Goal: Transaction & Acquisition: Purchase product/service

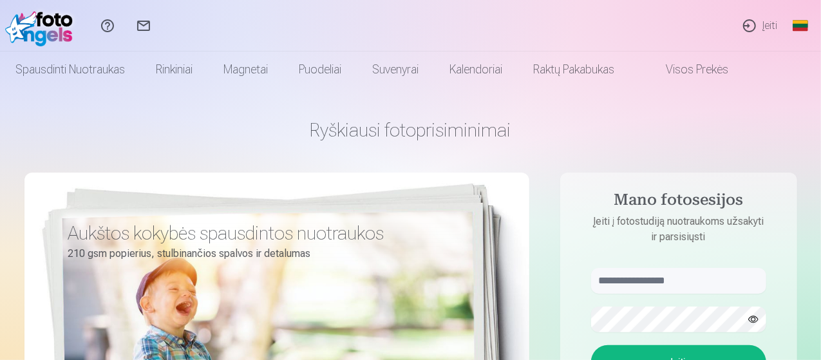
click at [761, 23] on link "Įeiti" at bounding box center [759, 25] width 56 height 51
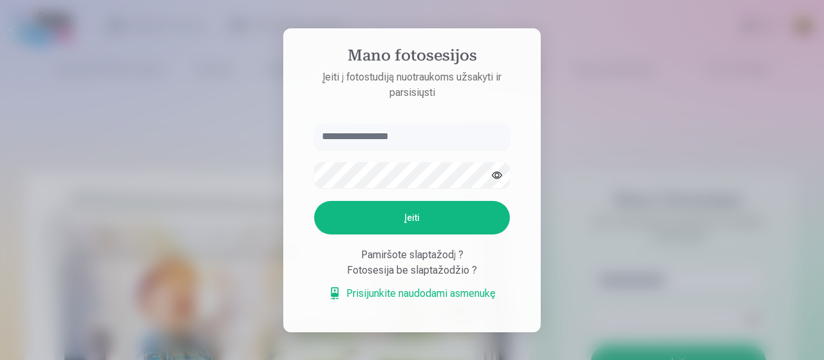
click at [387, 136] on input "text" at bounding box center [412, 137] width 196 height 26
type input "**********"
click at [496, 176] on button "button" at bounding box center [497, 175] width 24 height 24
click at [395, 213] on button "Įeiti" at bounding box center [412, 217] width 196 height 33
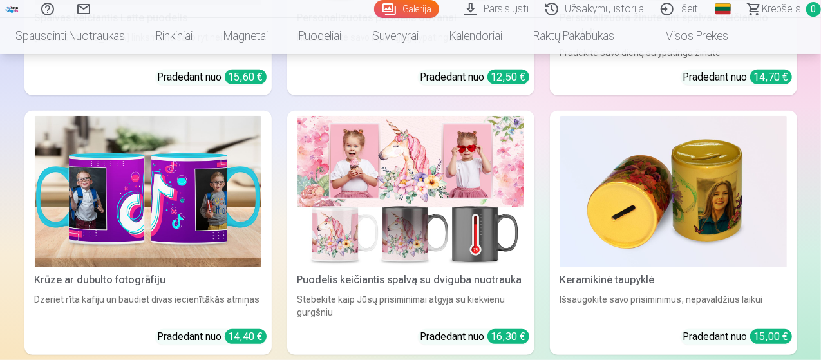
click at [374, 10] on link "Galerija" at bounding box center [406, 9] width 65 height 18
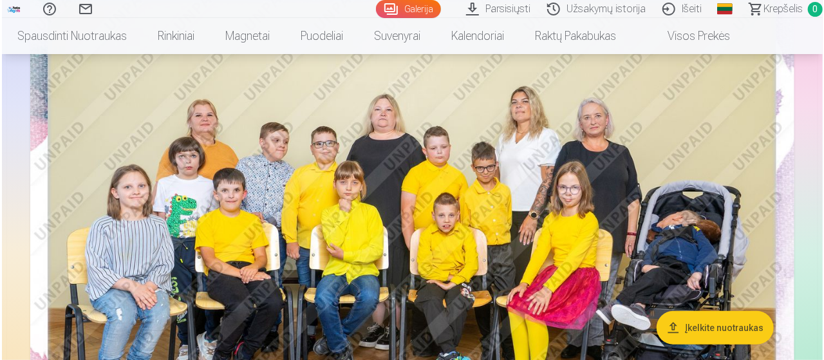
scroll to position [193, 0]
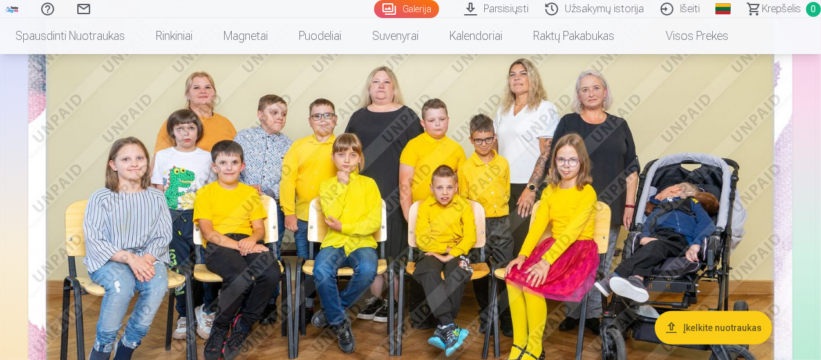
click at [671, 335] on button "Įkelkite nuotraukas" at bounding box center [713, 327] width 117 height 33
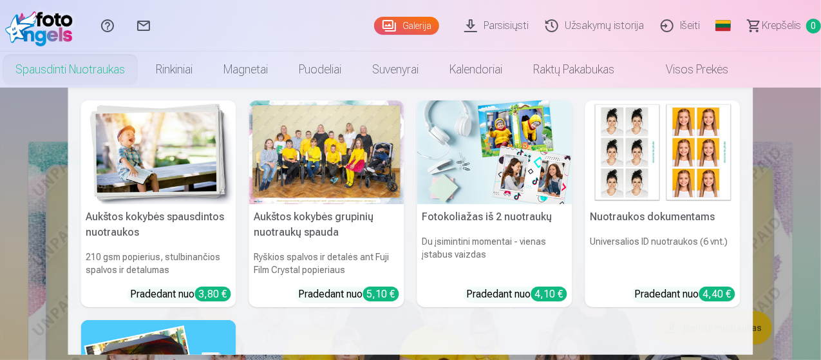
click at [342, 245] on h6 "Ryškios spalvos ir detalės ant Fuji Film Crystal popieriaus" at bounding box center [326, 263] width 155 height 36
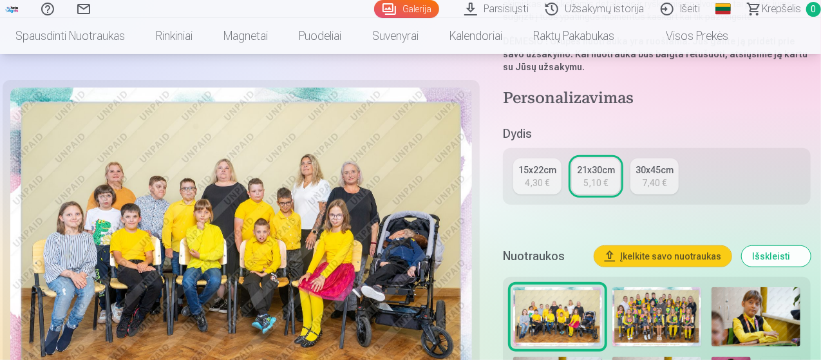
scroll to position [257, 0]
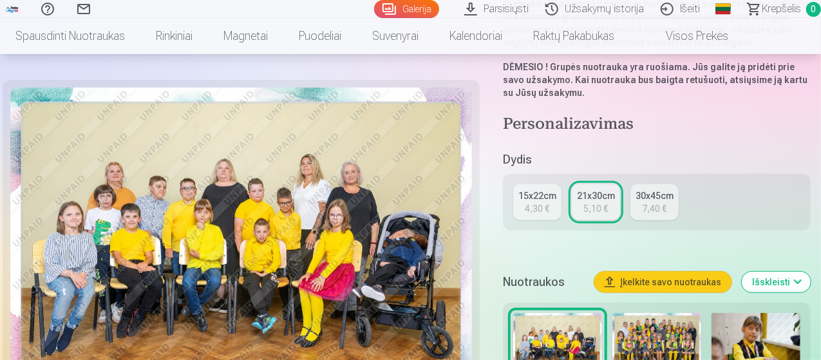
click at [530, 189] on div "15x22cm" at bounding box center [537, 195] width 38 height 13
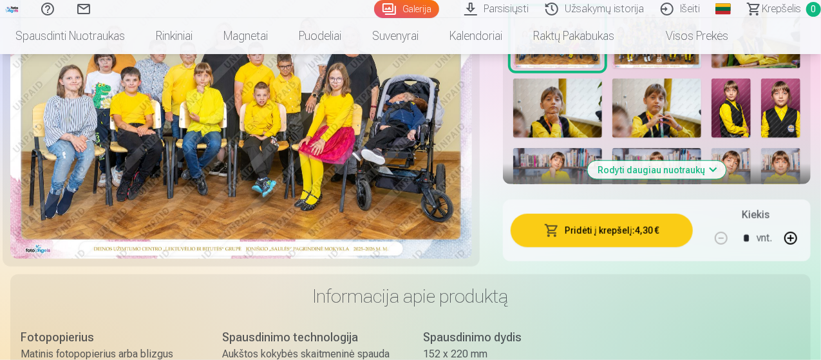
scroll to position [515, 0]
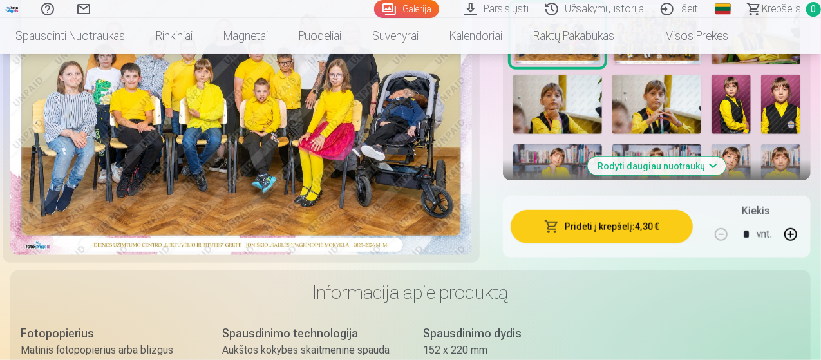
click at [553, 226] on span "button" at bounding box center [551, 226] width 15 height 13
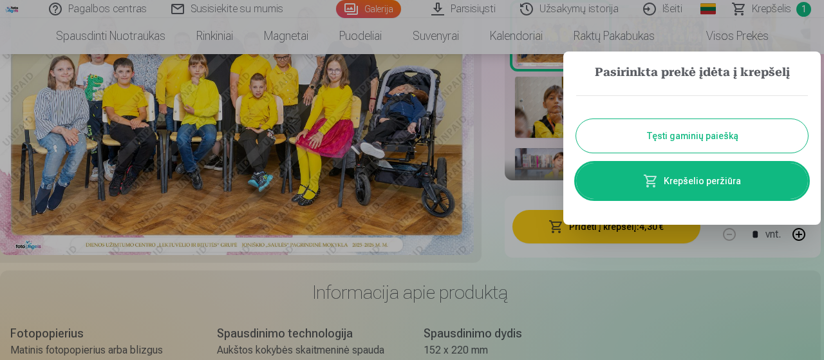
click at [653, 136] on button "Tęsti gaminių paiešką" at bounding box center [692, 135] width 232 height 33
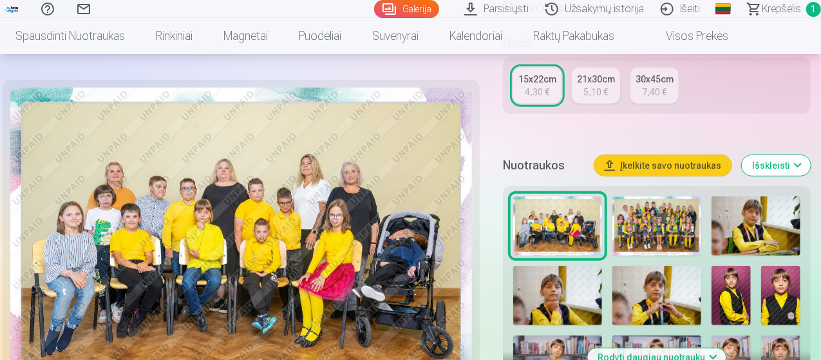
scroll to position [322, 0]
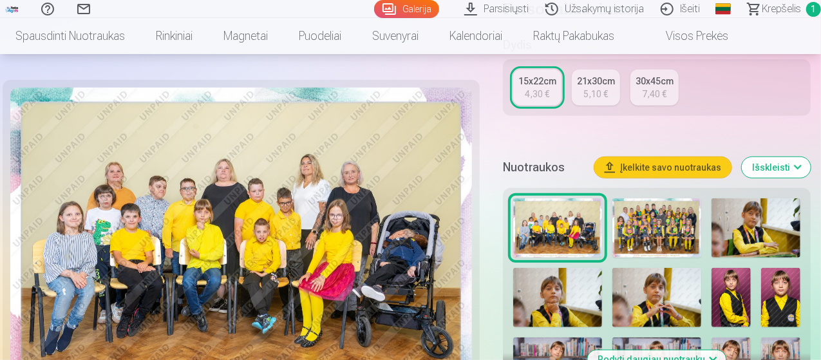
click at [655, 222] on img at bounding box center [656, 227] width 89 height 59
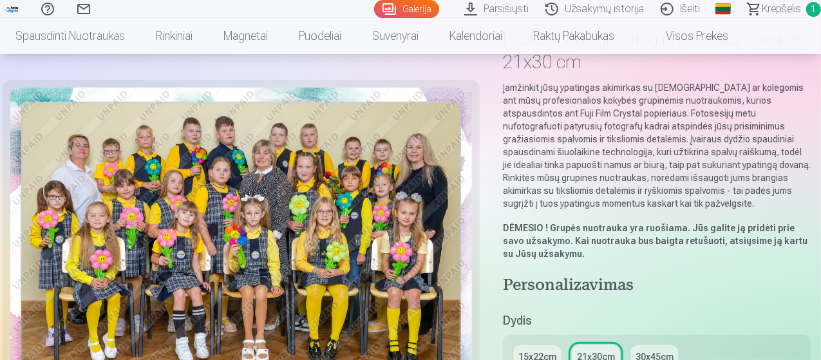
scroll to position [193, 0]
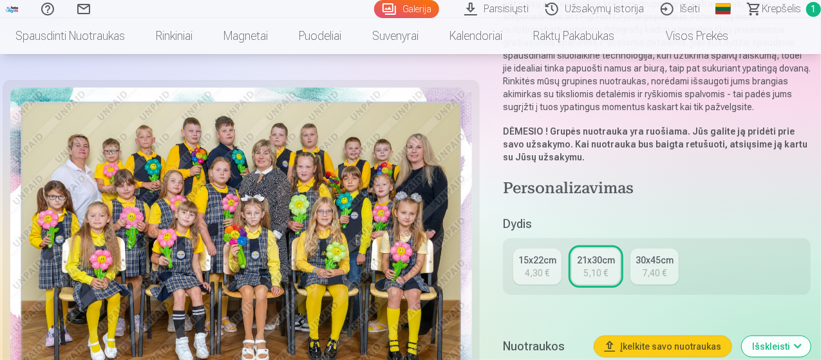
click at [540, 257] on div "15x22cm" at bounding box center [537, 260] width 38 height 13
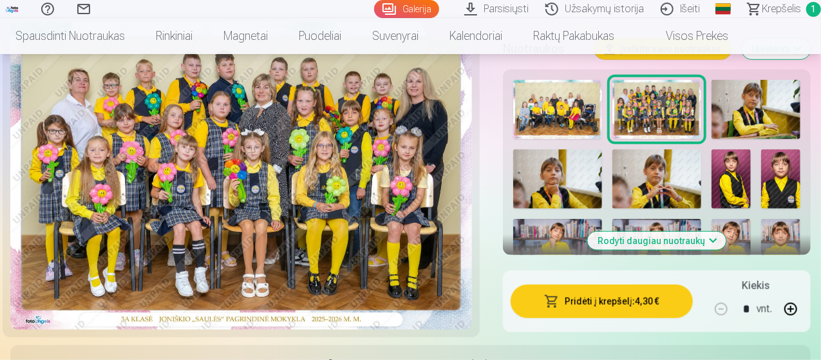
scroll to position [515, 0]
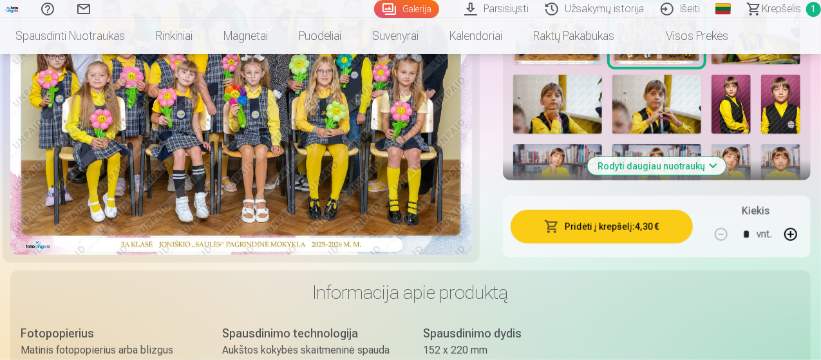
click at [798, 236] on button "button" at bounding box center [790, 234] width 31 height 31
type input "*"
click at [583, 229] on button "Pridėti į krepšelį : 8,60 €" at bounding box center [601, 226] width 182 height 33
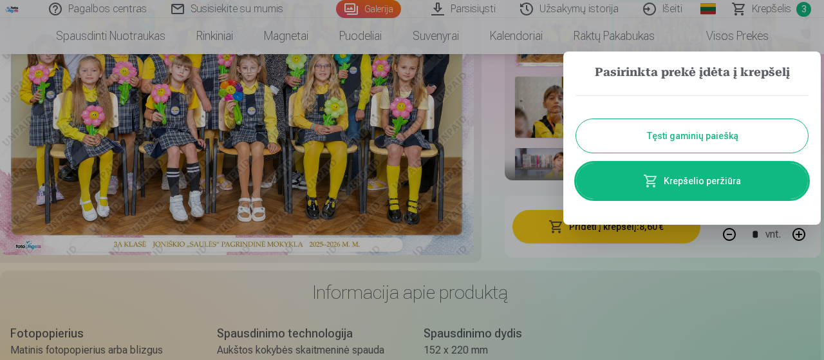
click at [677, 133] on button "Tęsti gaminių paiešką" at bounding box center [692, 135] width 232 height 33
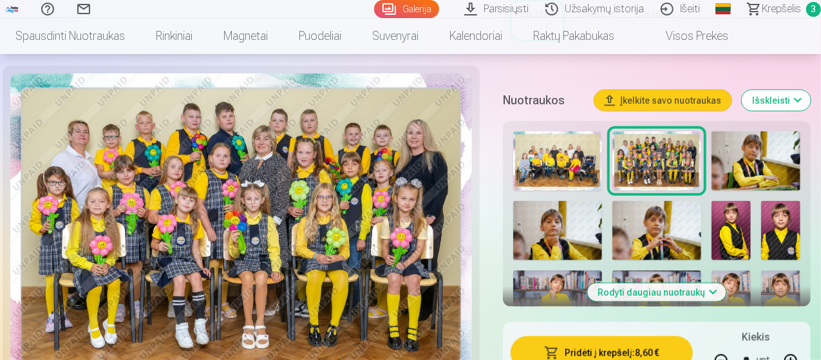
scroll to position [386, 0]
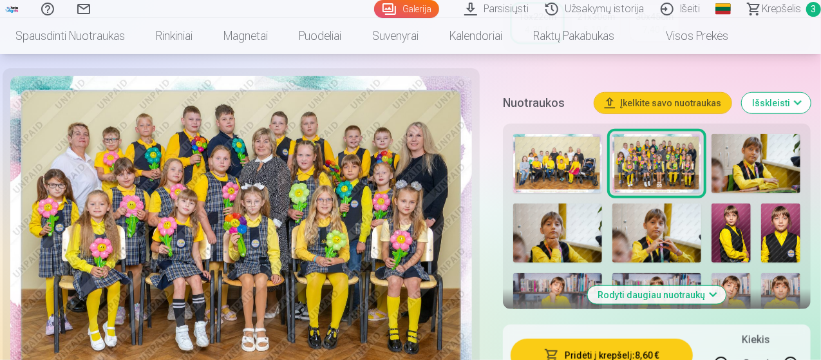
click at [781, 163] on img at bounding box center [755, 163] width 89 height 59
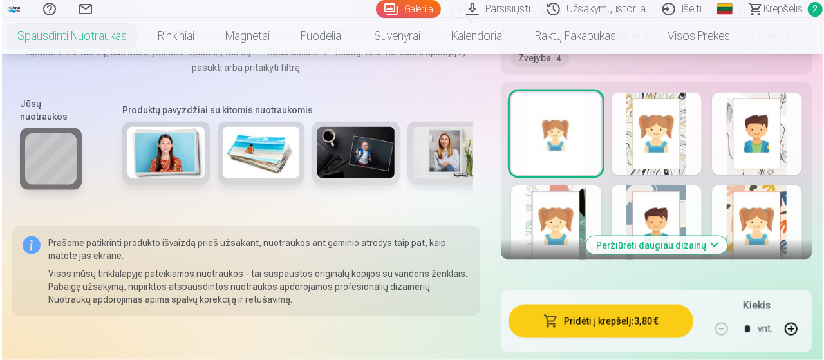
scroll to position [901, 0]
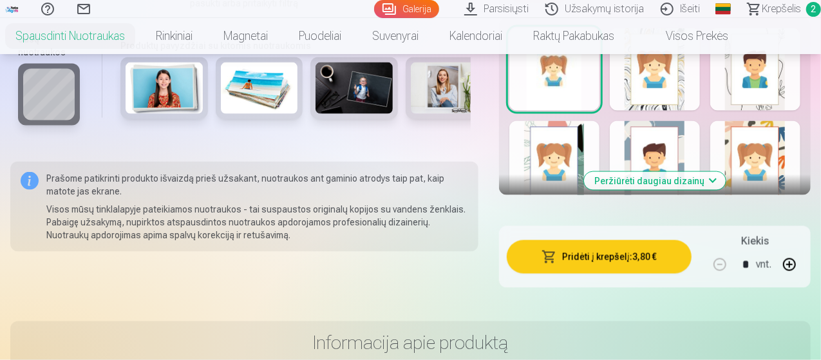
click at [611, 259] on button "Pridėti į krepšelį : 3,80 €" at bounding box center [599, 256] width 185 height 33
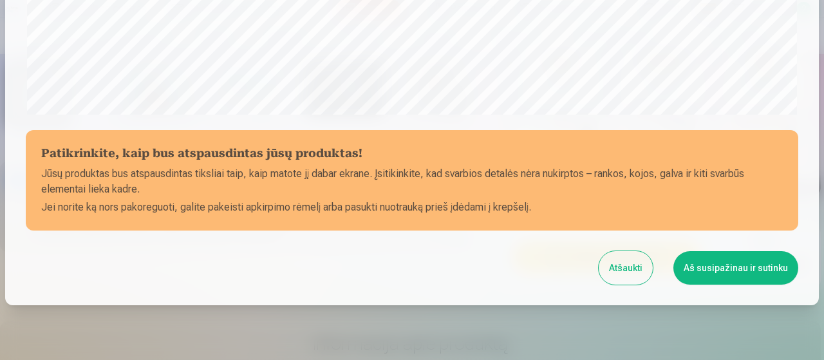
scroll to position [557, 0]
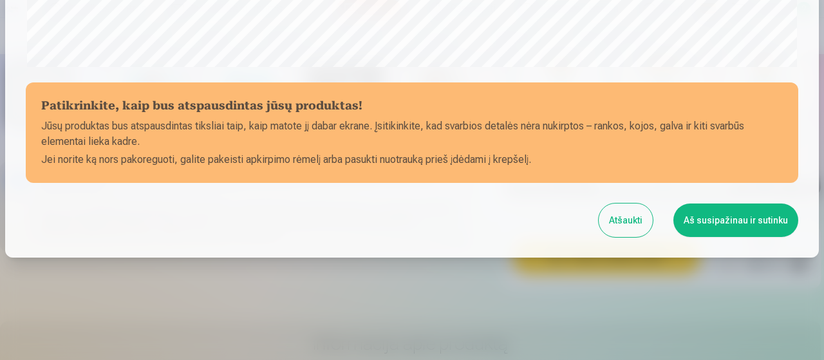
click at [726, 224] on button "Aš susipažinau ir sutinku" at bounding box center [735, 219] width 125 height 33
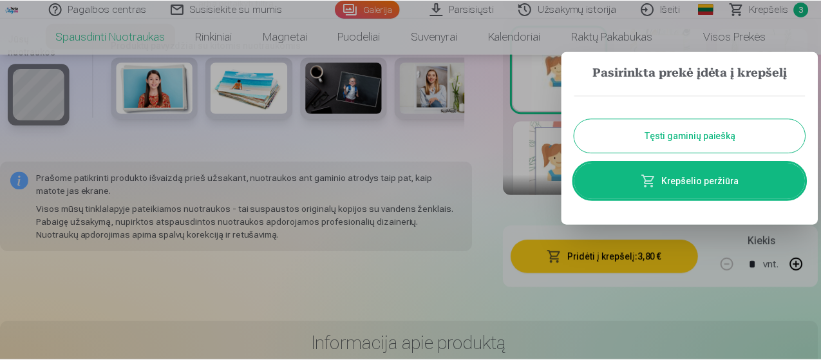
scroll to position [0, 0]
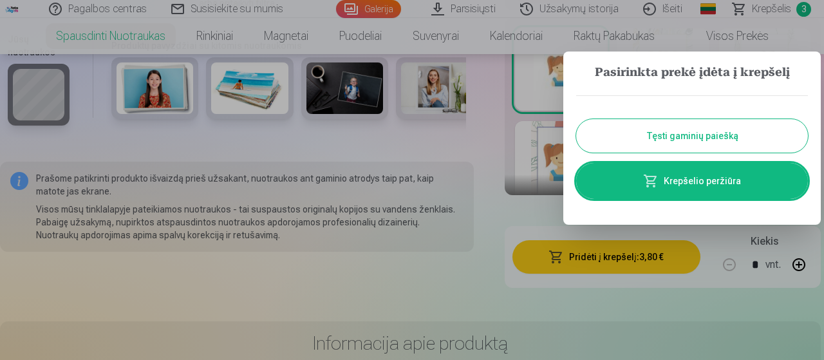
click at [677, 135] on button "Tęsti gaminių paiešką" at bounding box center [692, 135] width 232 height 33
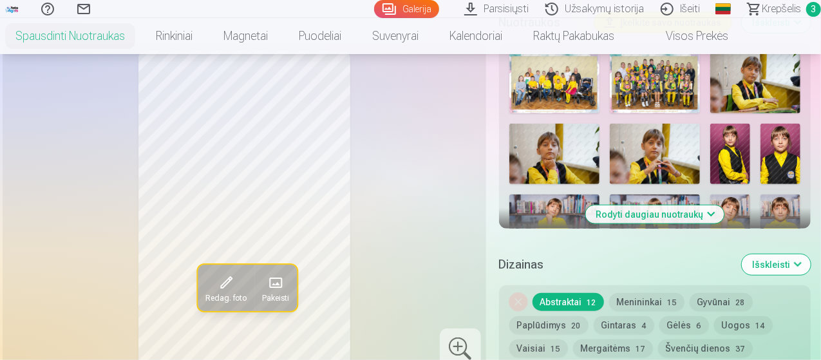
scroll to position [386, 0]
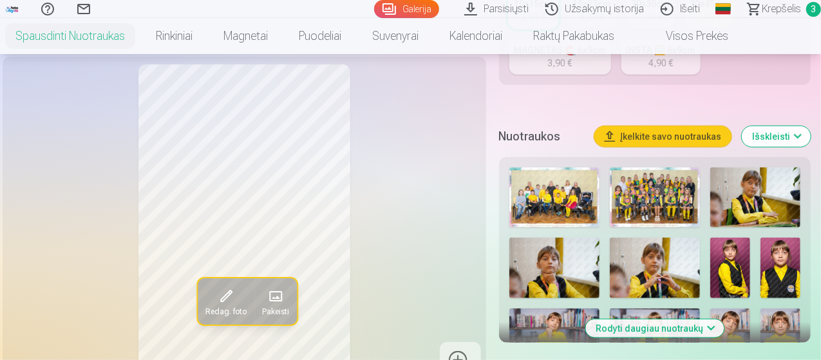
click at [718, 324] on button "Rodyti daugiau nuotraukų" at bounding box center [654, 328] width 138 height 18
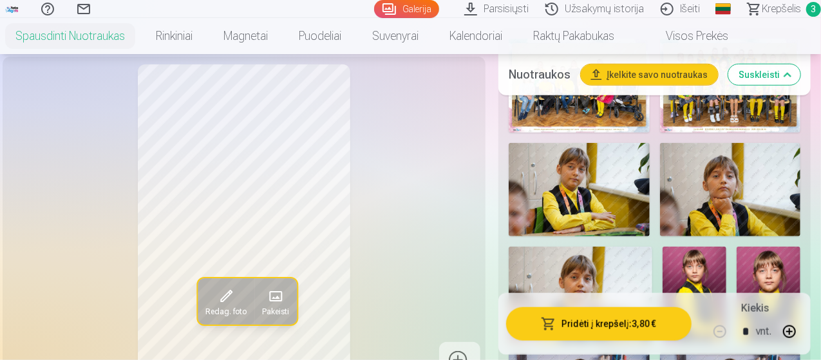
scroll to position [451, 0]
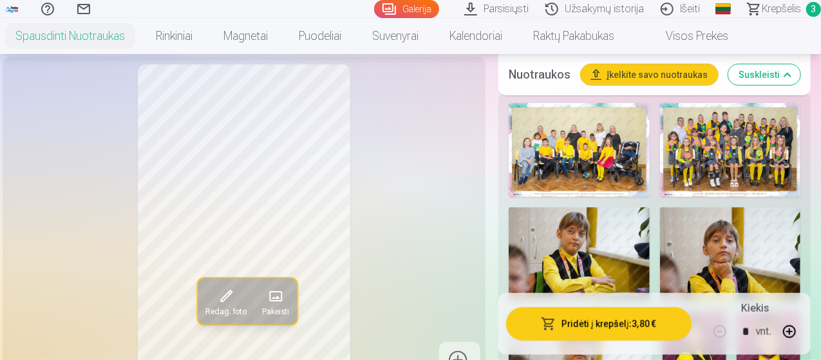
click at [623, 243] on img at bounding box center [579, 254] width 141 height 94
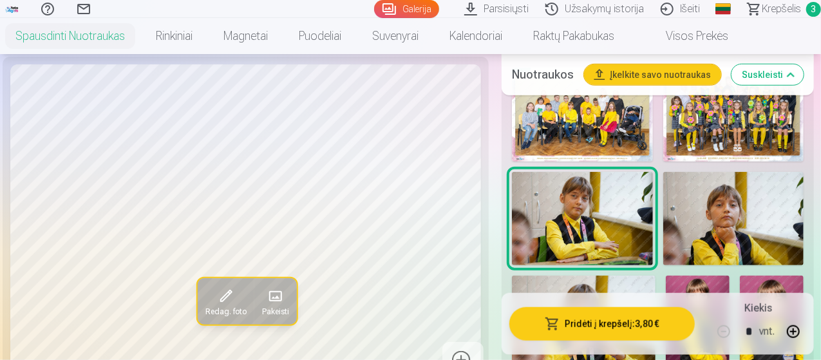
scroll to position [515, 0]
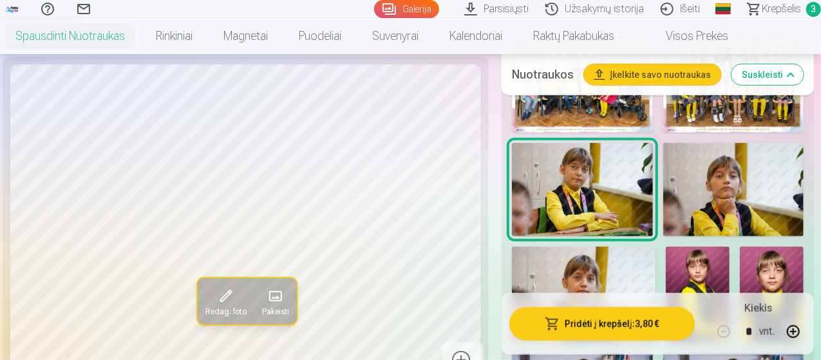
click at [734, 204] on img at bounding box center [733, 190] width 141 height 94
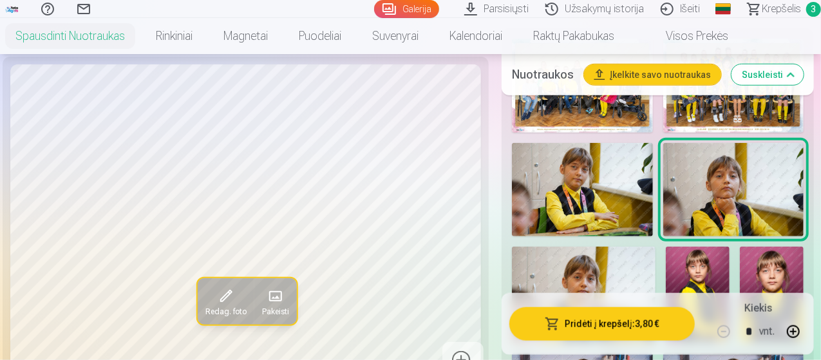
scroll to position [579, 0]
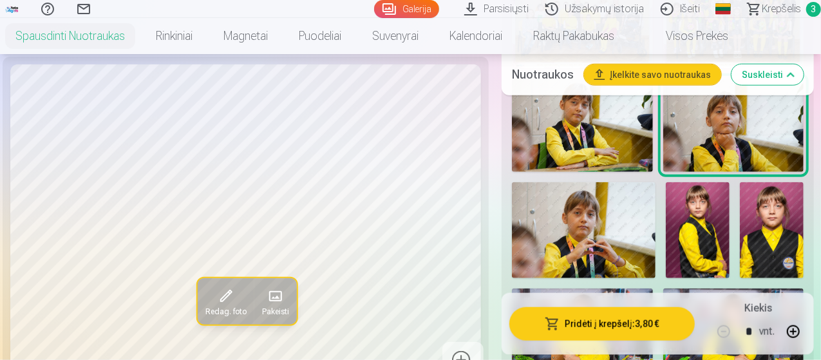
click at [632, 229] on img at bounding box center [584, 230] width 144 height 96
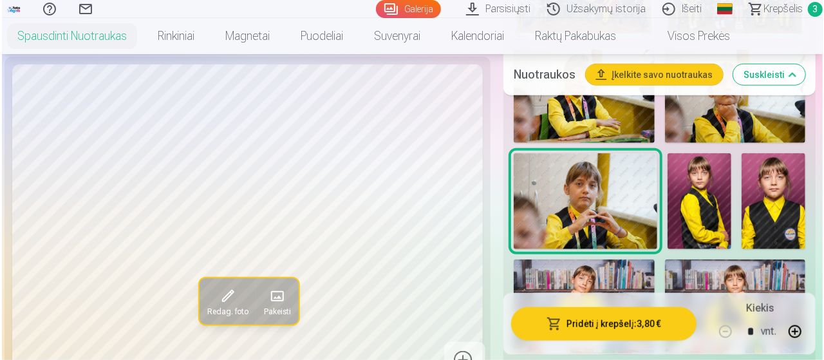
scroll to position [601, 0]
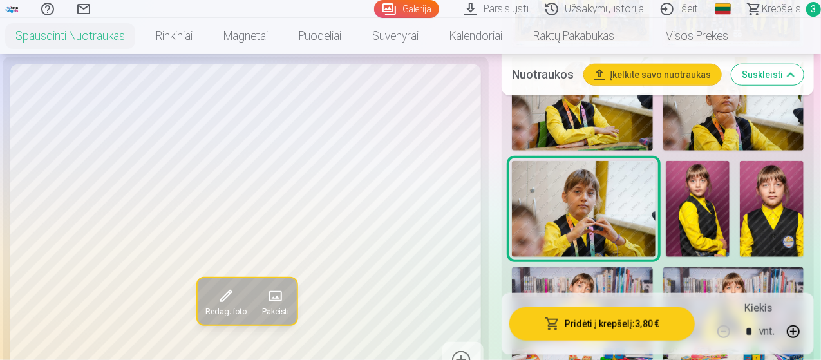
click at [585, 330] on button "Pridėti į krepšelį : 3,80 €" at bounding box center [601, 323] width 185 height 33
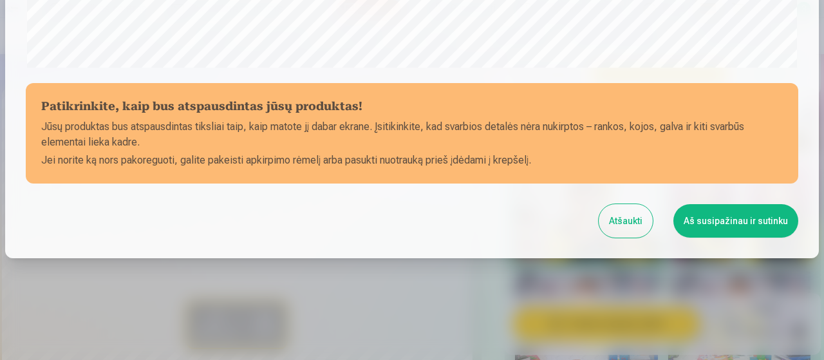
scroll to position [557, 0]
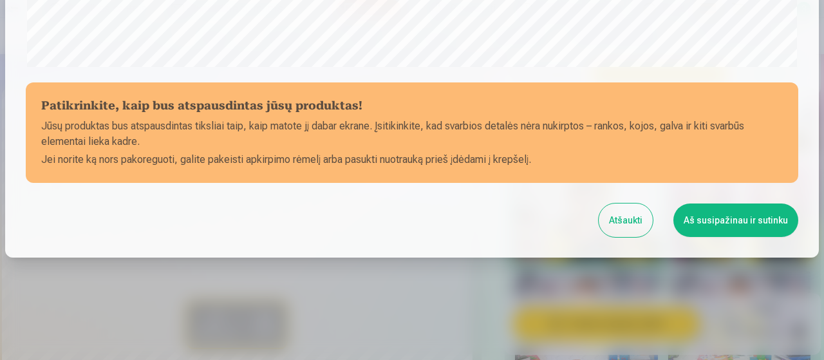
click at [720, 223] on button "Aš susipažinau ir sutinku" at bounding box center [735, 219] width 125 height 33
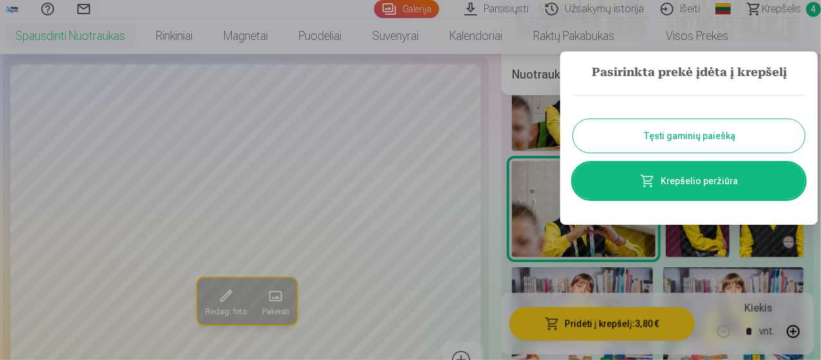
scroll to position [0, 0]
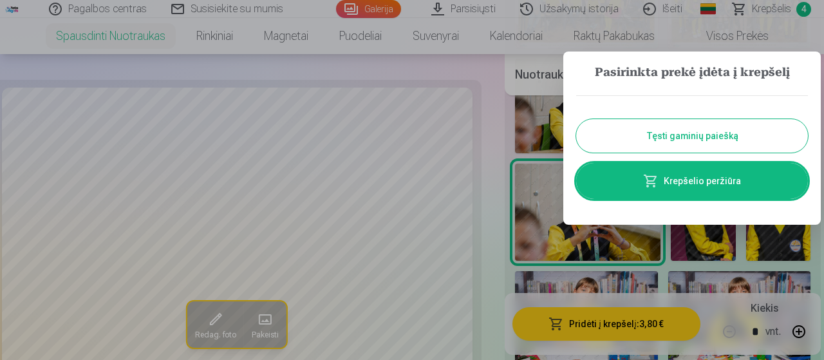
click at [688, 134] on button "Tęsti gaminių paiešką" at bounding box center [692, 135] width 232 height 33
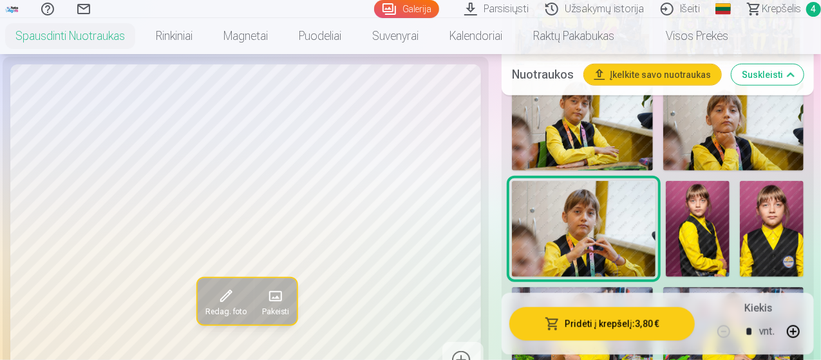
scroll to position [601, 0]
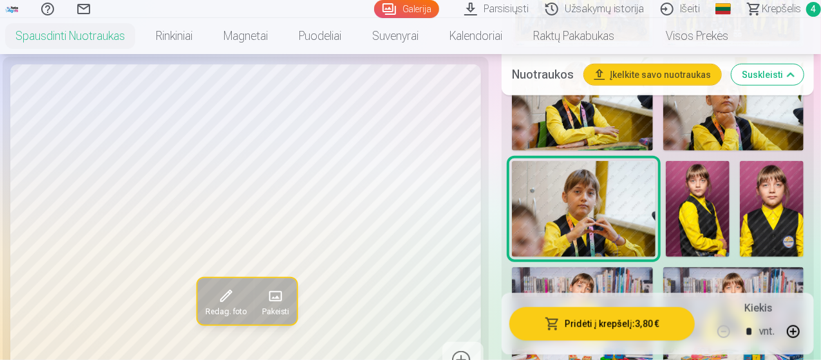
click at [700, 209] on img at bounding box center [698, 209] width 64 height 96
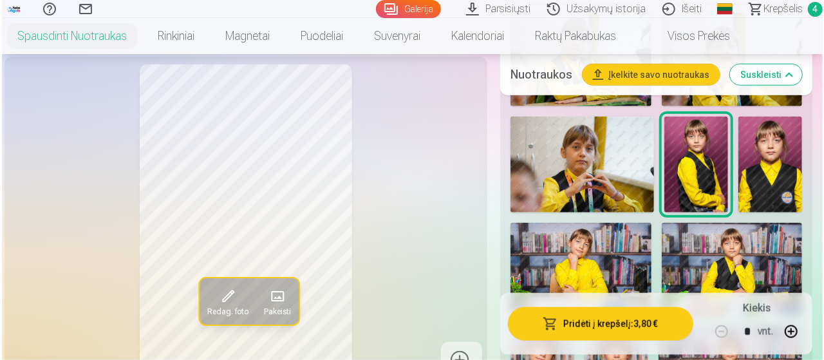
scroll to position [665, 0]
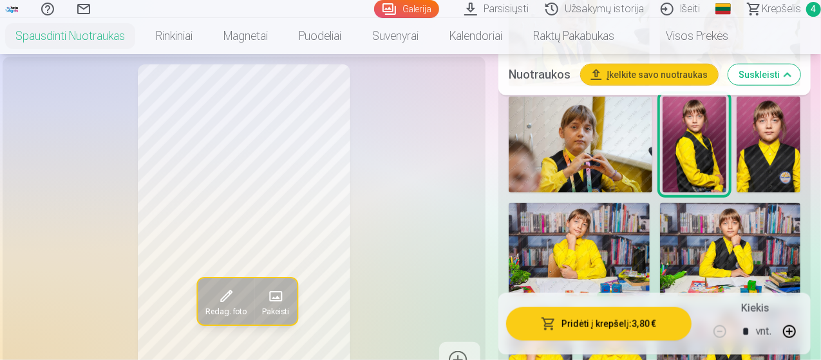
click at [615, 320] on button "Pridėti į krepšelį : 3,80 €" at bounding box center [598, 323] width 185 height 33
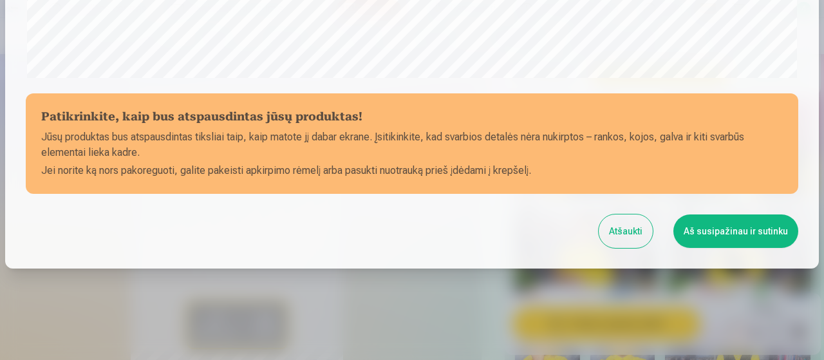
scroll to position [557, 0]
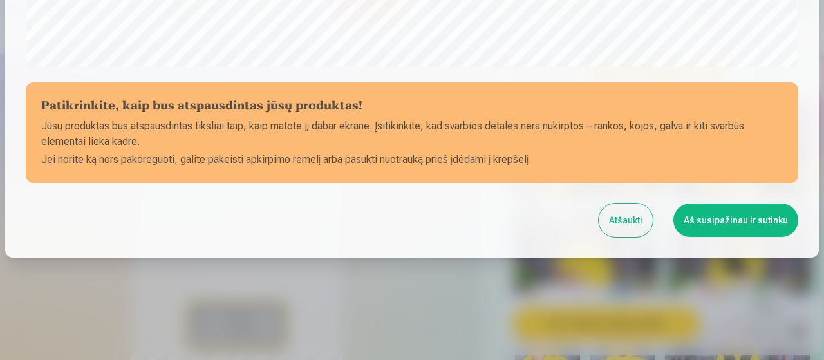
click at [692, 212] on button "Aš susipažinau ir sutinku" at bounding box center [735, 219] width 125 height 33
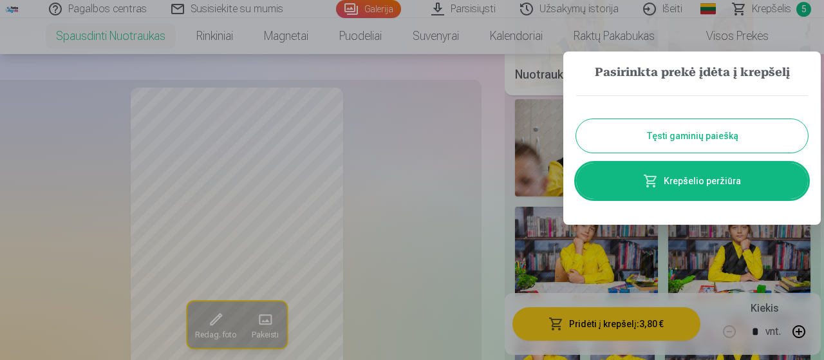
click at [696, 135] on button "Tęsti gaminių paiešką" at bounding box center [692, 135] width 232 height 33
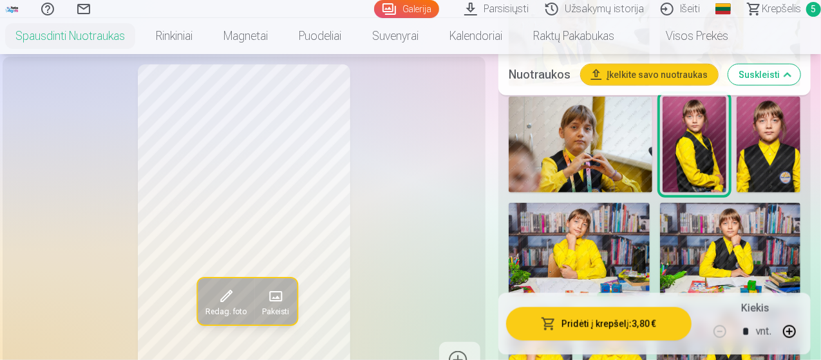
click at [787, 160] on img at bounding box center [768, 145] width 64 height 96
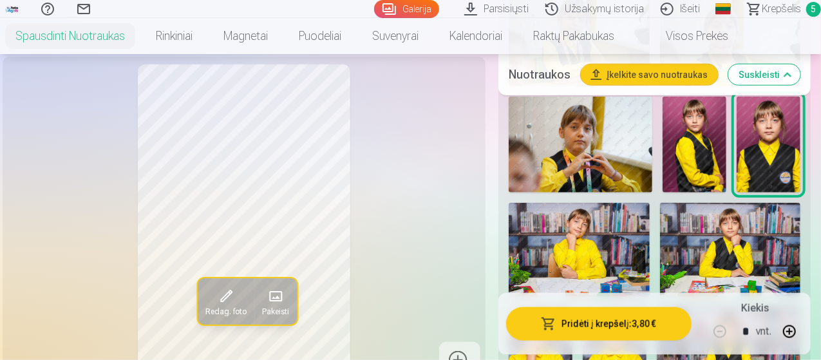
click at [592, 247] on img at bounding box center [579, 250] width 141 height 94
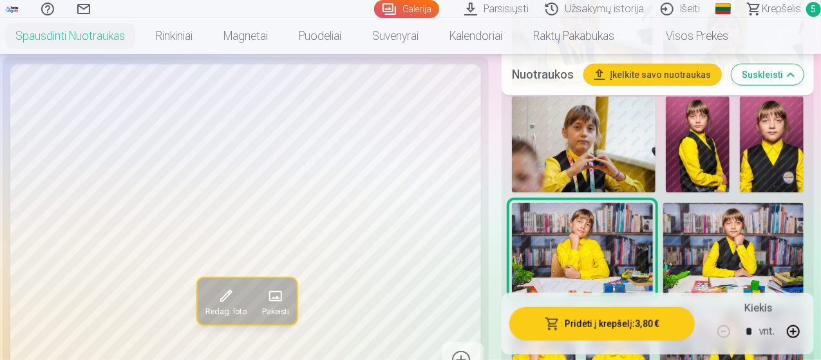
click at [621, 329] on button "Pridėti į krepšelį : 3,80 €" at bounding box center [601, 323] width 185 height 33
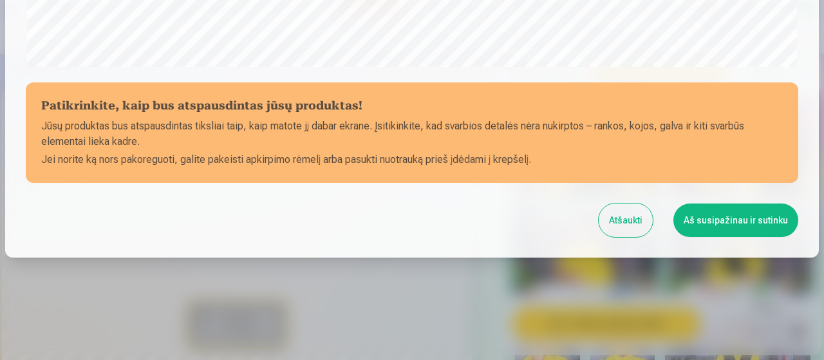
click at [713, 214] on button "Aš susipažinau ir sutinku" at bounding box center [735, 219] width 125 height 33
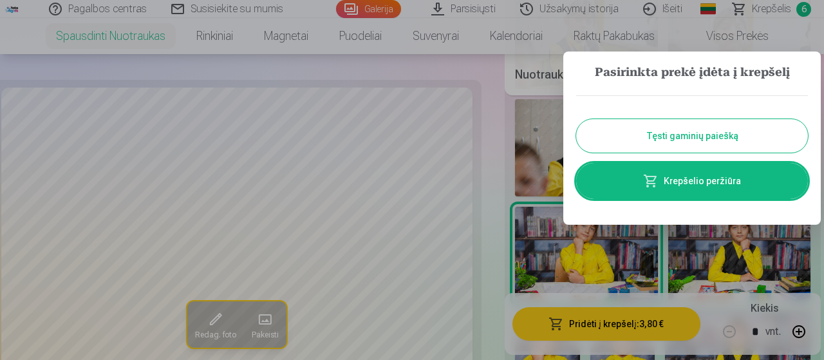
scroll to position [0, 0]
click at [674, 135] on button "Tęsti gaminių paiešką" at bounding box center [692, 135] width 232 height 33
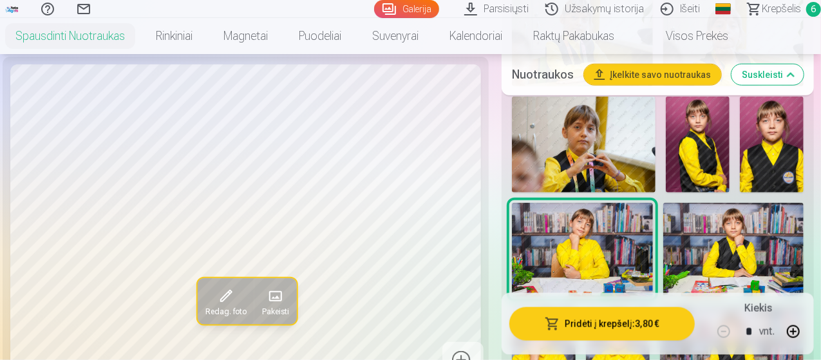
click at [739, 254] on img at bounding box center [733, 250] width 141 height 94
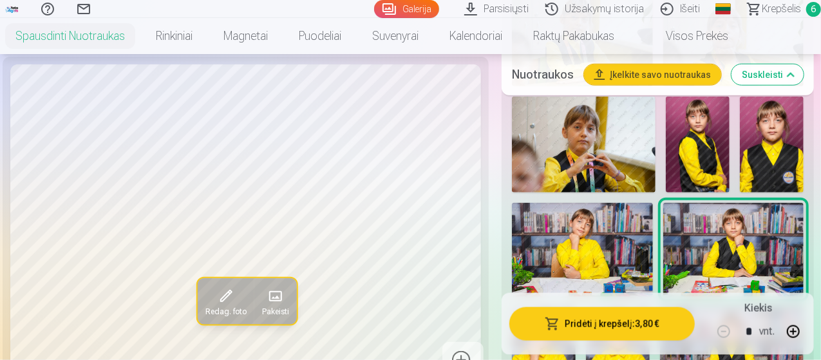
click at [618, 326] on button "Pridėti į krepšelį : 3,80 €" at bounding box center [601, 323] width 185 height 33
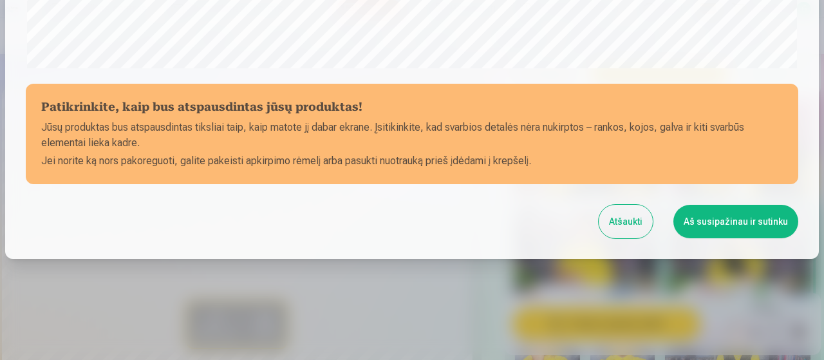
scroll to position [557, 0]
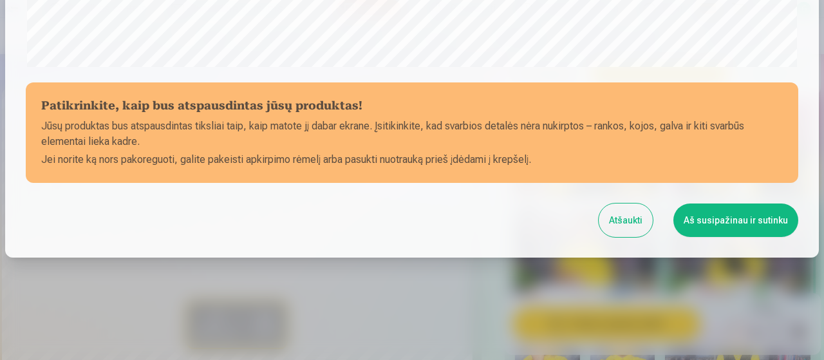
click at [731, 226] on button "Aš susipažinau ir sutinku" at bounding box center [735, 219] width 125 height 33
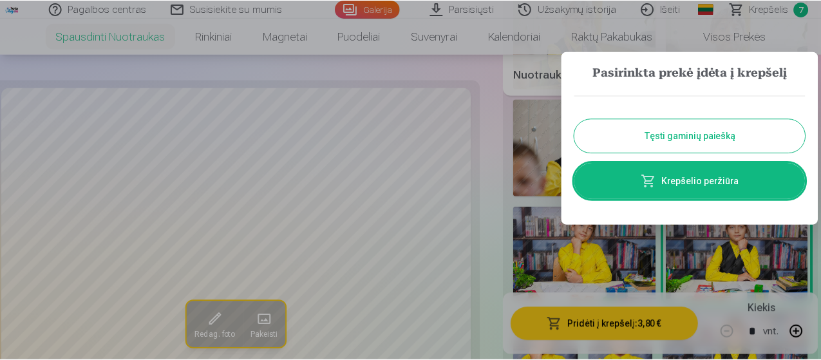
scroll to position [0, 0]
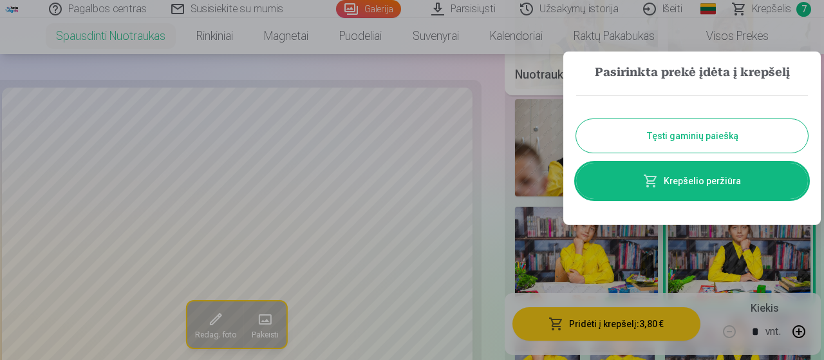
click at [666, 134] on button "Tęsti gaminių paiešką" at bounding box center [692, 135] width 232 height 33
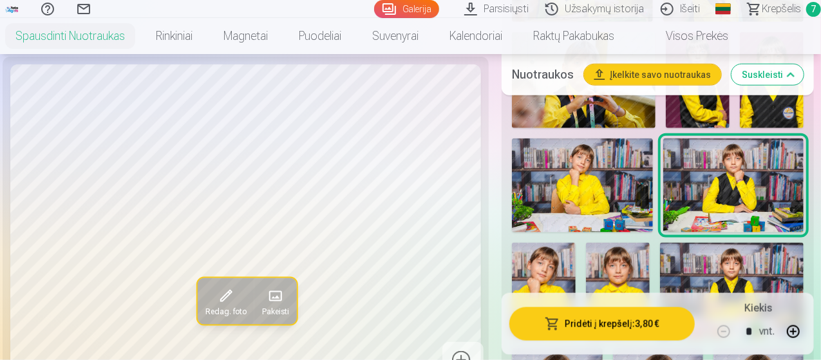
scroll to position [794, 0]
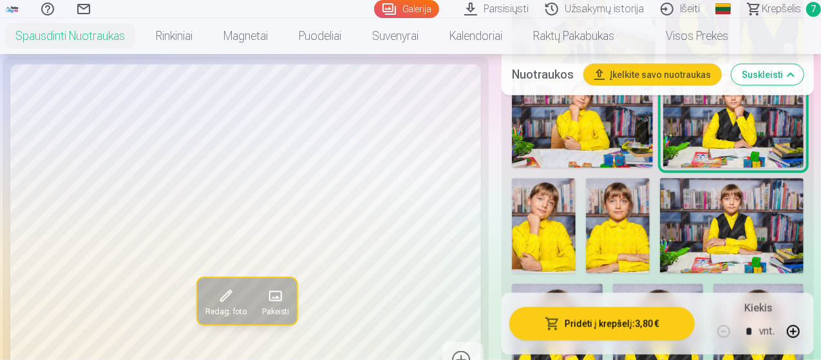
click at [548, 235] on img at bounding box center [544, 226] width 64 height 96
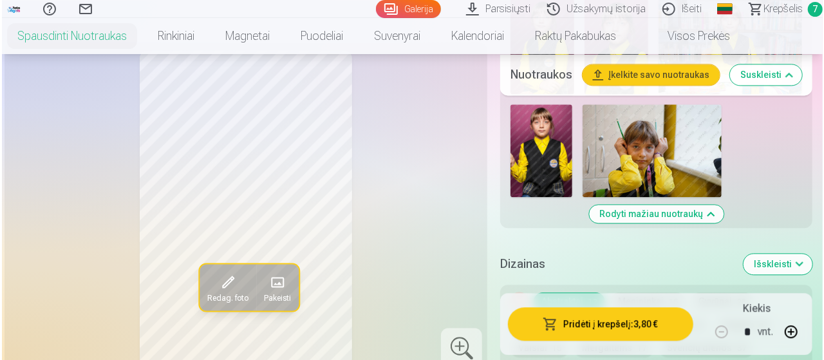
scroll to position [1631, 0]
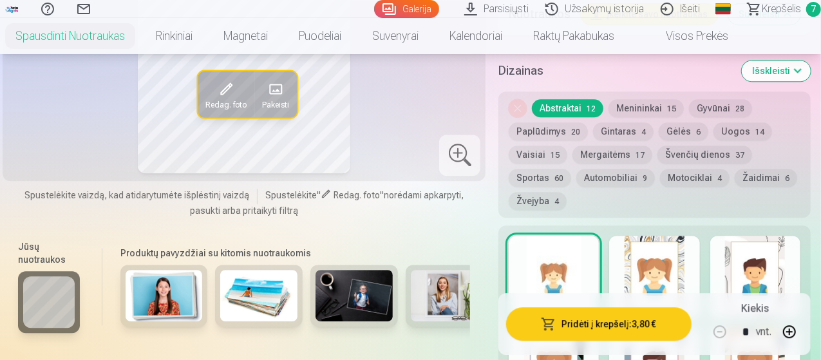
click at [611, 323] on button "Pridėti į krepšelį : 3,80 €" at bounding box center [598, 323] width 185 height 33
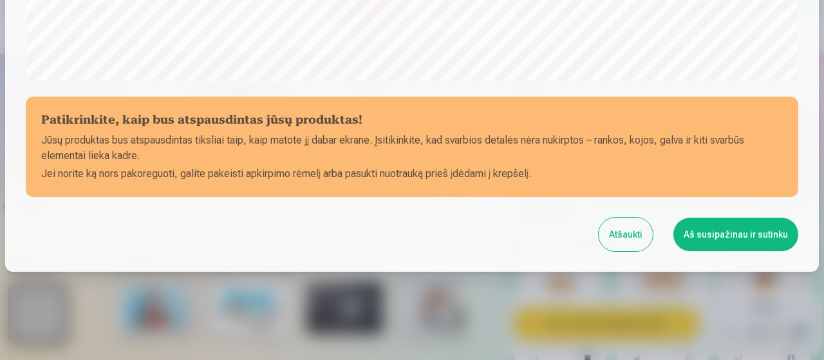
scroll to position [557, 0]
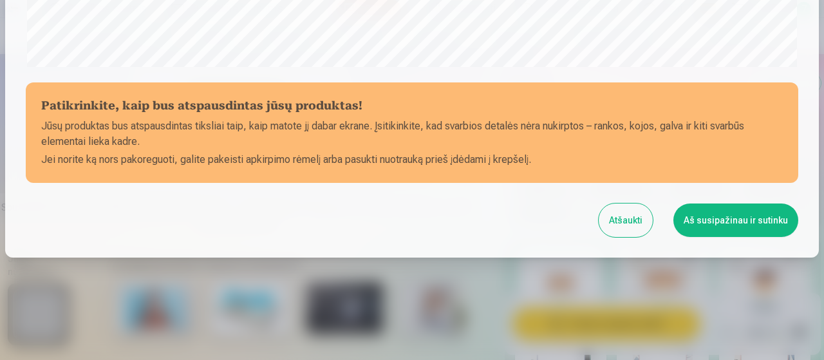
click at [744, 223] on button "Aš susipažinau ir sutinku" at bounding box center [735, 219] width 125 height 33
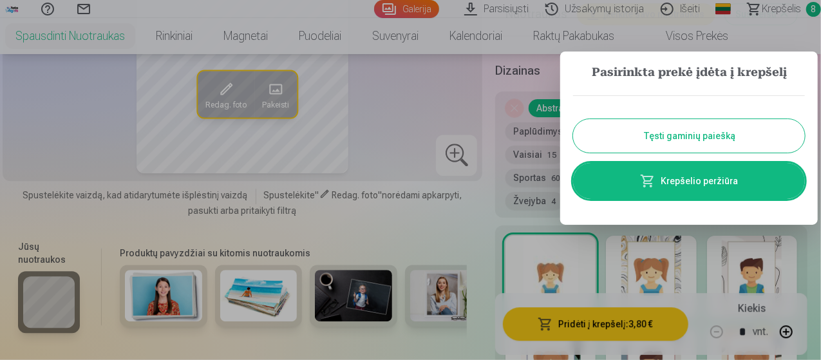
scroll to position [0, 0]
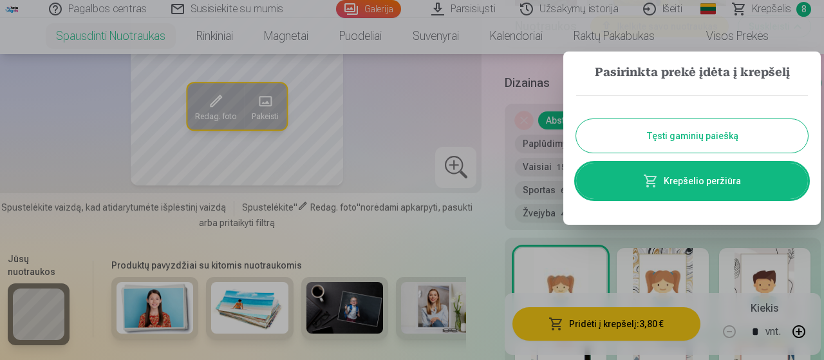
click at [676, 135] on button "Tęsti gaminių paiešką" at bounding box center [692, 135] width 232 height 33
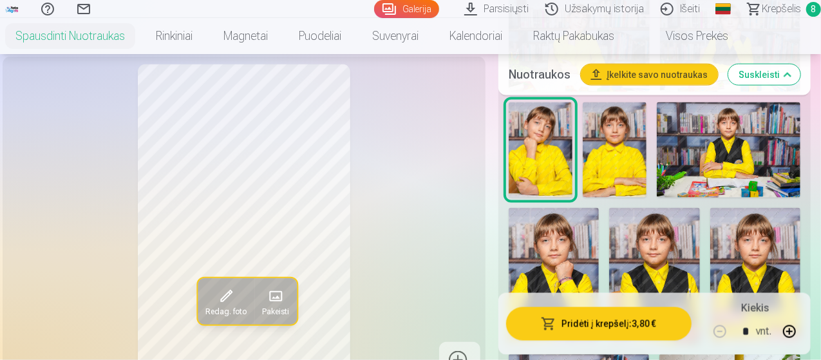
scroll to position [858, 0]
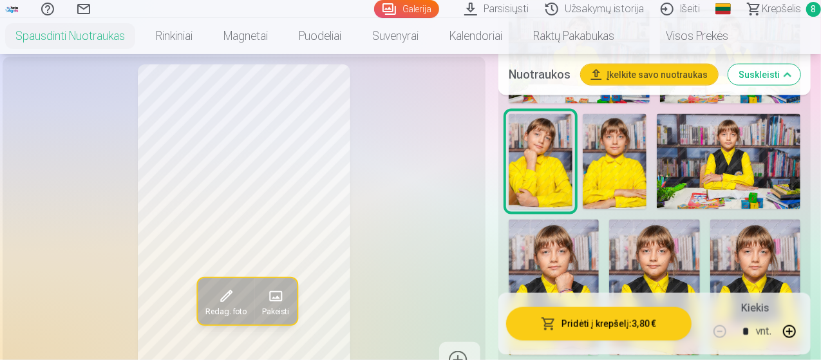
click at [642, 189] on img at bounding box center [615, 162] width 64 height 96
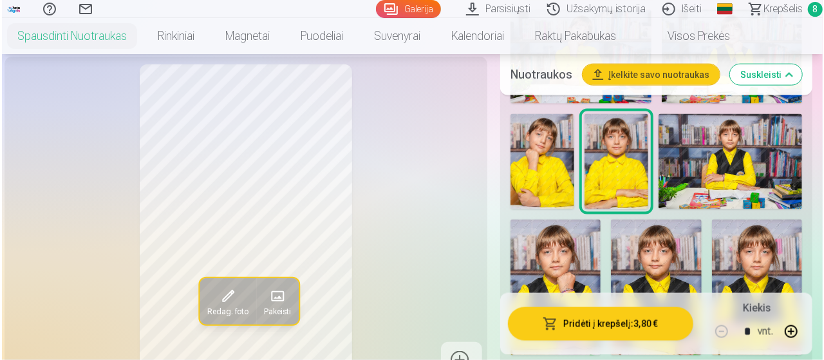
scroll to position [987, 0]
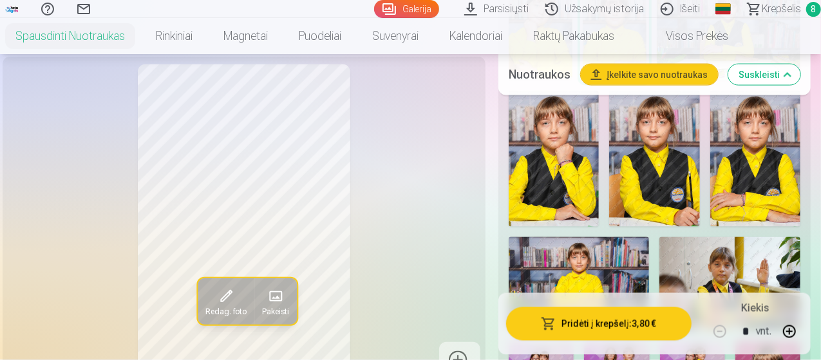
click at [585, 323] on button "Pridėti į krepšelį : 3,80 €" at bounding box center [598, 323] width 185 height 33
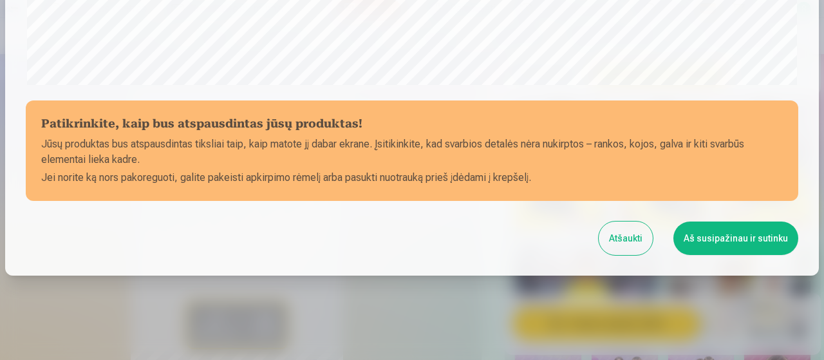
scroll to position [557, 0]
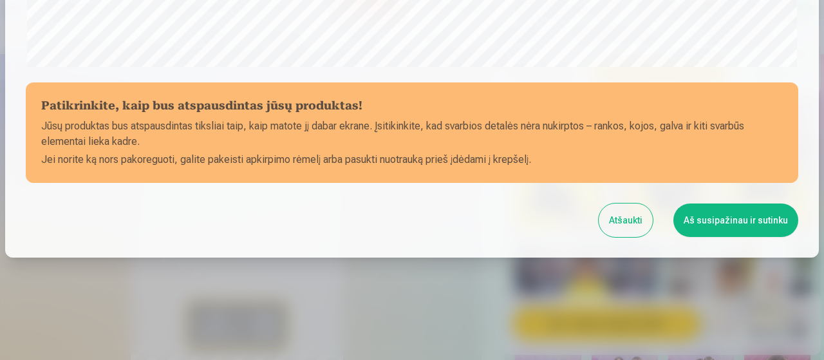
click at [733, 227] on button "Aš susipažinau ir sutinku" at bounding box center [735, 219] width 125 height 33
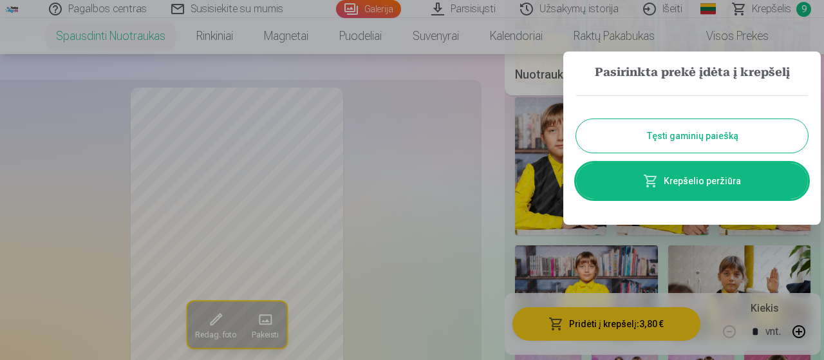
click at [655, 134] on button "Tęsti gaminių paiešką" at bounding box center [692, 135] width 232 height 33
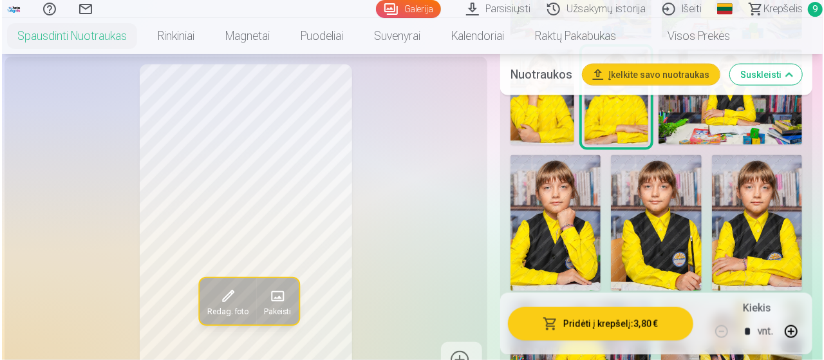
scroll to position [858, 0]
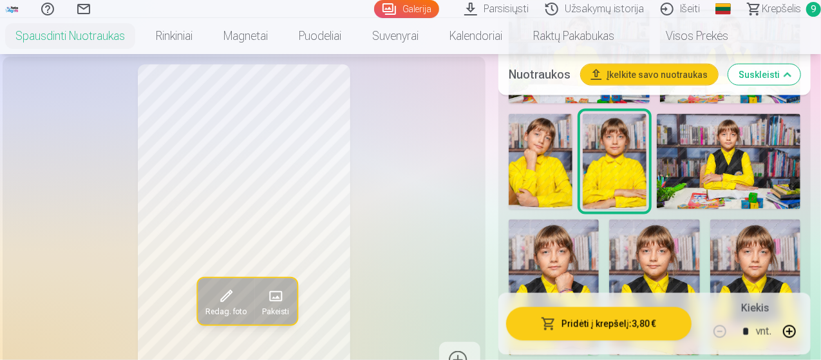
click at [748, 171] on img at bounding box center [729, 162] width 144 height 96
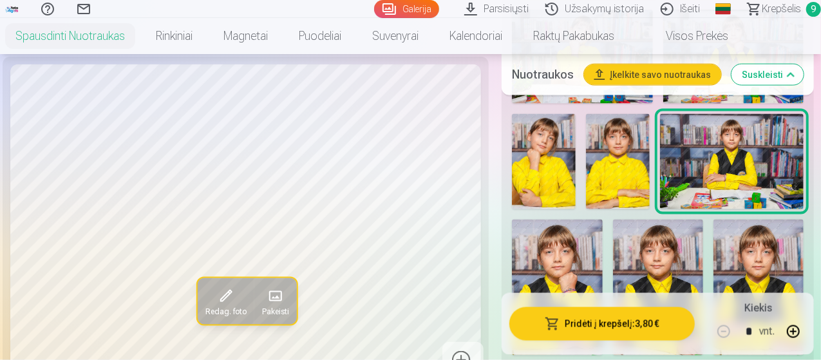
click at [588, 328] on button "Pridėti į krepšelį : 3,80 €" at bounding box center [601, 323] width 185 height 33
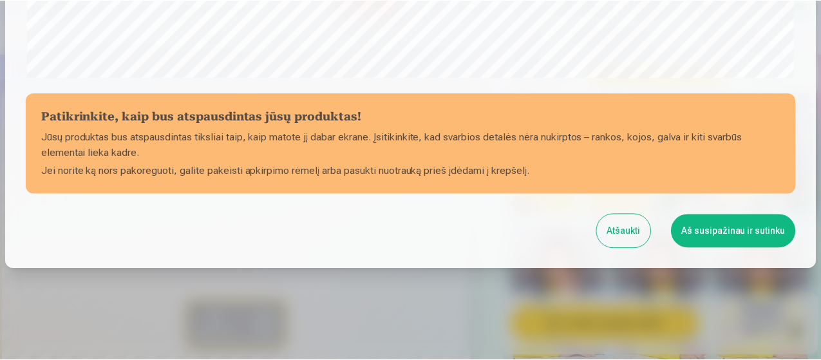
scroll to position [557, 0]
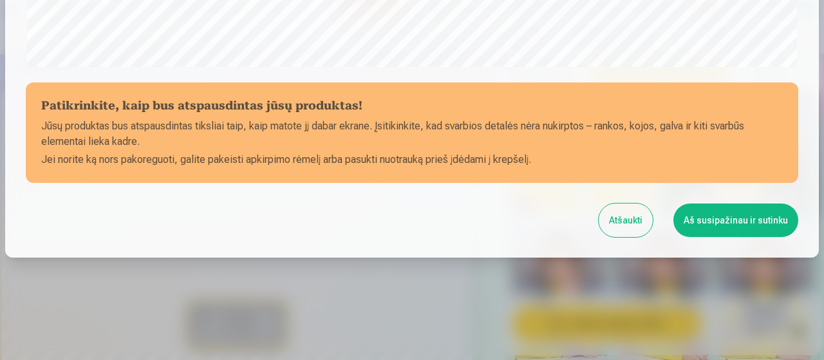
click at [707, 222] on button "Aš susipažinau ir sutinku" at bounding box center [735, 219] width 125 height 33
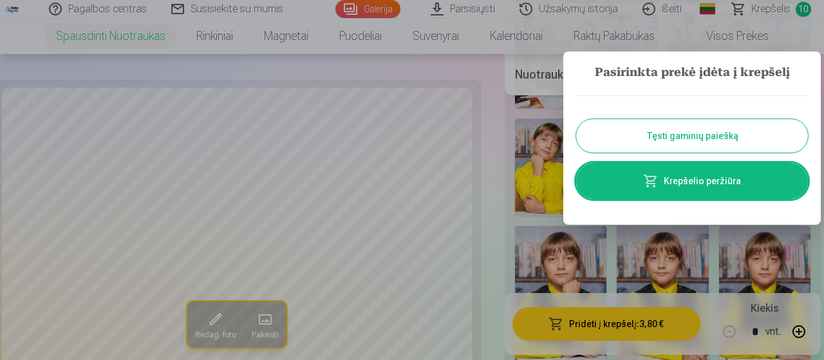
click at [675, 132] on button "Tęsti gaminių paiešką" at bounding box center [692, 135] width 232 height 33
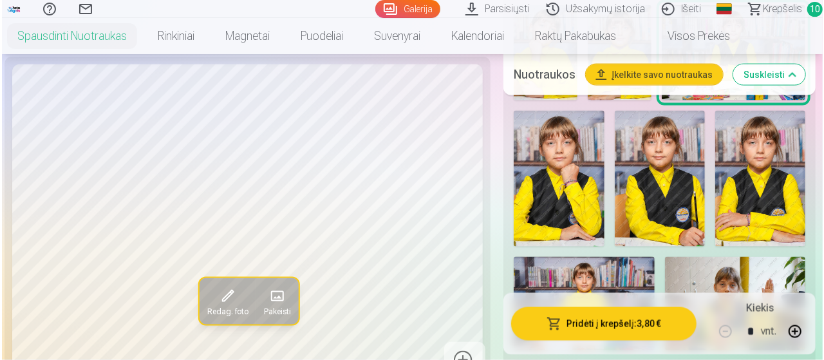
scroll to position [987, 0]
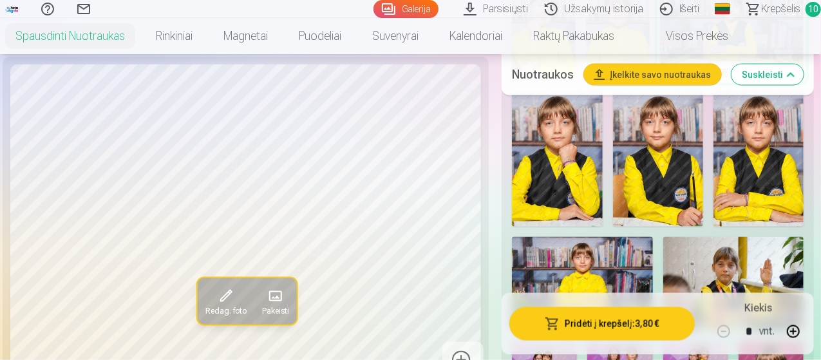
click at [574, 194] on img at bounding box center [557, 159] width 90 height 136
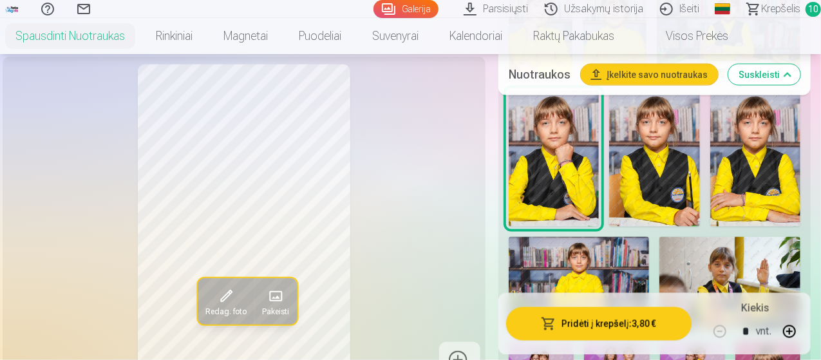
click at [614, 325] on button "Pridėti į krepšelį : 3,80 €" at bounding box center [598, 323] width 185 height 33
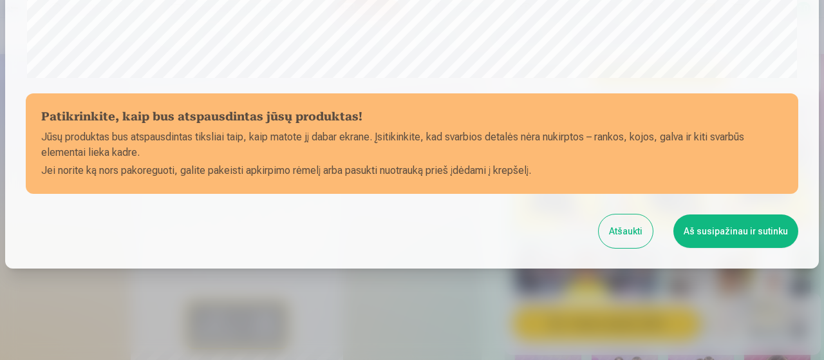
scroll to position [557, 0]
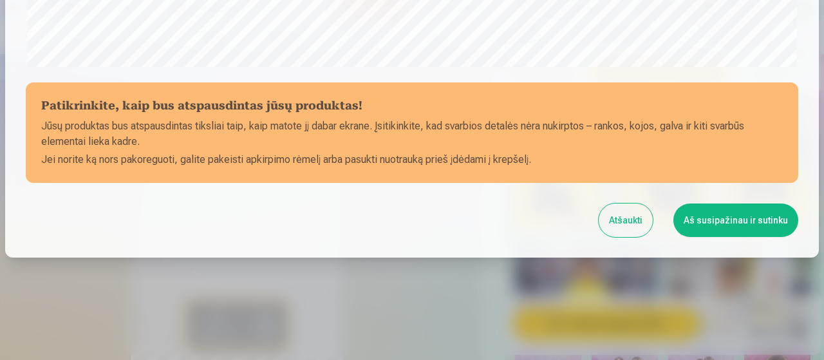
click at [717, 224] on button "Aš susipažinau ir sutinku" at bounding box center [735, 219] width 125 height 33
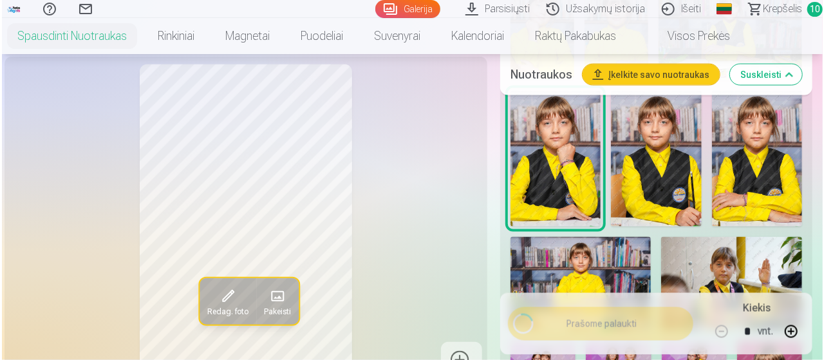
scroll to position [0, 0]
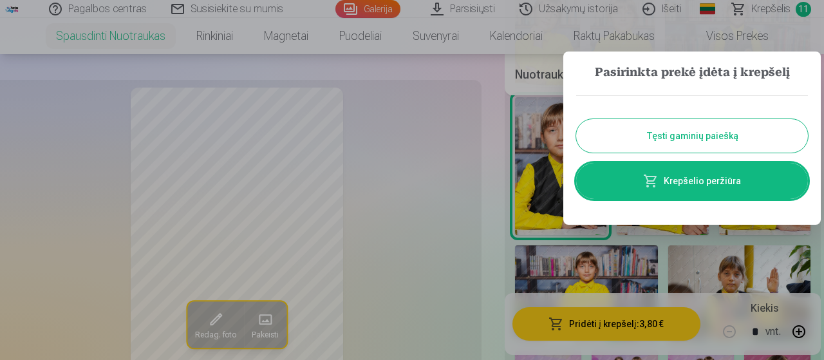
click at [676, 136] on button "Tęsti gaminių paiešką" at bounding box center [692, 135] width 232 height 33
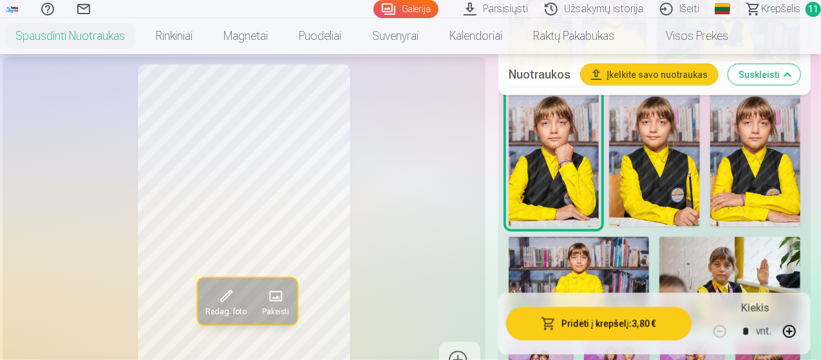
click at [661, 192] on img at bounding box center [654, 159] width 90 height 136
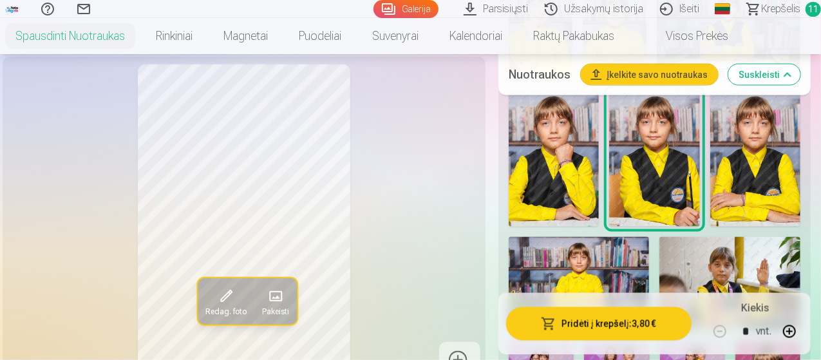
click at [626, 328] on button "Pridėti į krepšelį : 3,80 €" at bounding box center [598, 323] width 185 height 33
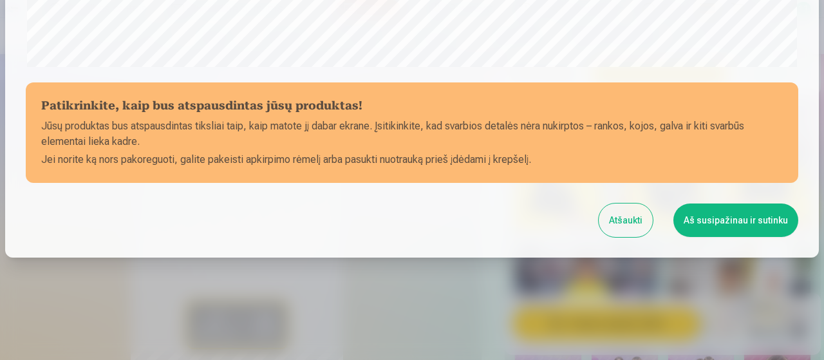
click at [720, 221] on button "Aš susipažinau ir sutinku" at bounding box center [735, 219] width 125 height 33
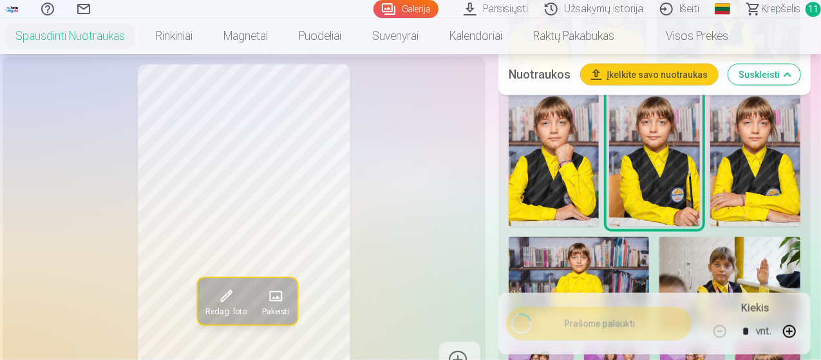
scroll to position [555, 0]
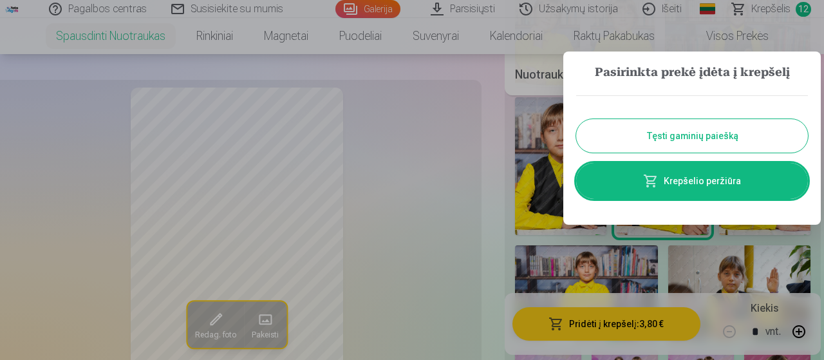
click at [667, 129] on button "Tęsti gaminių paiešką" at bounding box center [692, 135] width 232 height 33
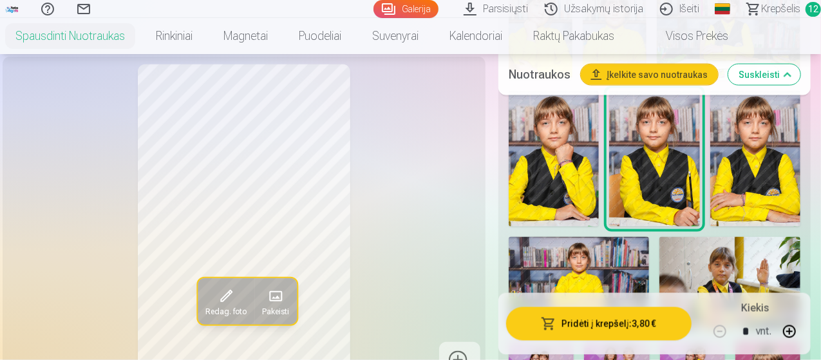
click at [770, 186] on img at bounding box center [755, 159] width 90 height 136
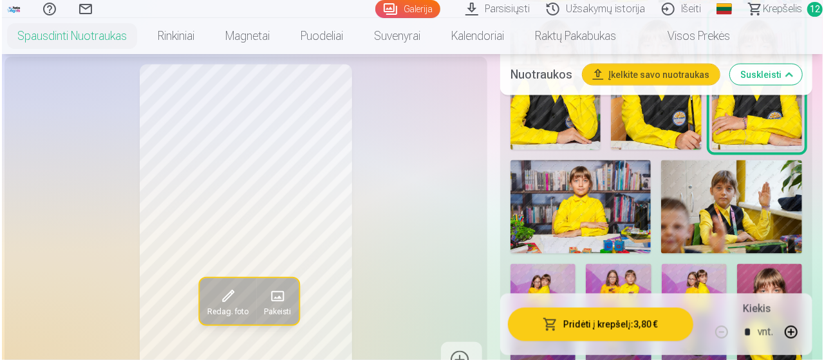
scroll to position [1051, 0]
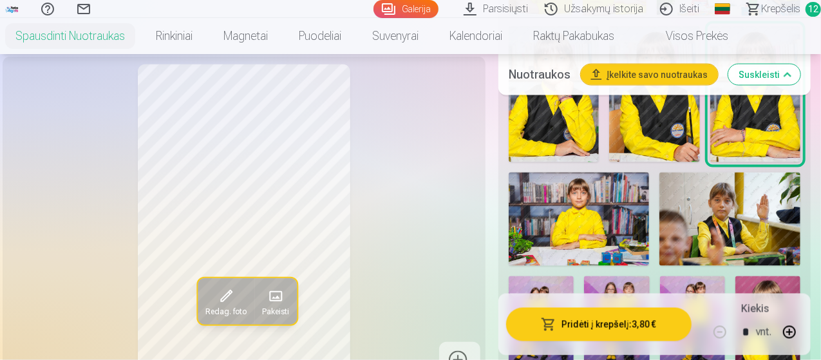
click at [595, 325] on button "Pridėti į krepšelį : 3,80 €" at bounding box center [598, 323] width 185 height 33
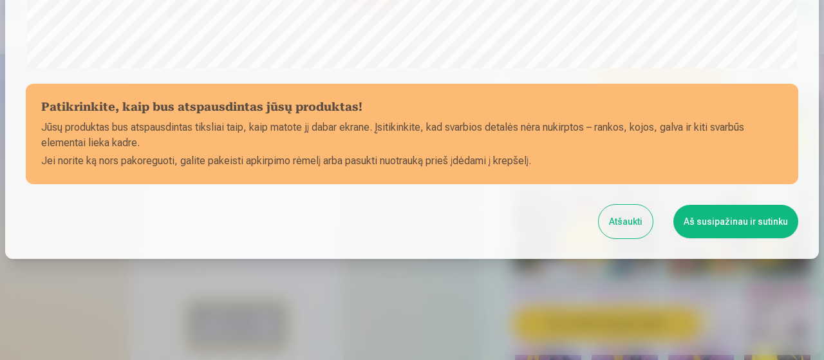
scroll to position [557, 0]
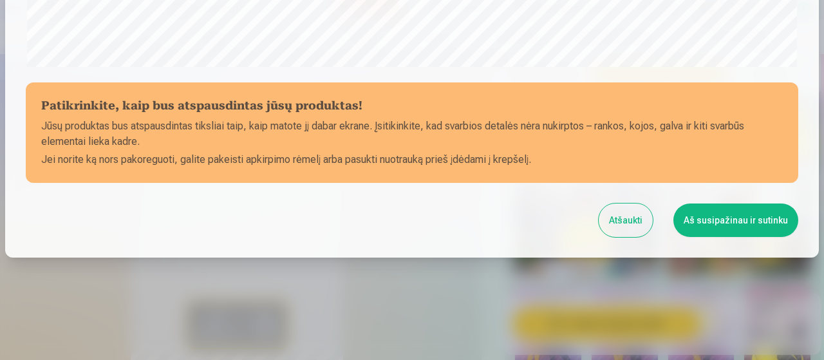
click at [734, 222] on button "Aš susipažinau ir sutinku" at bounding box center [735, 219] width 125 height 33
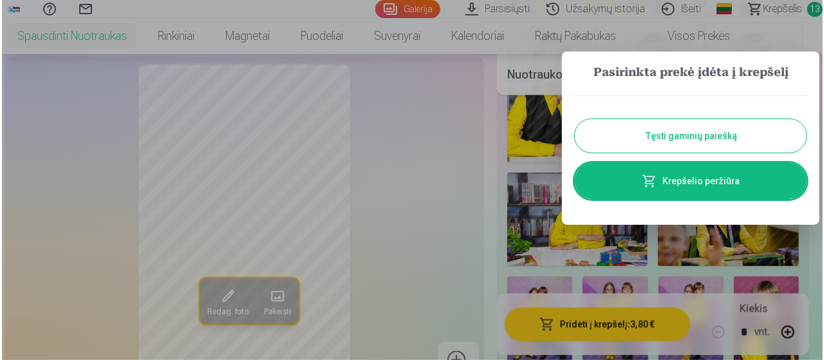
scroll to position [0, 0]
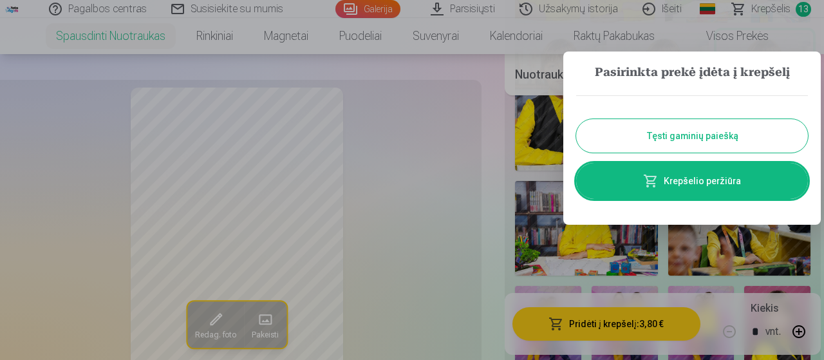
click at [659, 129] on button "Tęsti gaminių paiešką" at bounding box center [692, 135] width 232 height 33
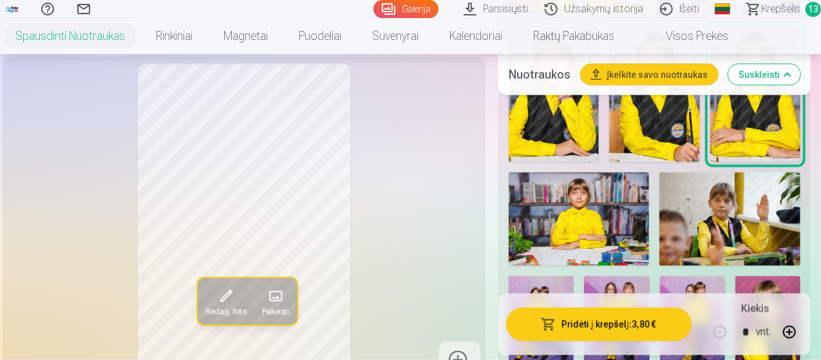
click at [594, 238] on img at bounding box center [579, 220] width 140 height 94
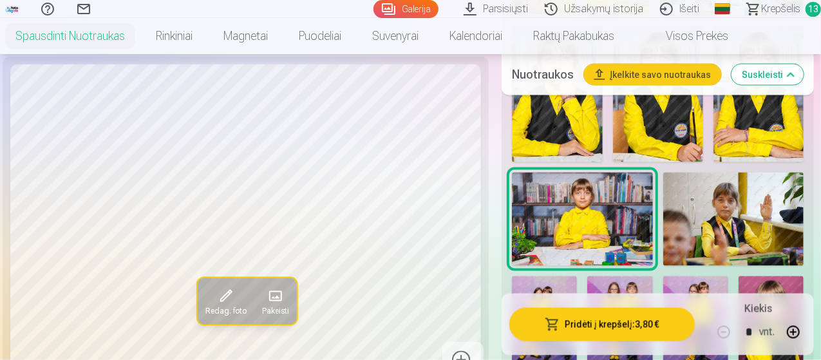
click at [599, 328] on button "Pridėti į krepšelį : 3,80 €" at bounding box center [601, 323] width 185 height 33
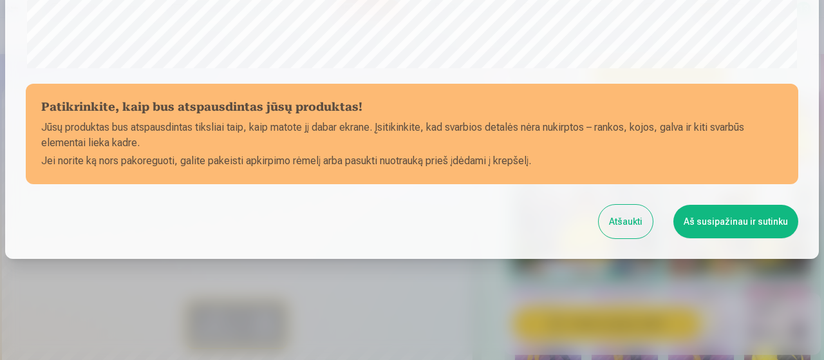
scroll to position [557, 0]
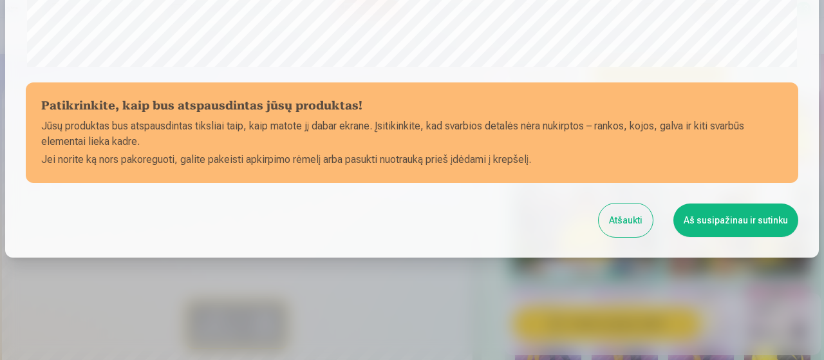
click at [730, 217] on button "Aš susipažinau ir sutinku" at bounding box center [735, 219] width 125 height 33
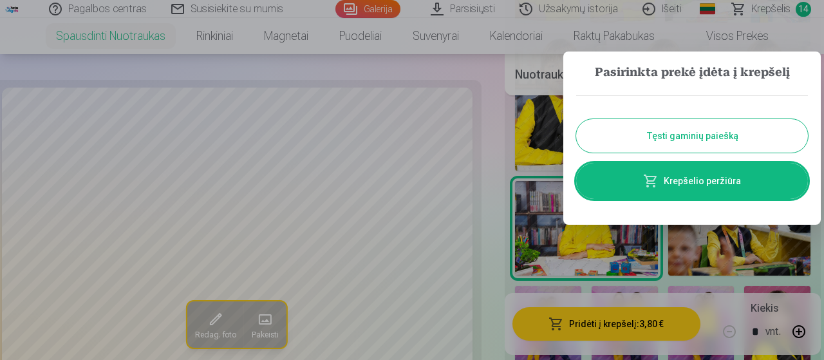
click at [669, 133] on button "Tęsti gaminių paiešką" at bounding box center [692, 135] width 232 height 33
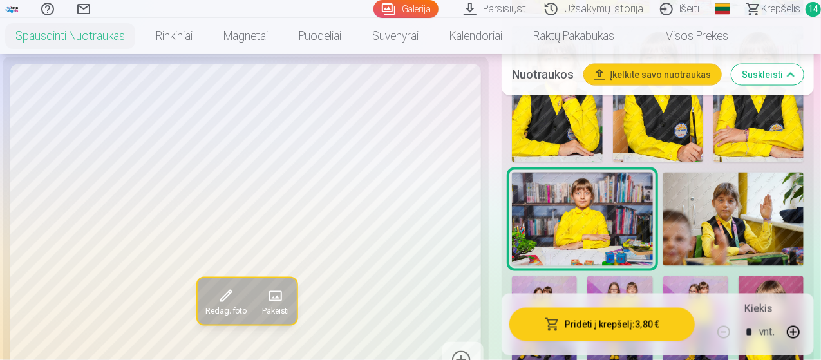
click at [752, 225] on img at bounding box center [733, 220] width 141 height 94
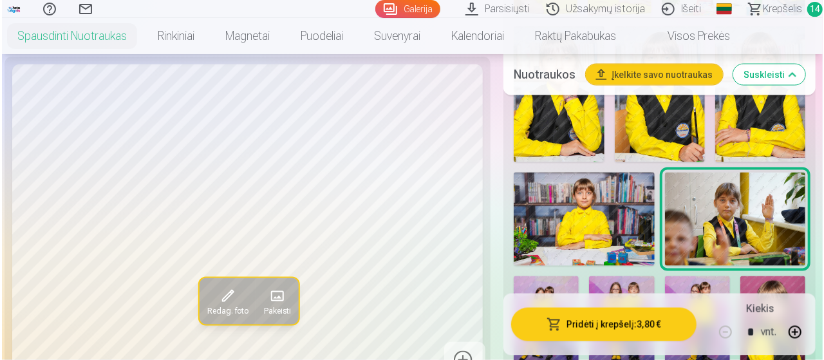
scroll to position [1116, 0]
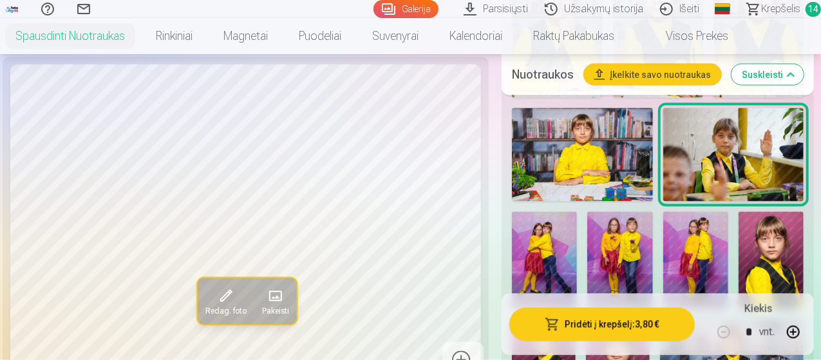
click at [621, 324] on button "Pridėti į krepšelį : 3,80 €" at bounding box center [601, 323] width 185 height 33
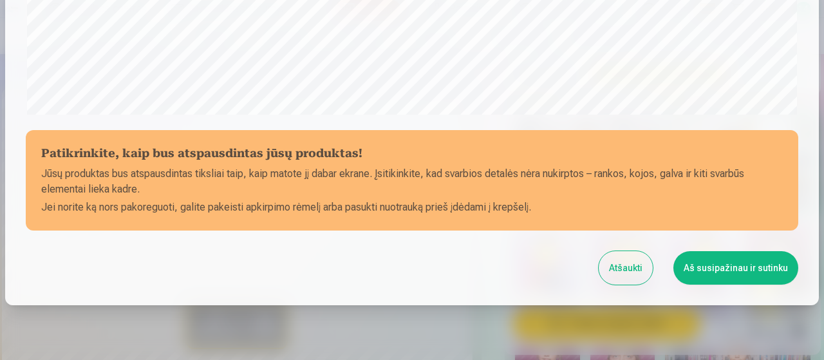
scroll to position [557, 0]
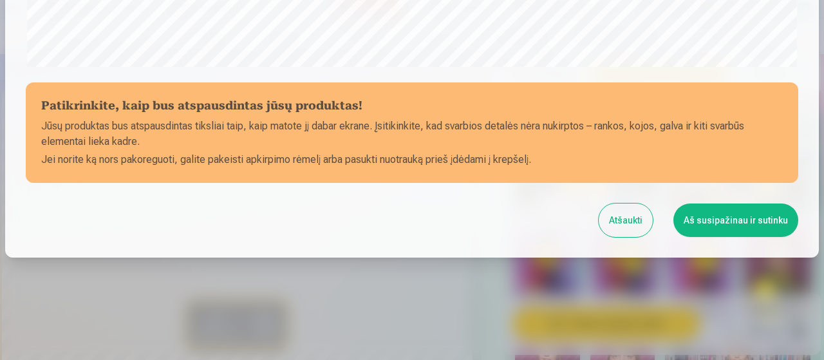
click at [757, 223] on button "Aš susipažinau ir sutinku" at bounding box center [735, 219] width 125 height 33
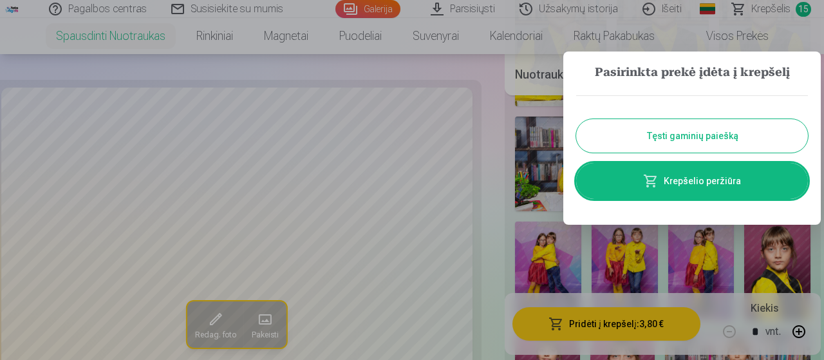
scroll to position [0, 0]
click at [674, 129] on button "Tęsti gaminių paiešką" at bounding box center [692, 135] width 232 height 33
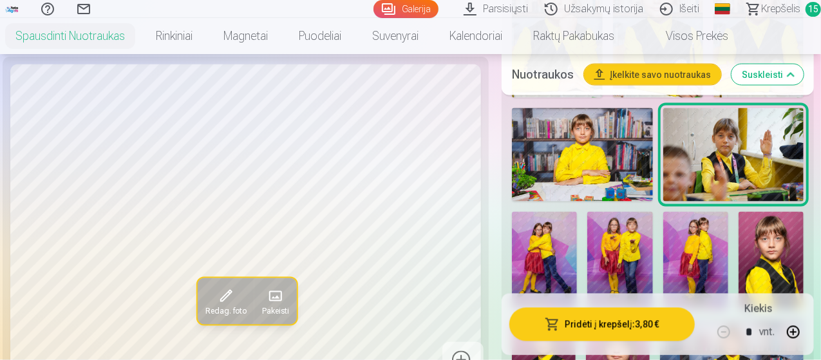
click at [543, 254] on img at bounding box center [544, 261] width 65 height 98
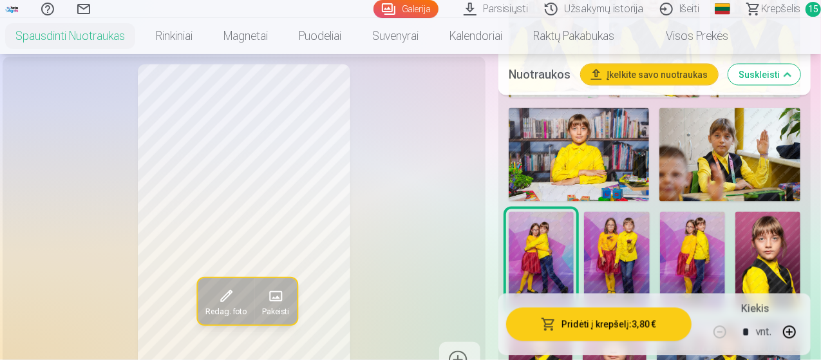
click at [572, 323] on button "Pridėti į krepšelį : 3,80 €" at bounding box center [598, 323] width 185 height 33
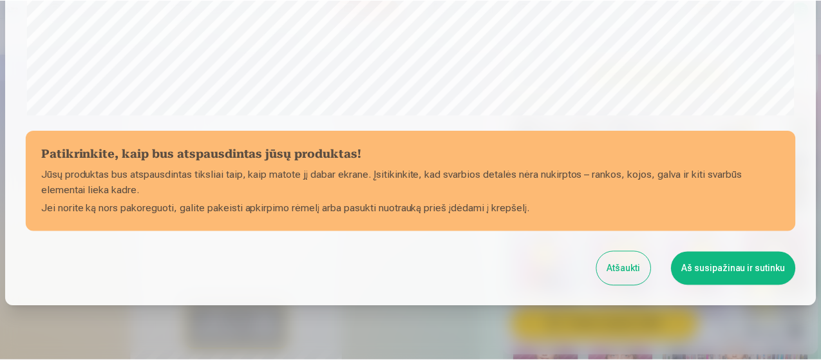
scroll to position [557, 0]
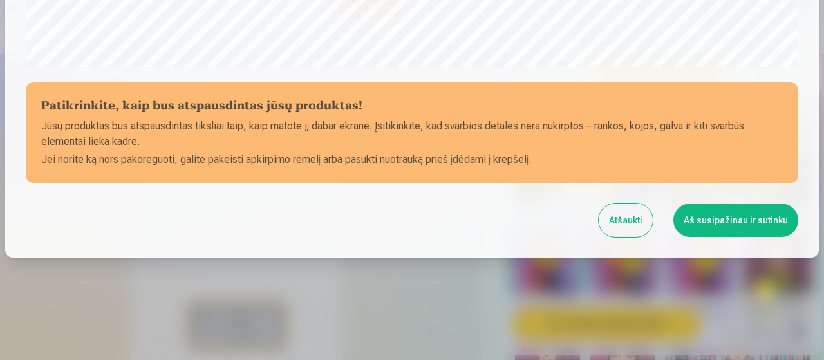
click at [727, 224] on button "Aš susipažinau ir sutinku" at bounding box center [735, 219] width 125 height 33
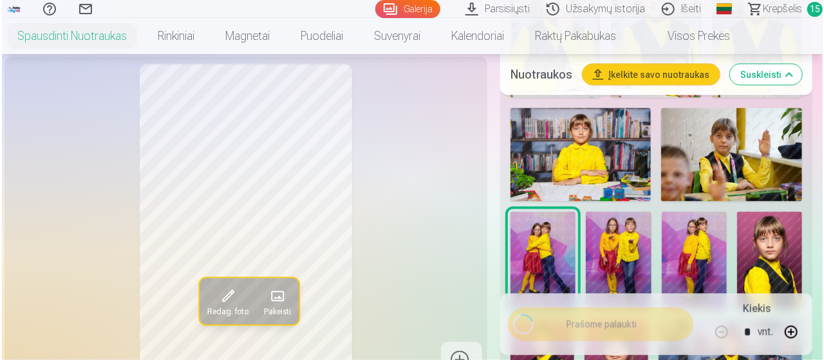
scroll to position [555, 0]
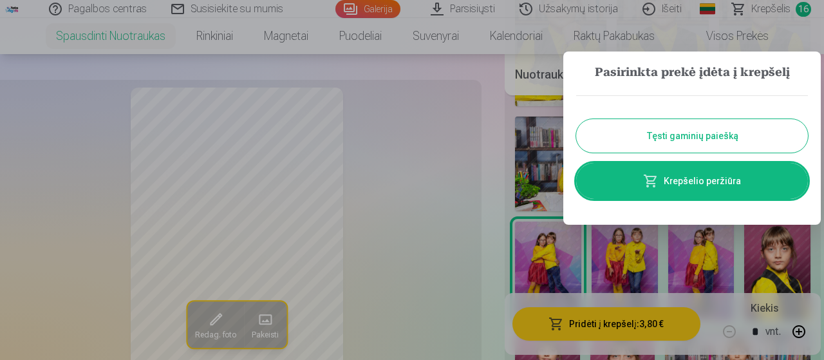
click at [669, 135] on button "Tęsti gaminių paiešką" at bounding box center [692, 135] width 232 height 33
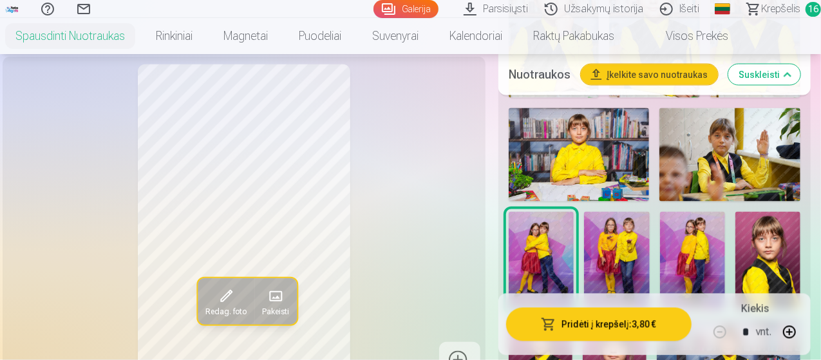
click at [631, 256] on img at bounding box center [616, 261] width 65 height 98
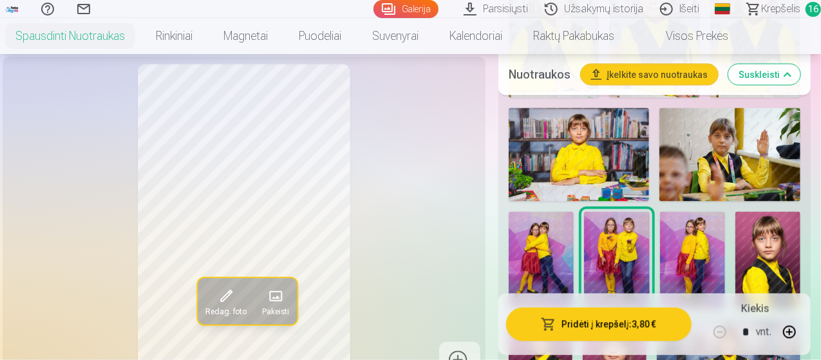
click at [701, 265] on img at bounding box center [692, 261] width 65 height 98
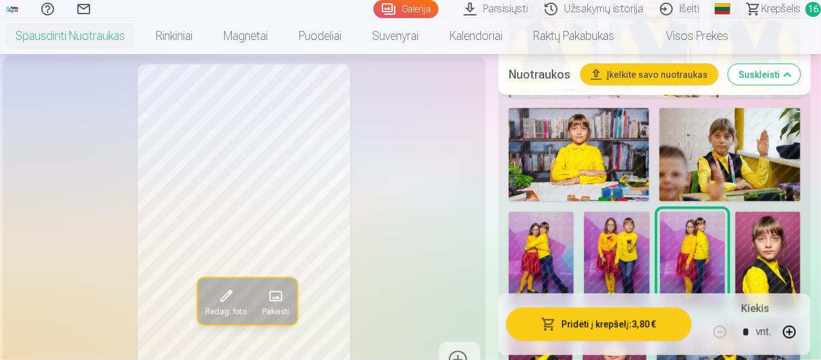
click at [615, 324] on button "Pridėti į krepšelį : 3,80 €" at bounding box center [598, 323] width 185 height 33
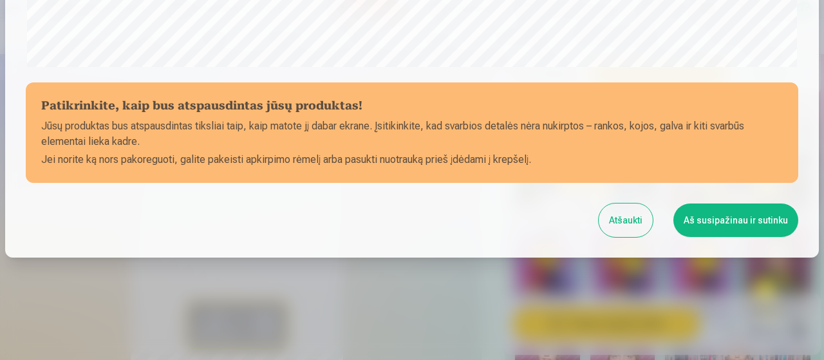
click at [736, 221] on button "Aš susipažinau ir sutinku" at bounding box center [735, 219] width 125 height 33
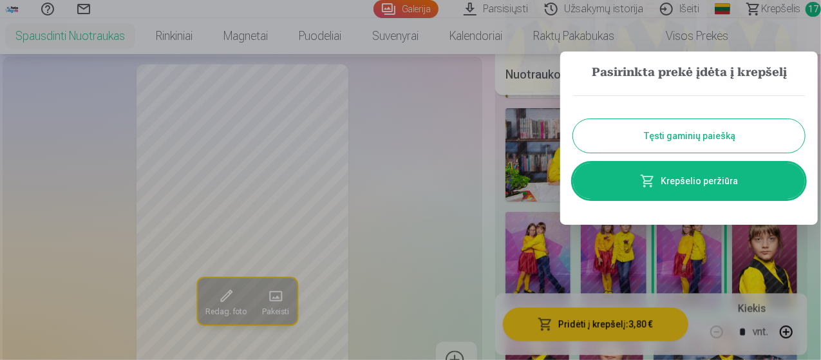
scroll to position [557, 0]
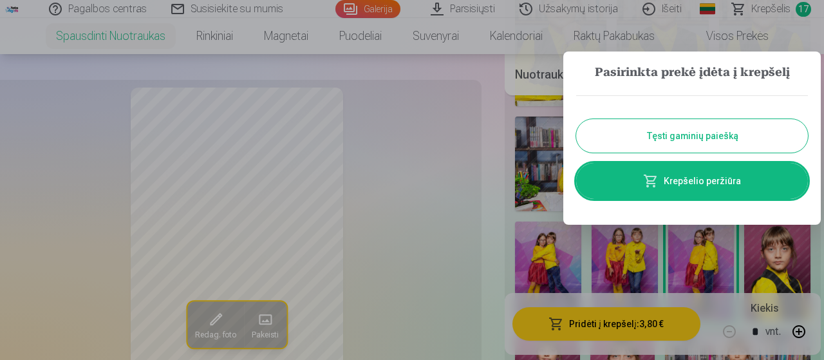
click at [655, 140] on button "Tęsti gaminių paiešką" at bounding box center [692, 135] width 232 height 33
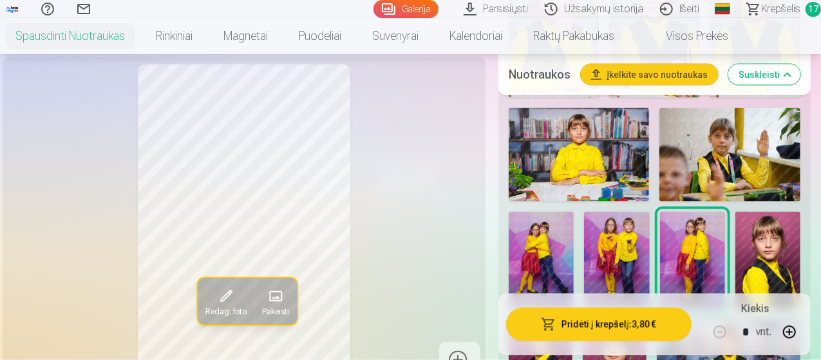
scroll to position [1244, 0]
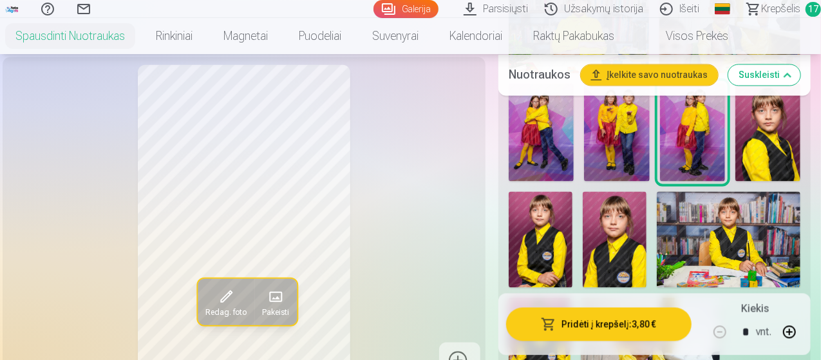
click at [790, 150] on img at bounding box center [767, 132] width 65 height 98
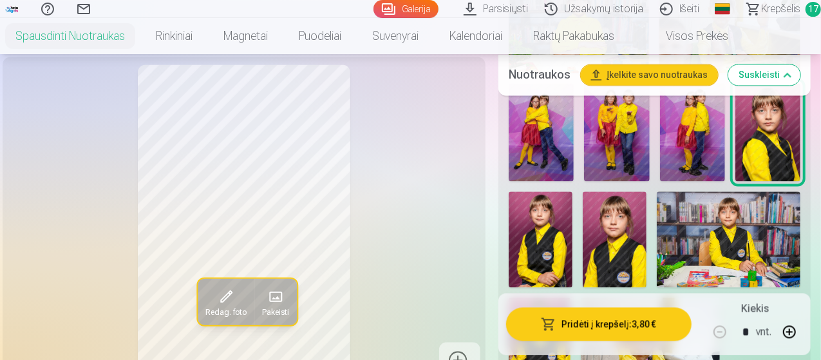
click at [627, 328] on button "Pridėti į krepšelį : 3,80 €" at bounding box center [598, 323] width 185 height 33
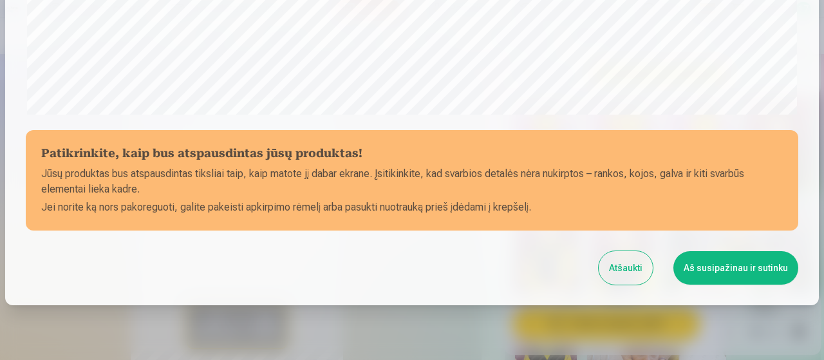
scroll to position [557, 0]
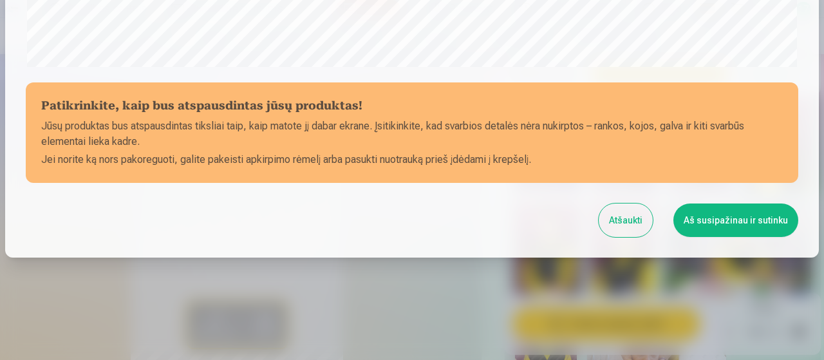
click at [721, 219] on button "Aš susipažinau ir sutinku" at bounding box center [735, 219] width 125 height 33
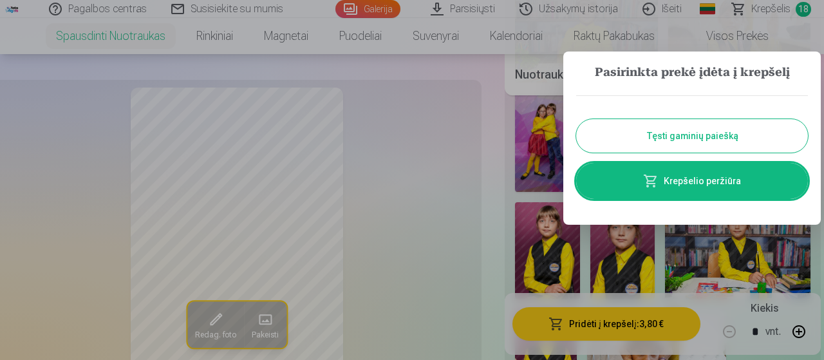
click at [686, 138] on button "Tęsti gaminių paiešką" at bounding box center [692, 135] width 232 height 33
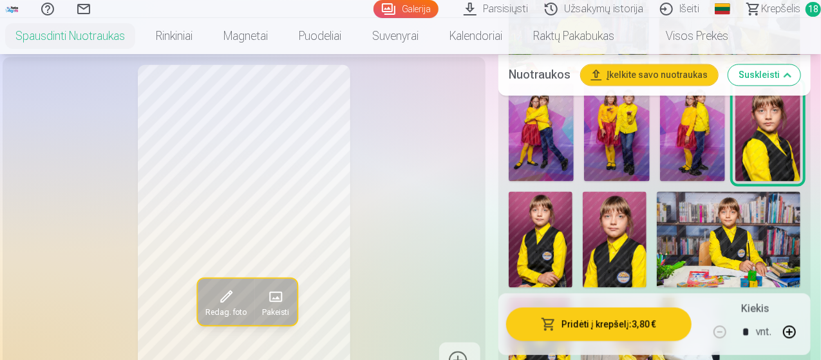
click at [546, 260] on img at bounding box center [541, 239] width 64 height 96
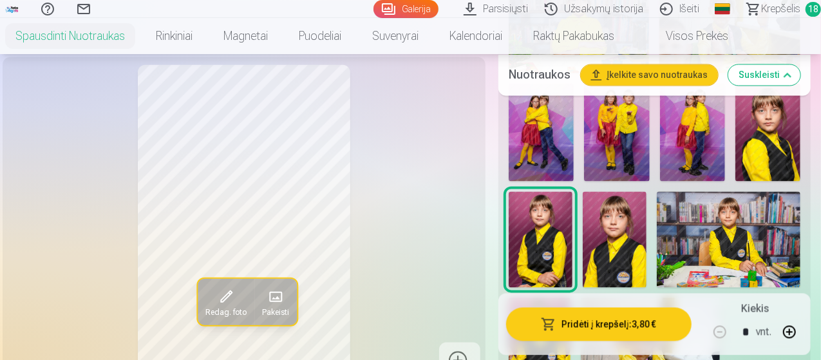
click at [612, 330] on button "Pridėti į krepšelį : 3,80 €" at bounding box center [598, 323] width 185 height 33
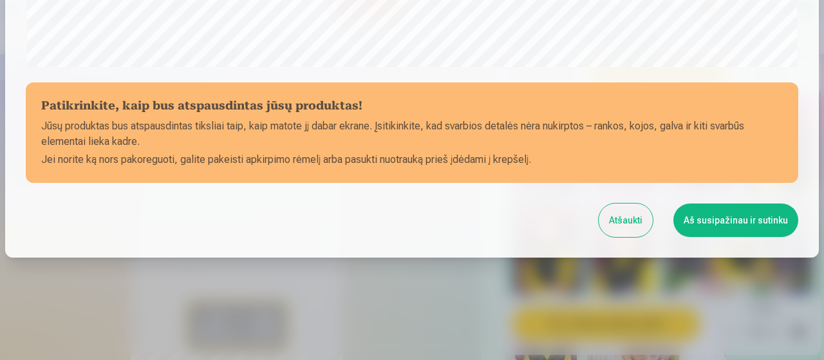
click at [715, 218] on button "Aš susipažinau ir sutinku" at bounding box center [735, 219] width 125 height 33
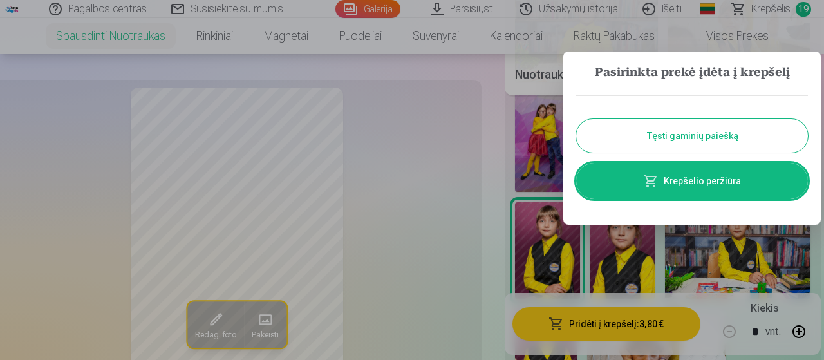
click at [686, 128] on button "Tęsti gaminių paiešką" at bounding box center [692, 135] width 232 height 33
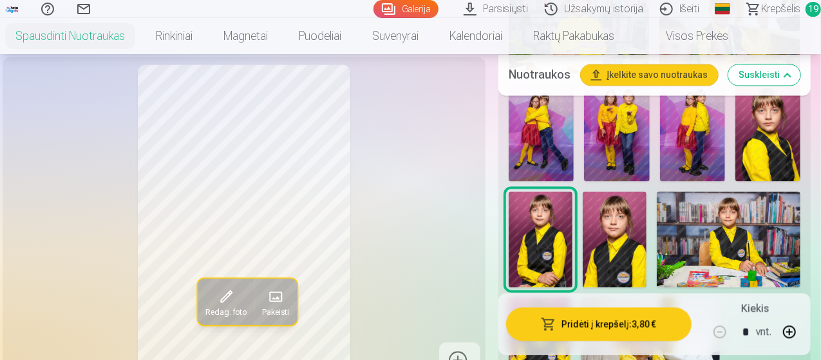
click at [632, 254] on img at bounding box center [615, 239] width 64 height 96
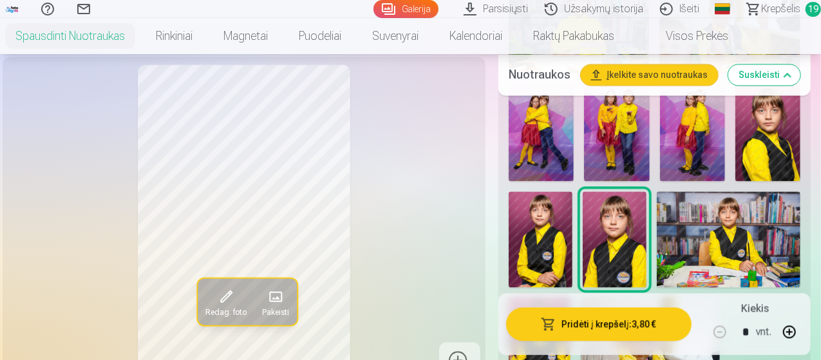
click at [604, 325] on button "Pridėti į krepšelį : 3,80 €" at bounding box center [598, 323] width 185 height 33
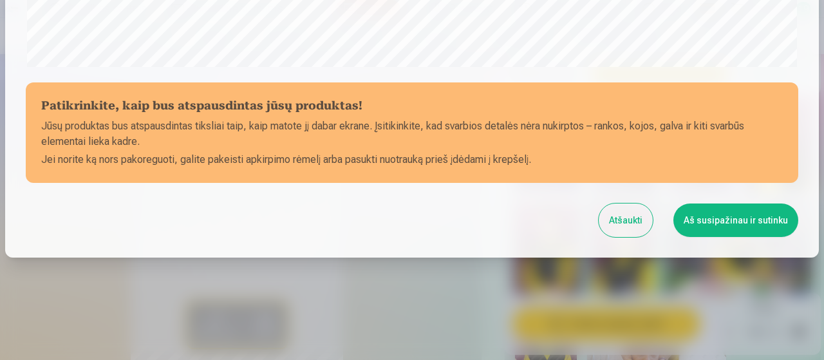
click at [701, 220] on button "Aš susipažinau ir sutinku" at bounding box center [735, 219] width 125 height 33
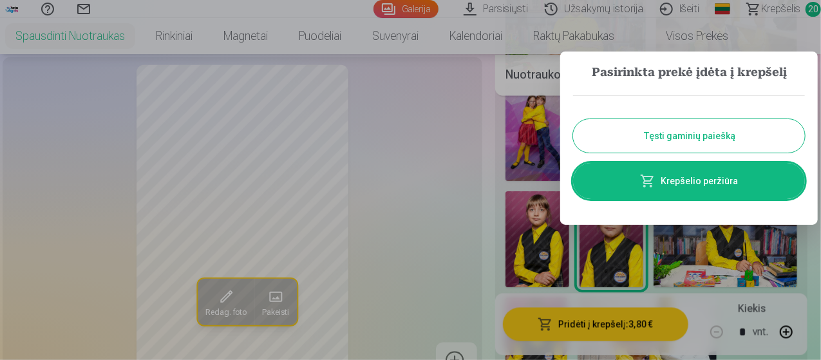
scroll to position [0, 0]
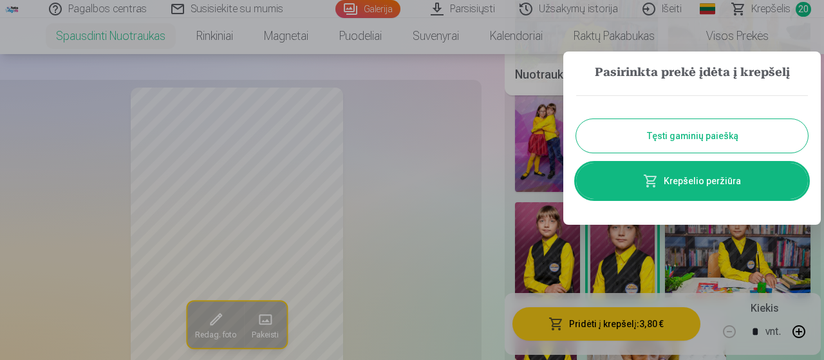
click at [680, 136] on button "Tęsti gaminių paiešką" at bounding box center [692, 135] width 232 height 33
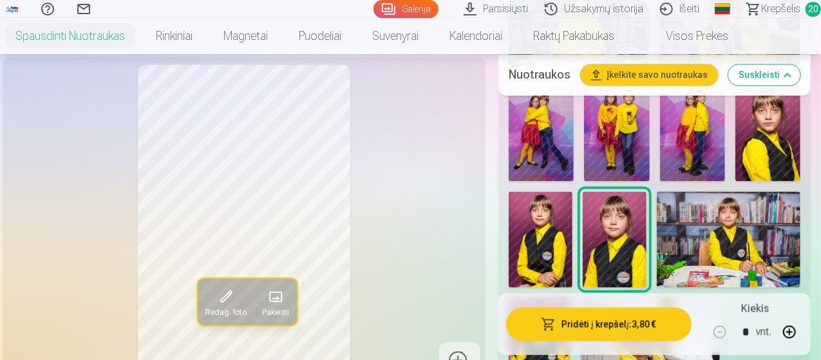
click at [724, 235] on img at bounding box center [729, 239] width 144 height 96
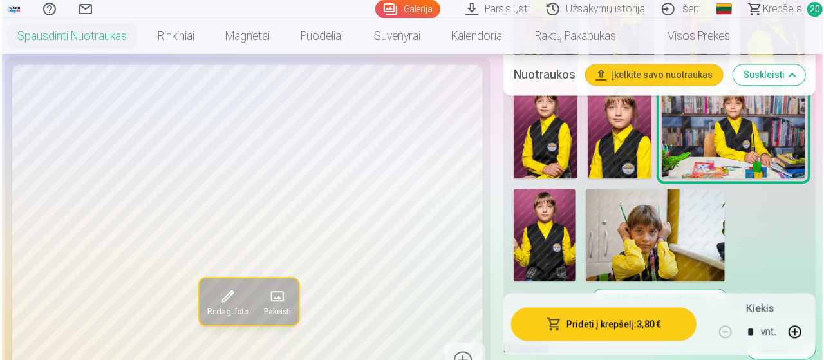
scroll to position [1373, 0]
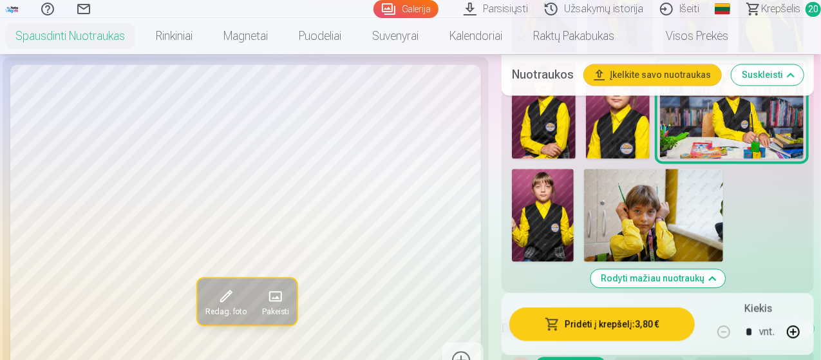
click at [558, 322] on span "button" at bounding box center [552, 323] width 15 height 13
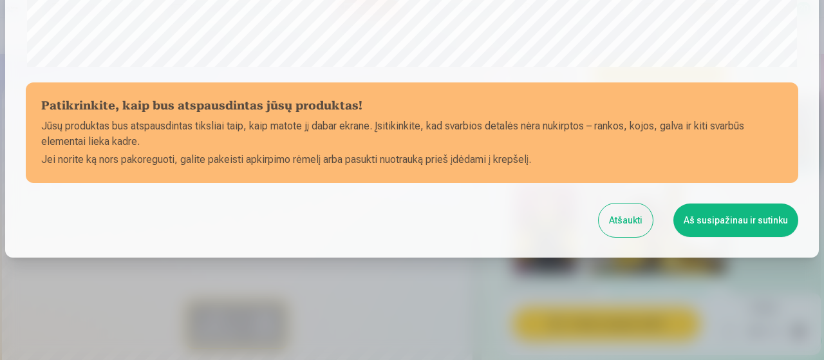
click at [722, 219] on button "Aš susipažinau ir sutinku" at bounding box center [735, 219] width 125 height 33
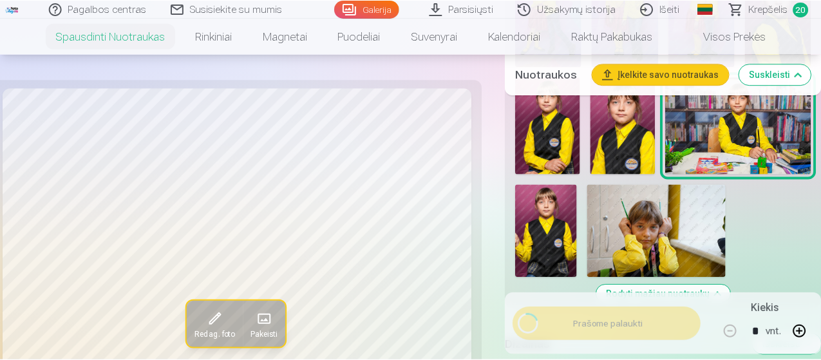
scroll to position [557, 0]
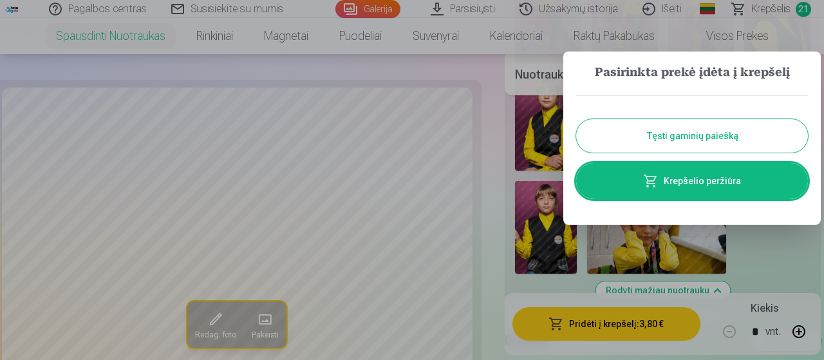
click at [651, 135] on button "Tęsti gaminių paiešką" at bounding box center [692, 135] width 232 height 33
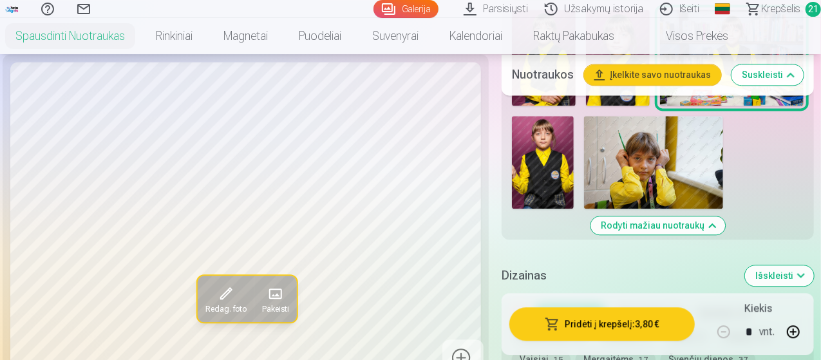
scroll to position [1437, 0]
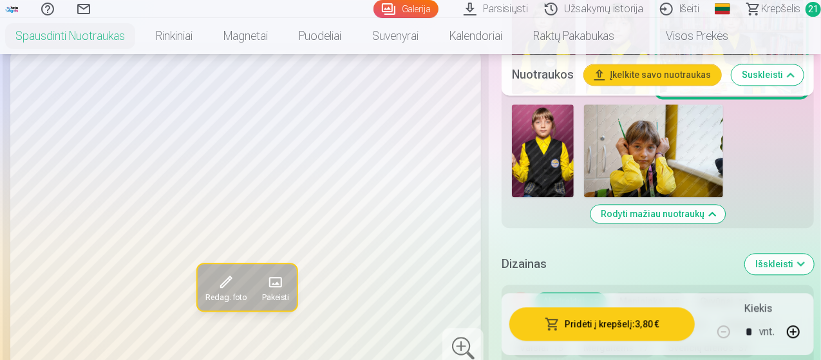
click at [661, 151] on img at bounding box center [653, 150] width 139 height 93
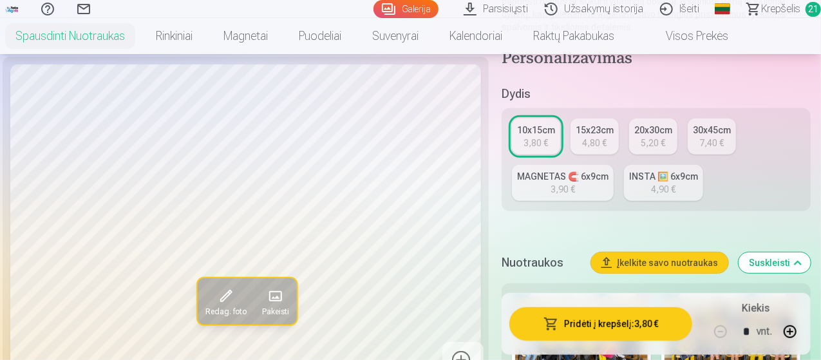
scroll to position [279, 0]
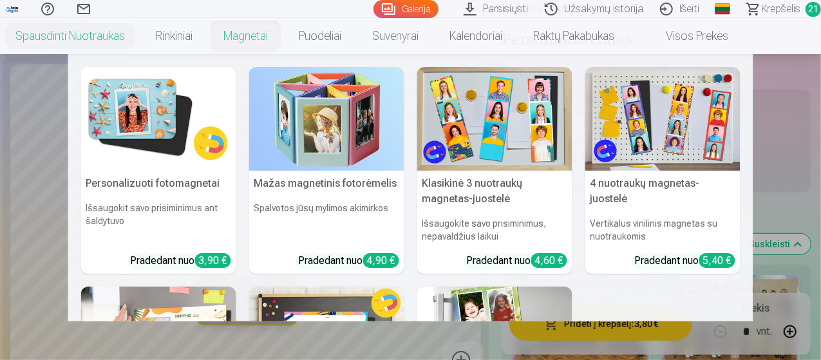
click at [283, 41] on link "Magnetai" at bounding box center [245, 36] width 75 height 36
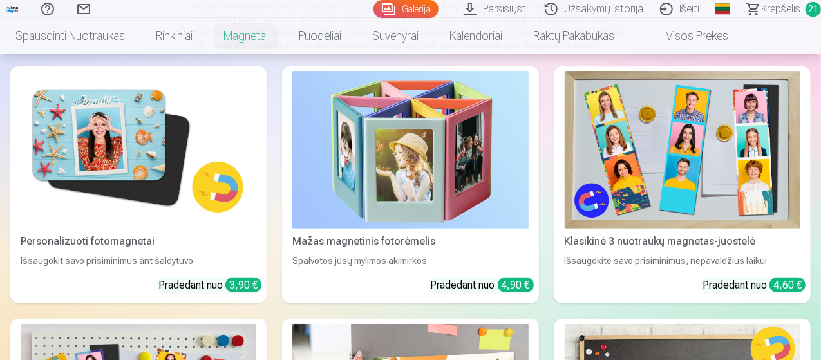
scroll to position [193, 0]
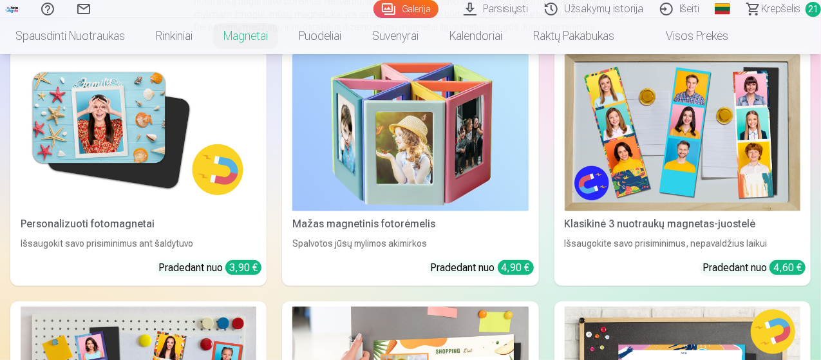
click at [330, 138] on img at bounding box center [410, 132] width 236 height 157
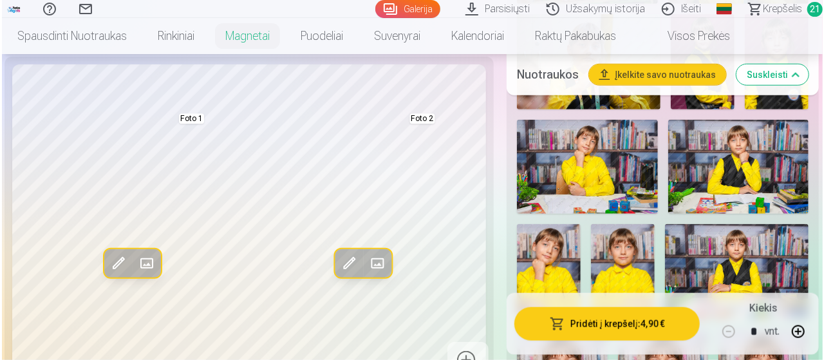
scroll to position [513, 0]
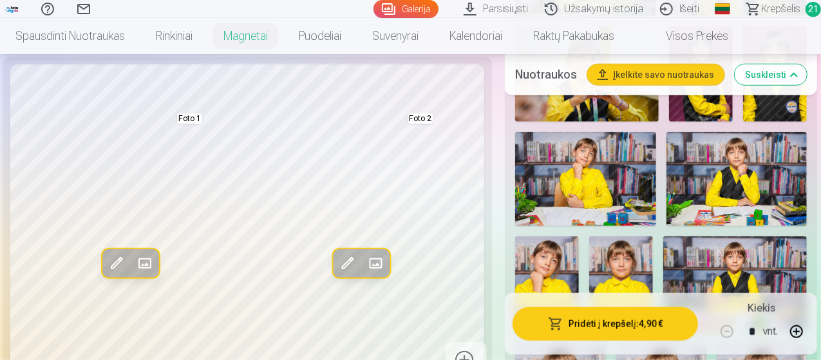
click at [597, 330] on button "Pridėti į krepšelį : 4,90 €" at bounding box center [604, 323] width 185 height 33
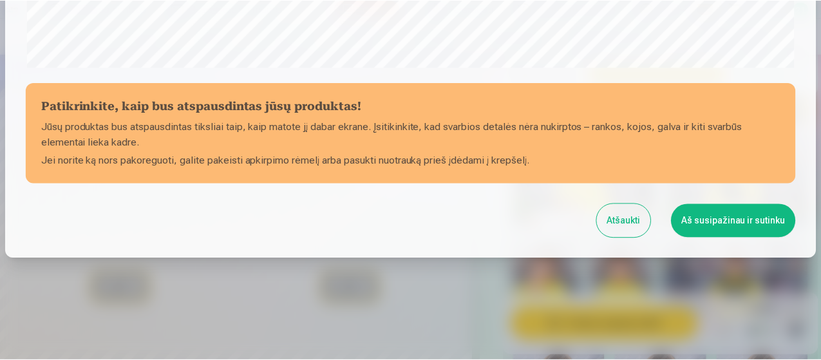
scroll to position [557, 0]
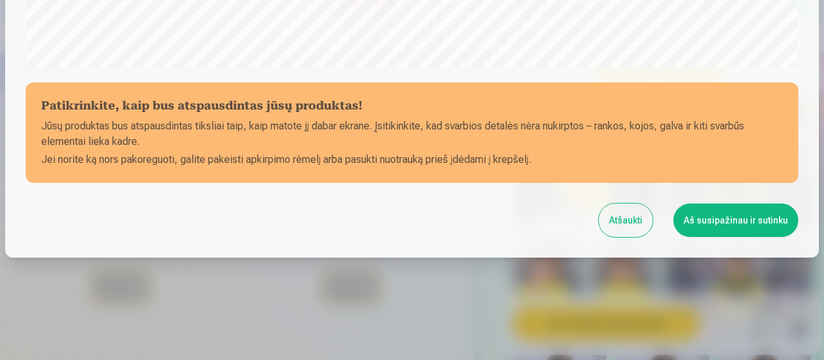
click at [706, 215] on button "Aš susipažinau ir sutinku" at bounding box center [735, 219] width 125 height 33
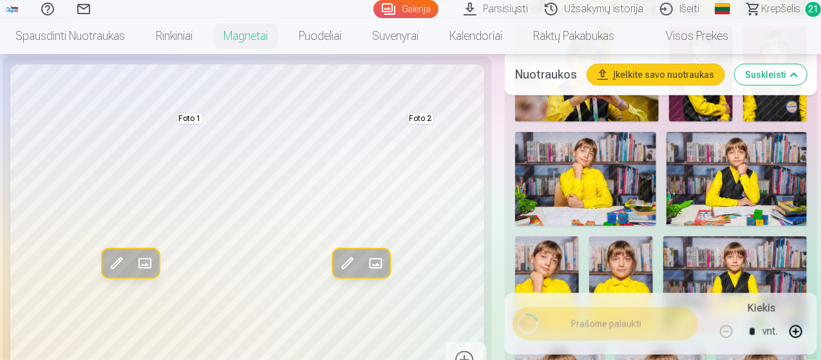
scroll to position [555, 0]
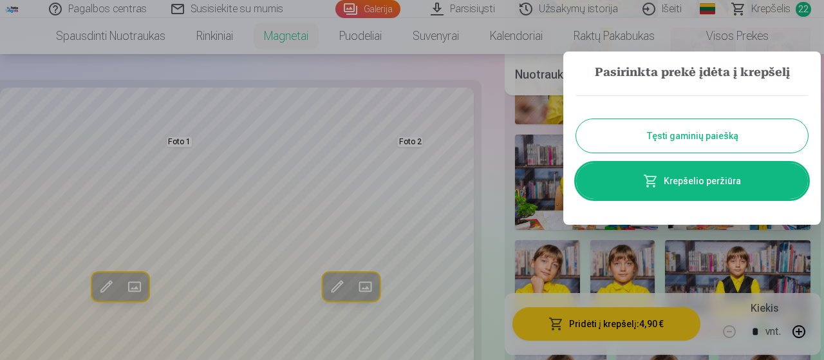
click at [659, 131] on button "Tęsti gaminių paiešką" at bounding box center [692, 135] width 232 height 33
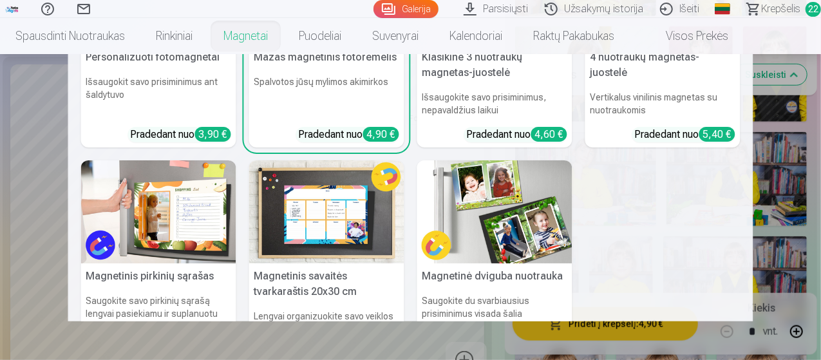
scroll to position [129, 0]
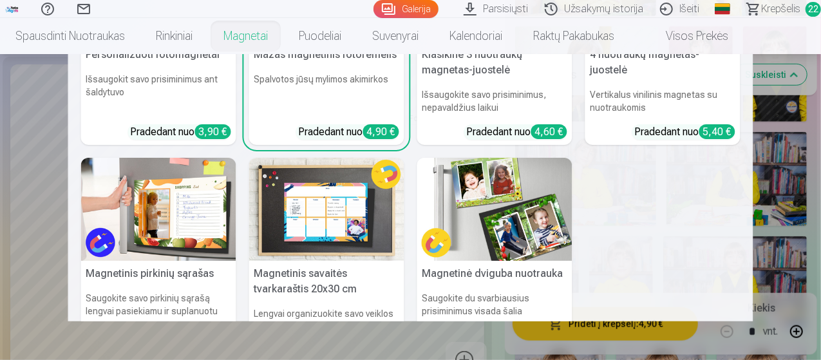
click at [499, 276] on h5 "Magnetinė dviguba nuotrauka" at bounding box center [494, 274] width 155 height 26
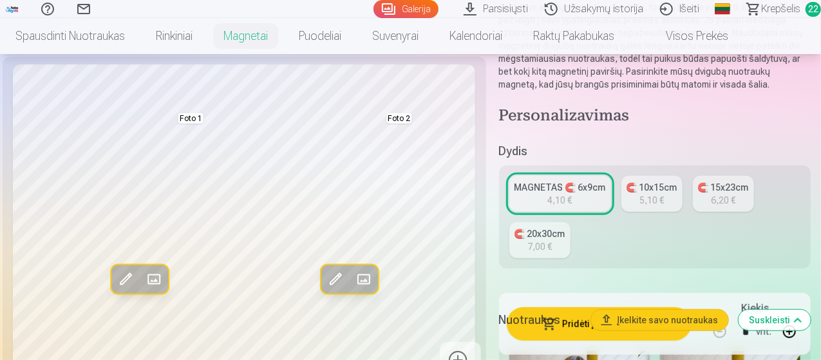
scroll to position [193, 0]
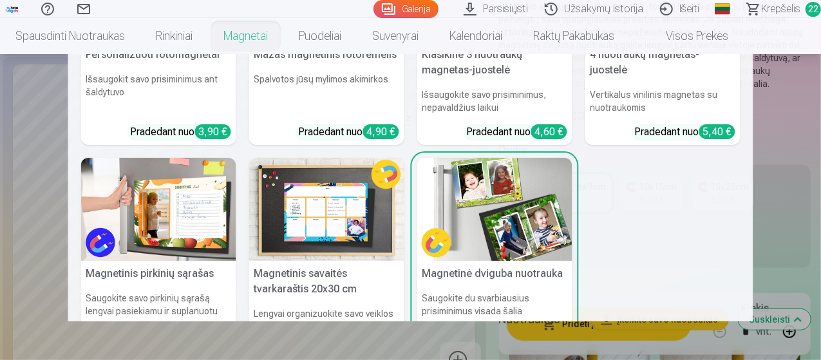
click at [265, 34] on link "Magnetai" at bounding box center [245, 36] width 75 height 36
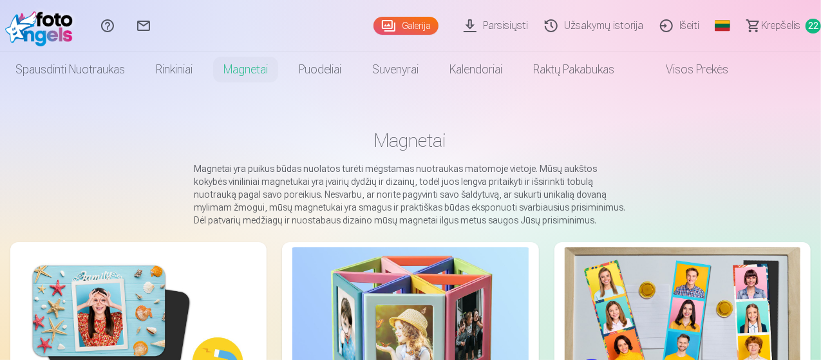
click at [133, 283] on img at bounding box center [139, 325] width 236 height 157
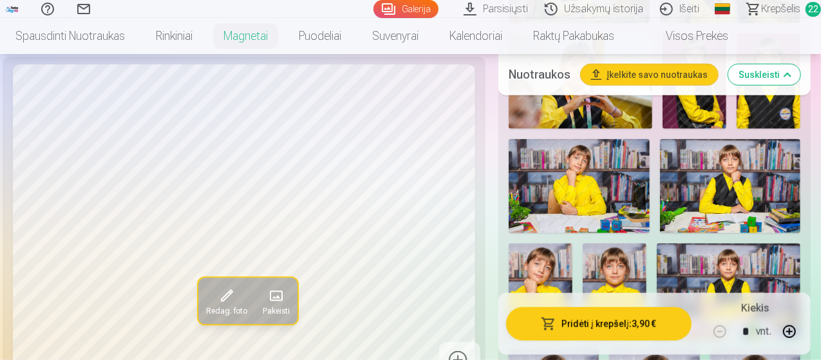
scroll to position [579, 0]
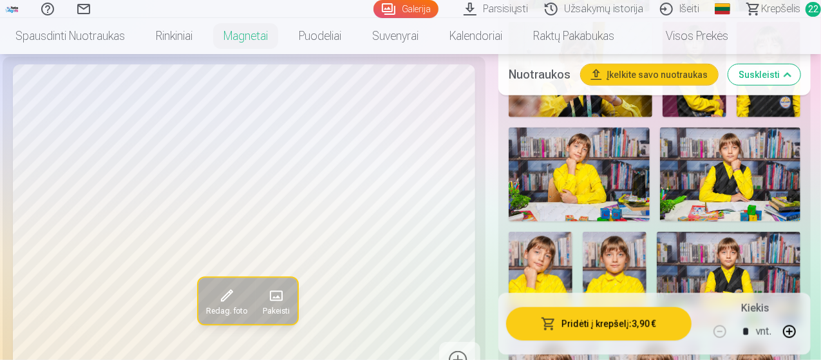
click at [758, 180] on img at bounding box center [730, 174] width 141 height 94
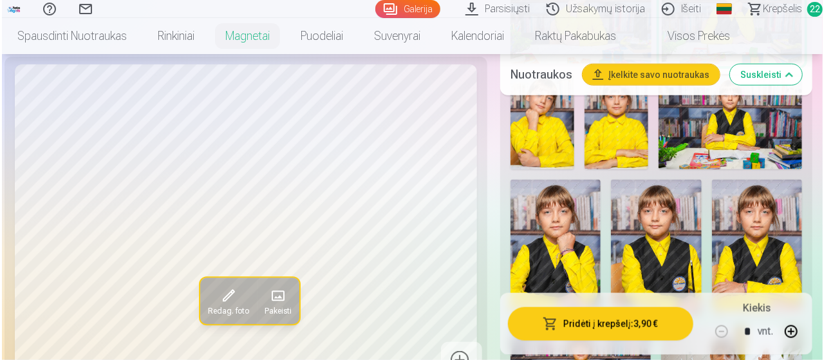
scroll to position [772, 0]
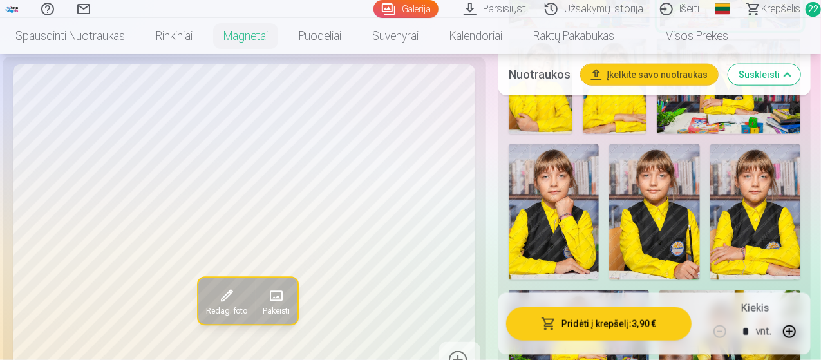
click at [616, 321] on button "Pridėti į krepšelį : 3,90 €" at bounding box center [598, 323] width 185 height 33
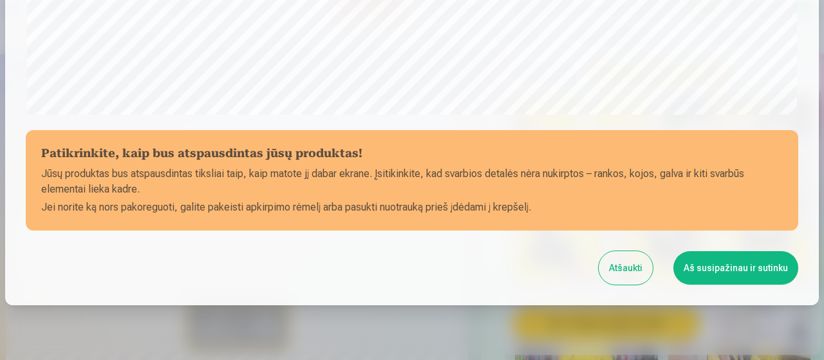
scroll to position [557, 0]
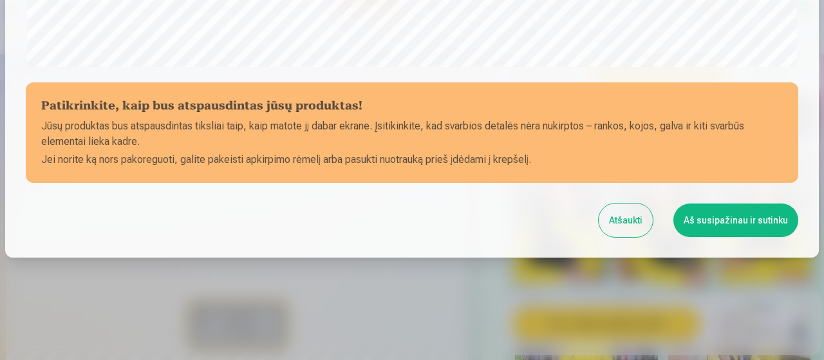
click at [765, 229] on button "Aš susipažinau ir sutinku" at bounding box center [735, 219] width 125 height 33
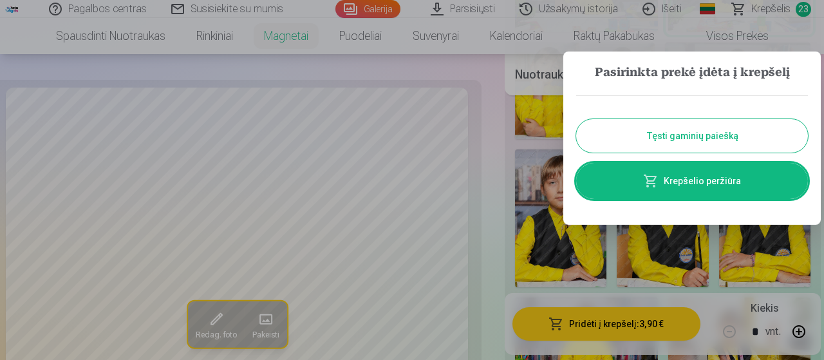
click at [680, 135] on button "Tęsti gaminių paiešką" at bounding box center [692, 135] width 232 height 33
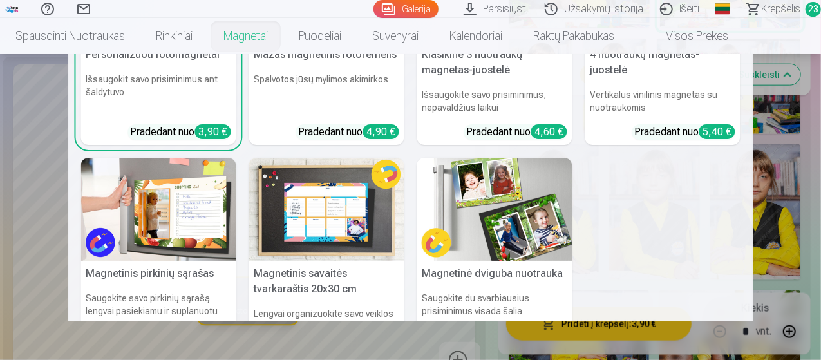
click at [275, 30] on link "Magnetai" at bounding box center [245, 36] width 75 height 36
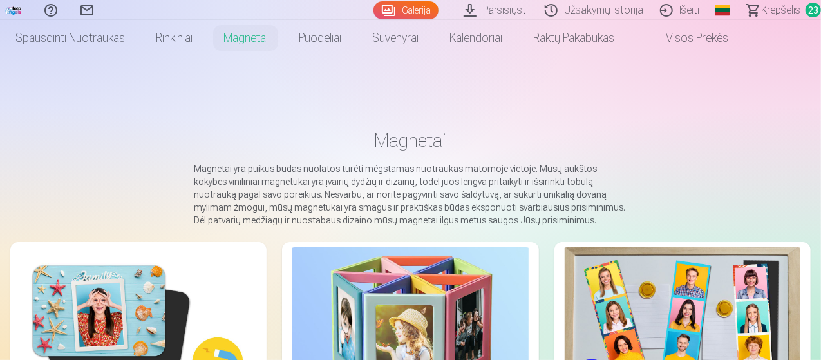
scroll to position [129, 0]
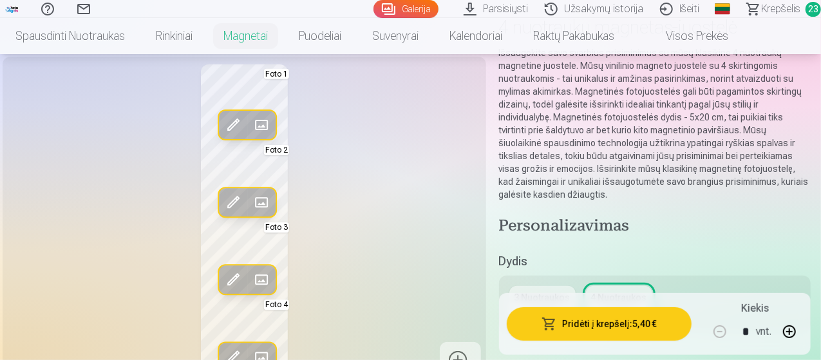
scroll to position [129, 0]
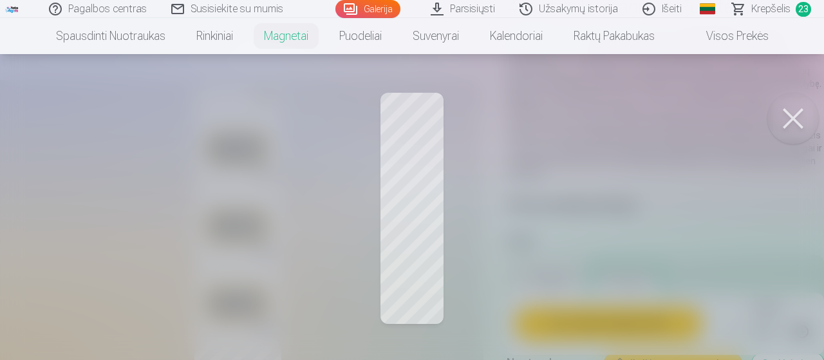
click at [787, 118] on button at bounding box center [792, 118] width 51 height 51
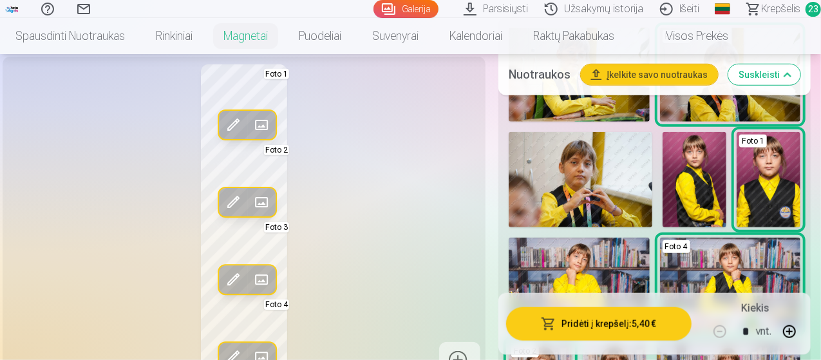
scroll to position [515, 0]
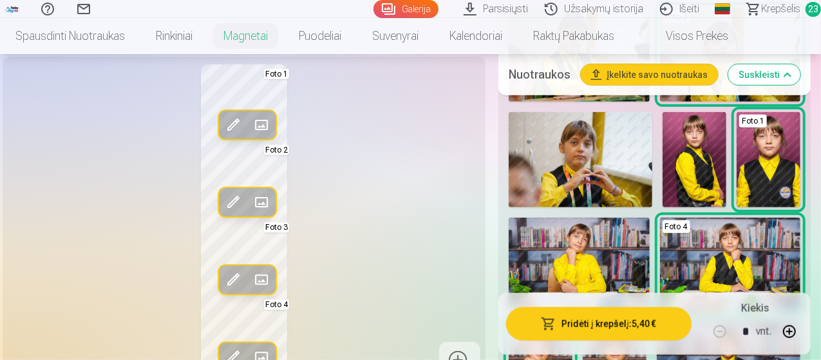
click at [604, 155] on img at bounding box center [581, 160] width 144 height 96
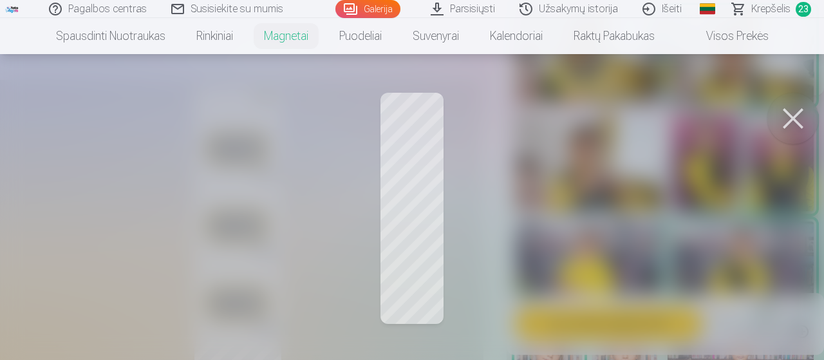
click at [792, 119] on button at bounding box center [792, 118] width 51 height 51
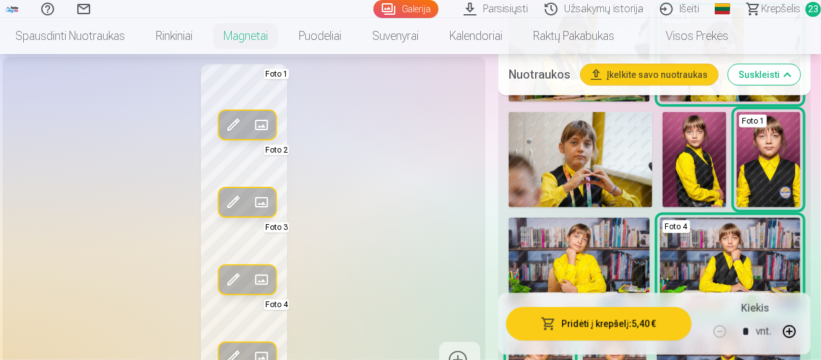
click at [717, 160] on img at bounding box center [694, 160] width 64 height 96
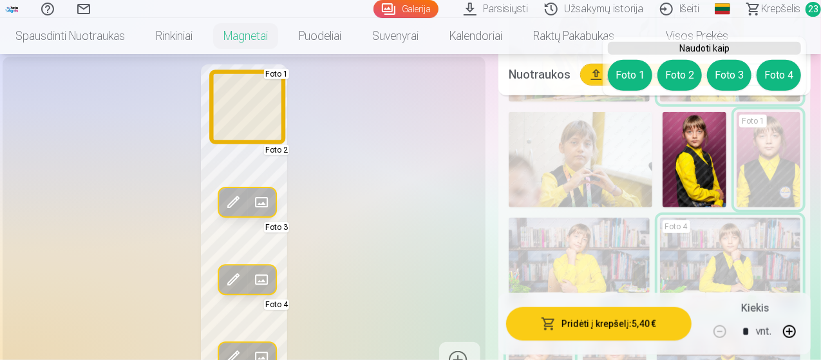
click at [630, 69] on button "Foto 1" at bounding box center [630, 75] width 44 height 31
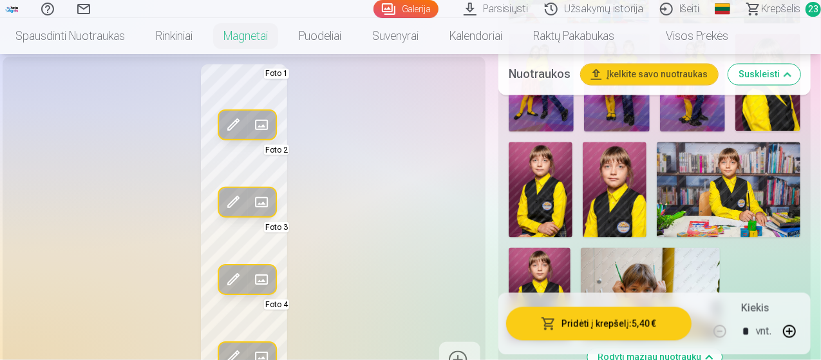
scroll to position [1094, 0]
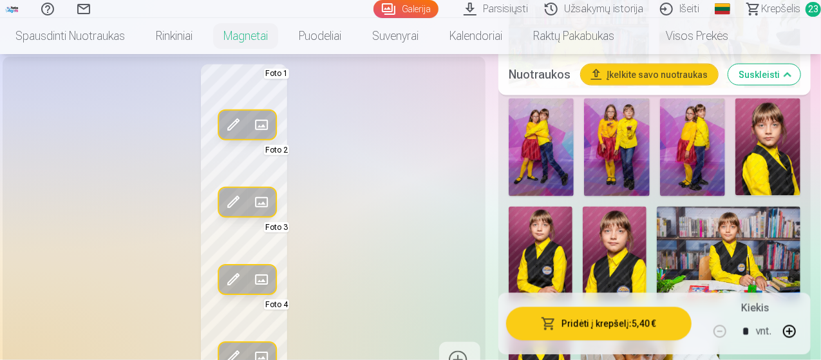
click at [700, 152] on img at bounding box center [692, 147] width 65 height 98
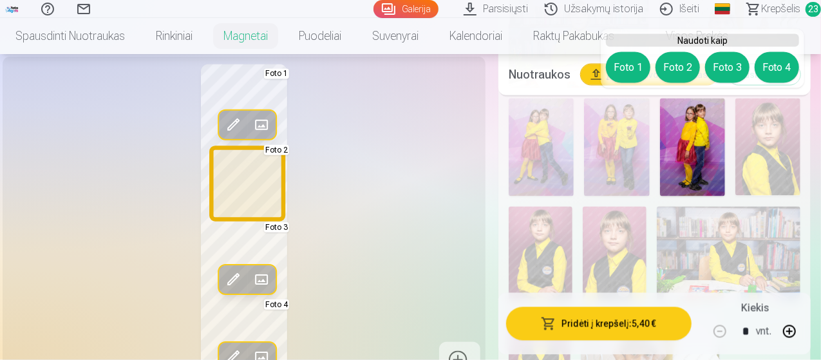
click at [668, 62] on button "Foto 2" at bounding box center [677, 67] width 44 height 31
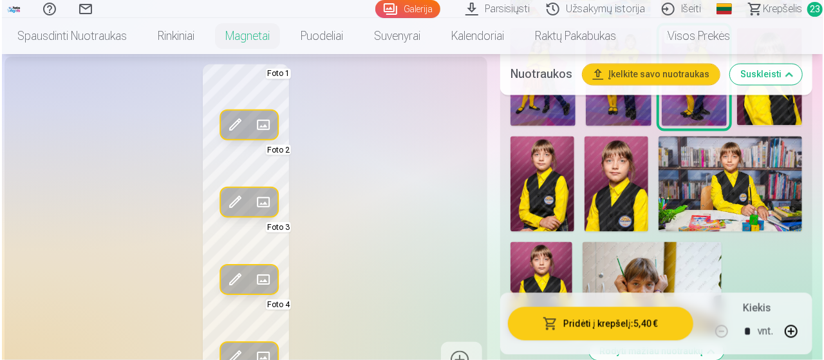
scroll to position [1159, 0]
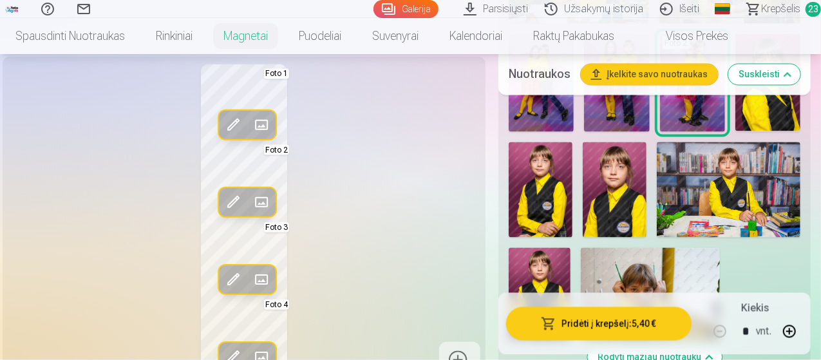
click at [560, 196] on img at bounding box center [541, 190] width 64 height 96
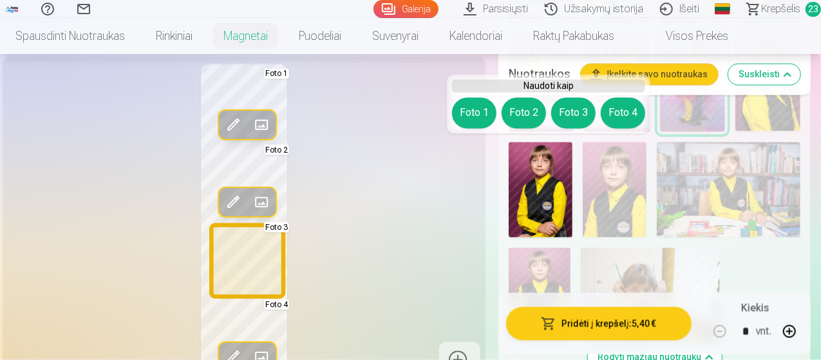
click at [570, 111] on button "Foto 3" at bounding box center [573, 113] width 44 height 31
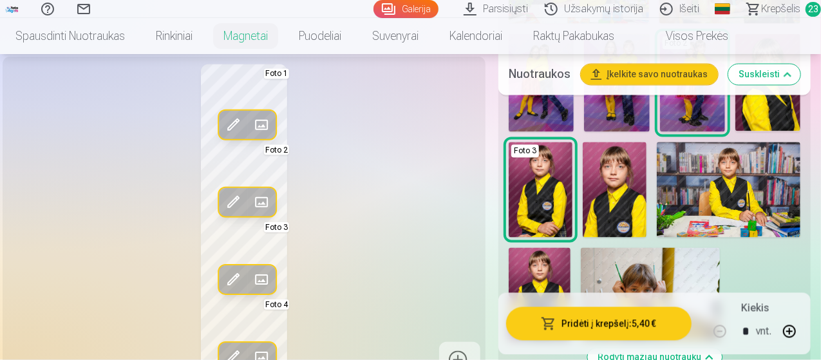
click at [614, 324] on button "Pridėti į krepšelį : 5,40 €" at bounding box center [598, 323] width 185 height 33
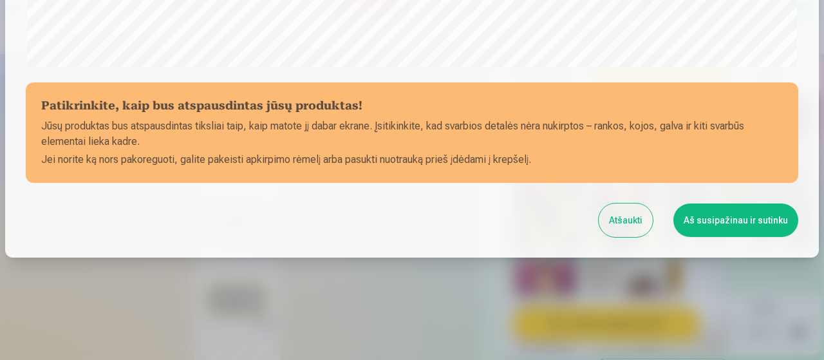
click at [712, 220] on button "Aš susipažinau ir sutinku" at bounding box center [735, 219] width 125 height 33
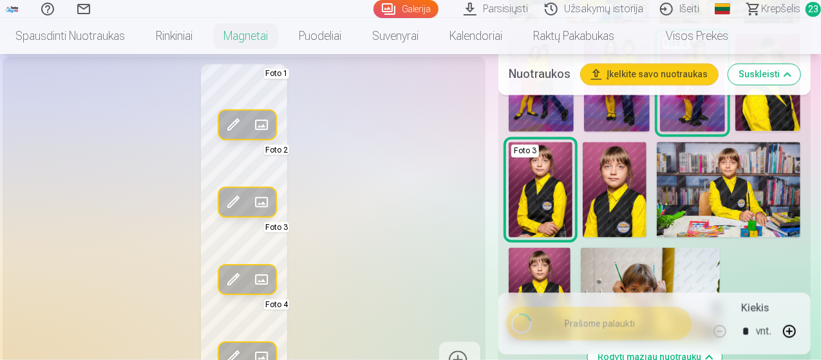
scroll to position [555, 0]
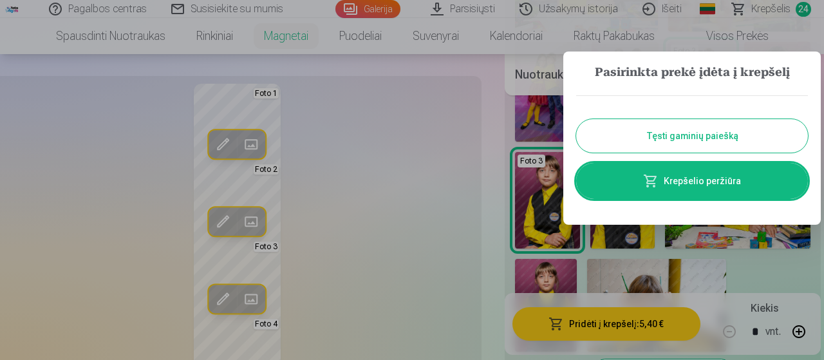
click at [625, 140] on button "Tęsti gaminių paiešką" at bounding box center [692, 135] width 232 height 33
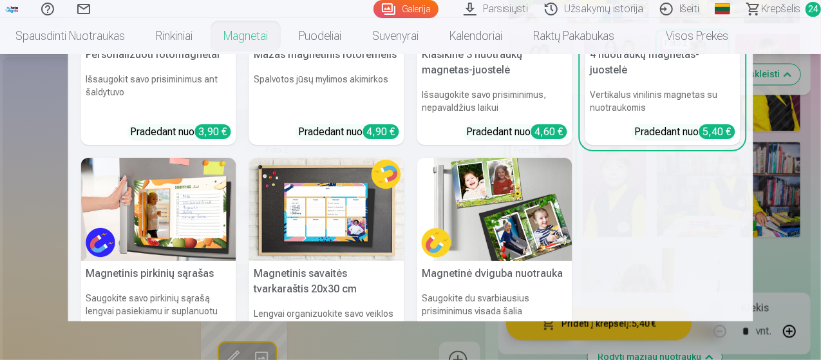
click at [277, 34] on link "Magnetai" at bounding box center [245, 36] width 75 height 36
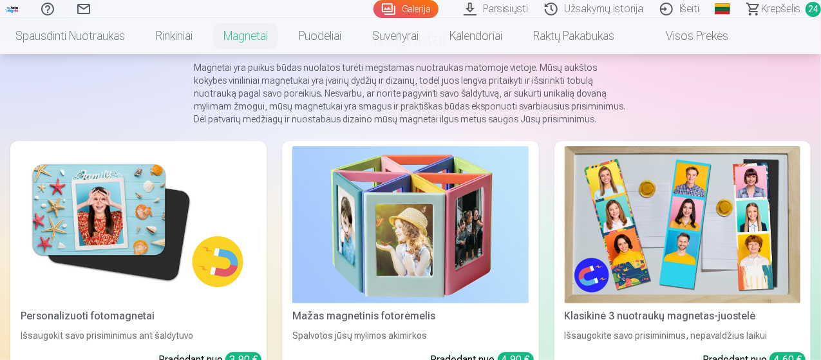
scroll to position [129, 0]
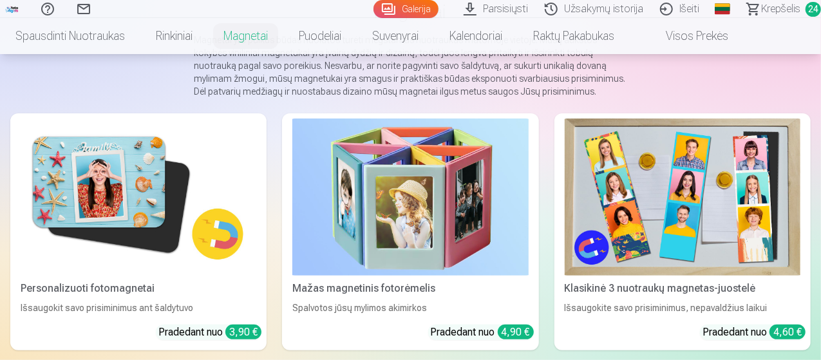
click at [116, 281] on div "Personalizuoti fotomagnetai" at bounding box center [138, 288] width 246 height 15
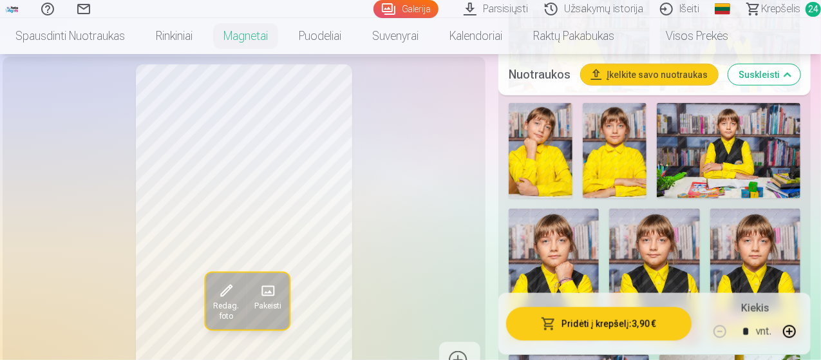
scroll to position [837, 0]
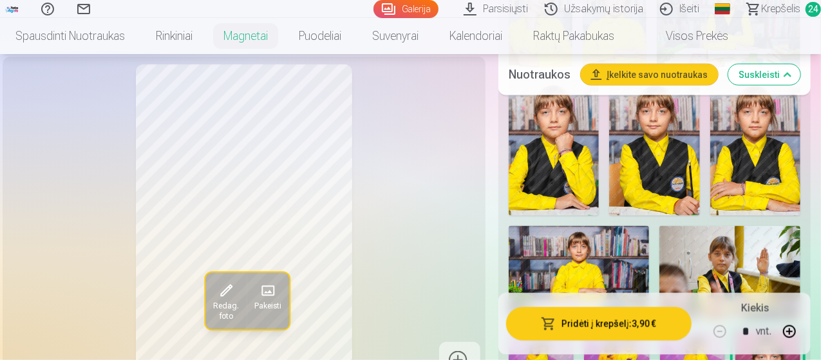
click at [567, 161] on img at bounding box center [554, 148] width 90 height 136
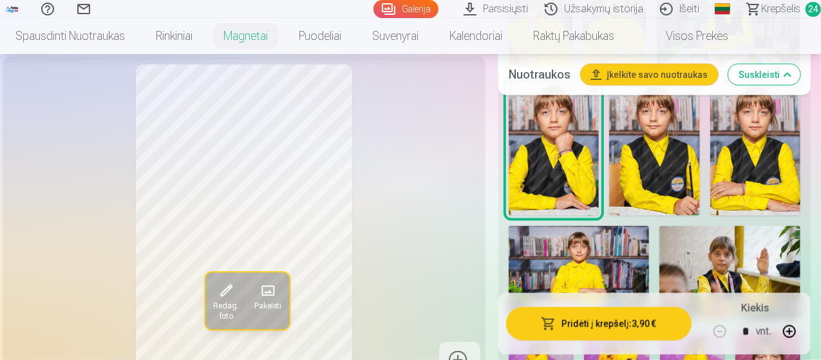
click at [668, 141] on img at bounding box center [654, 148] width 90 height 136
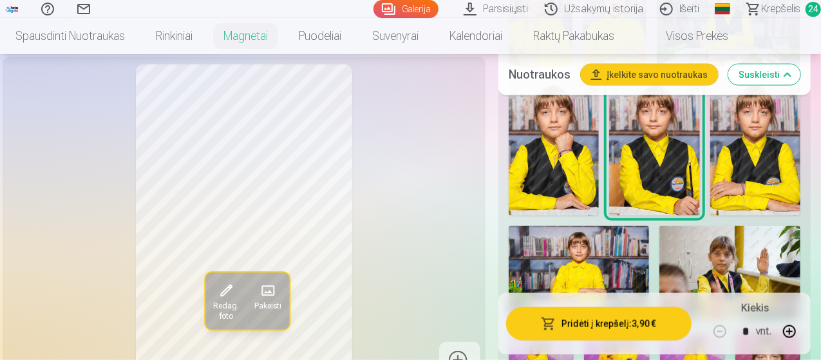
click at [783, 156] on img at bounding box center [755, 148] width 90 height 136
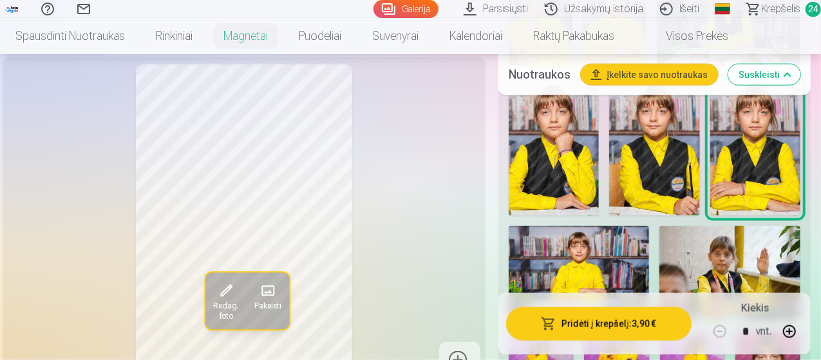
click at [566, 164] on img at bounding box center [554, 148] width 90 height 136
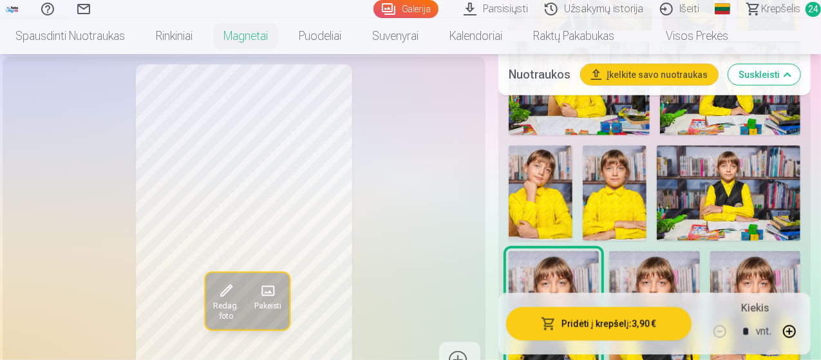
scroll to position [708, 0]
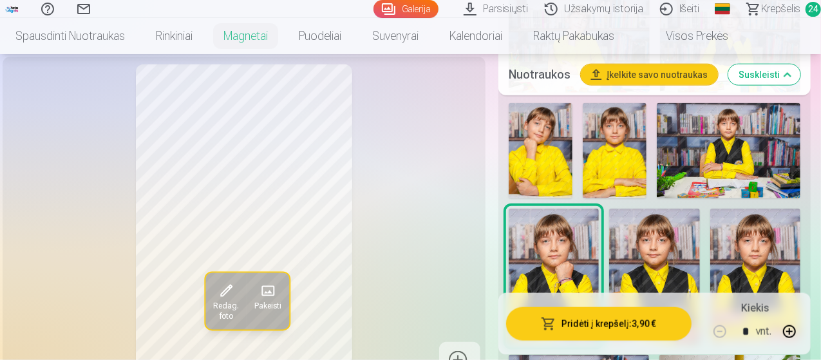
click at [554, 183] on img at bounding box center [541, 151] width 64 height 96
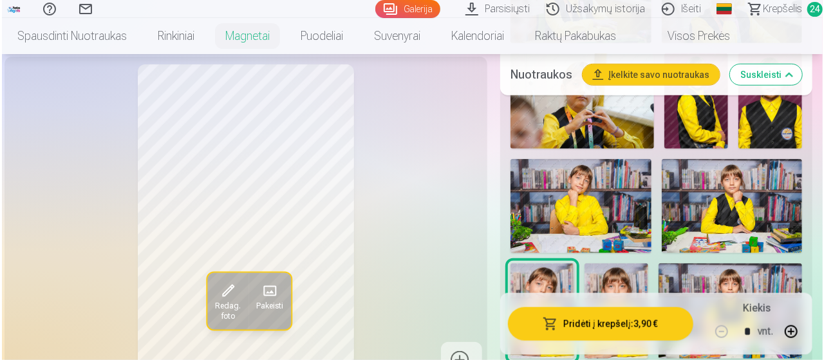
scroll to position [515, 0]
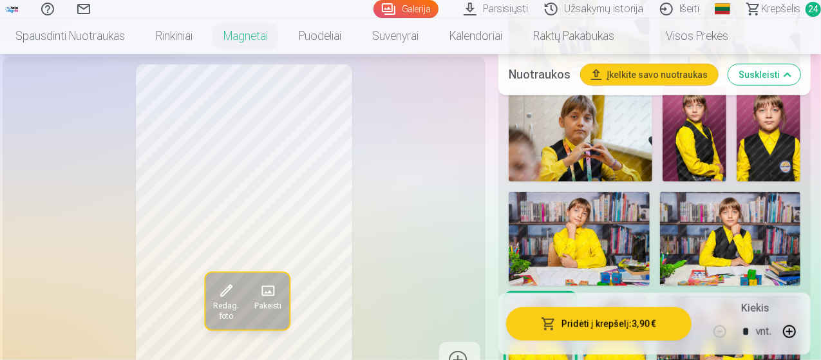
click at [709, 153] on img at bounding box center [694, 134] width 64 height 96
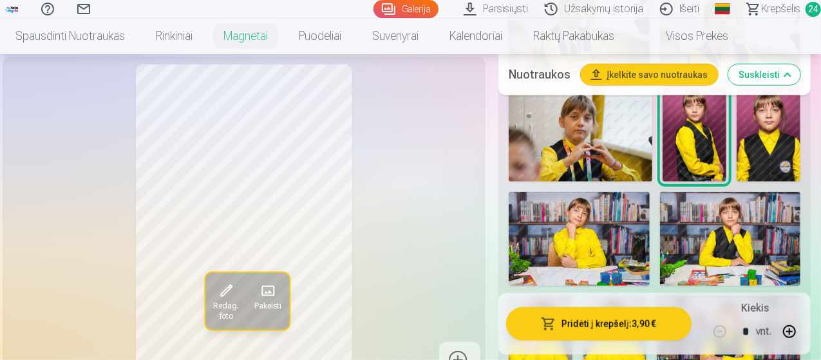
click at [594, 320] on button "Pridėti į krepšelį : 3,90 €" at bounding box center [598, 323] width 185 height 33
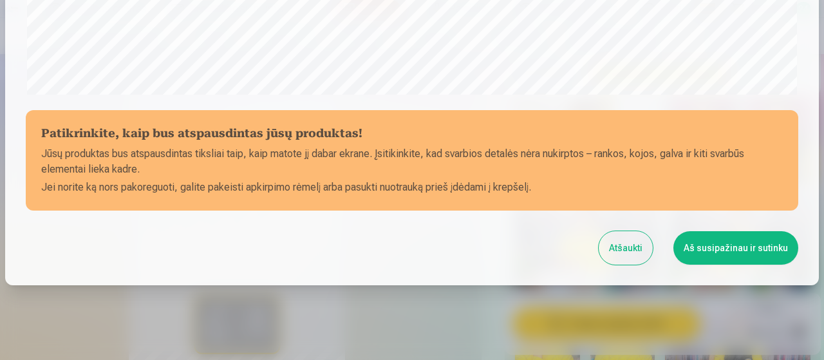
scroll to position [557, 0]
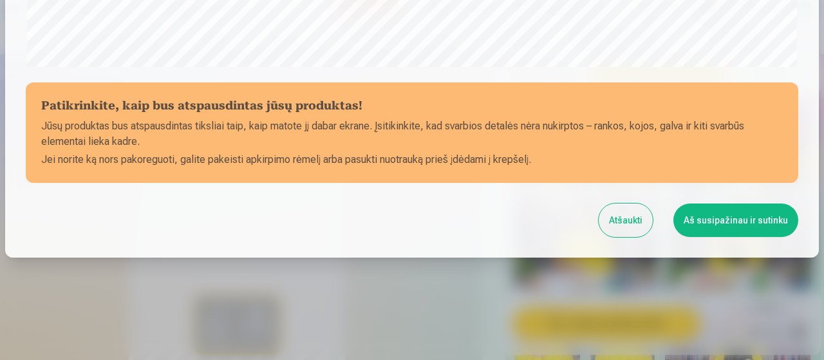
click at [690, 225] on button "Aš susipažinau ir sutinku" at bounding box center [735, 219] width 125 height 33
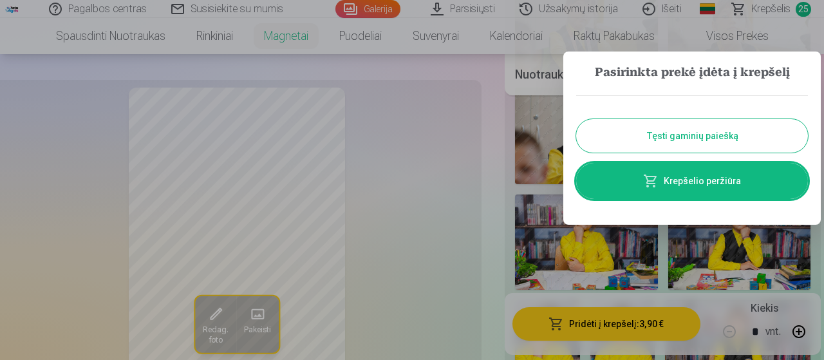
click at [652, 132] on button "Tęsti gaminių paiešką" at bounding box center [692, 135] width 232 height 33
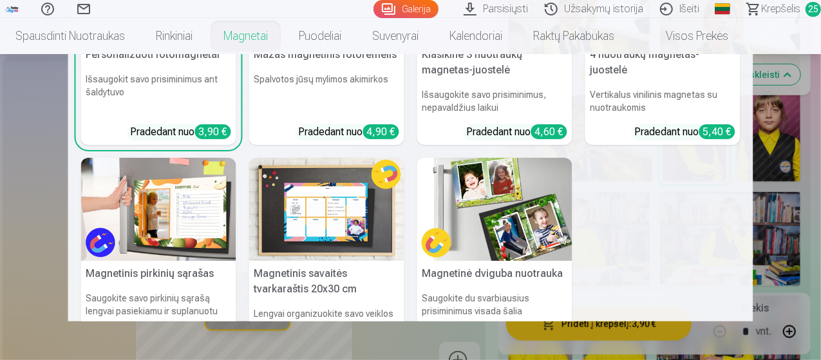
click at [283, 41] on link "Magnetai" at bounding box center [245, 36] width 75 height 36
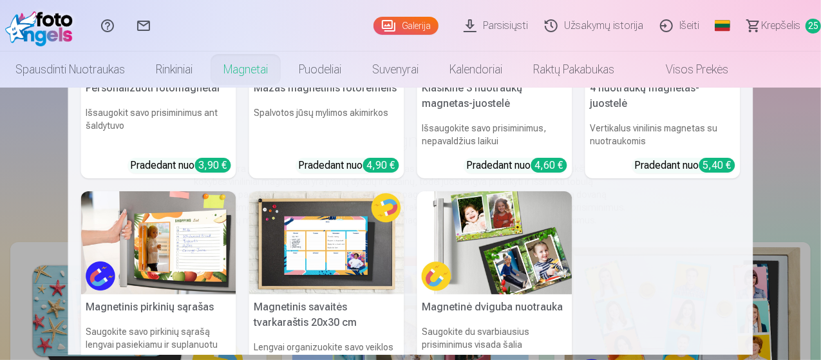
click at [281, 73] on link "Magnetai" at bounding box center [245, 69] width 75 height 36
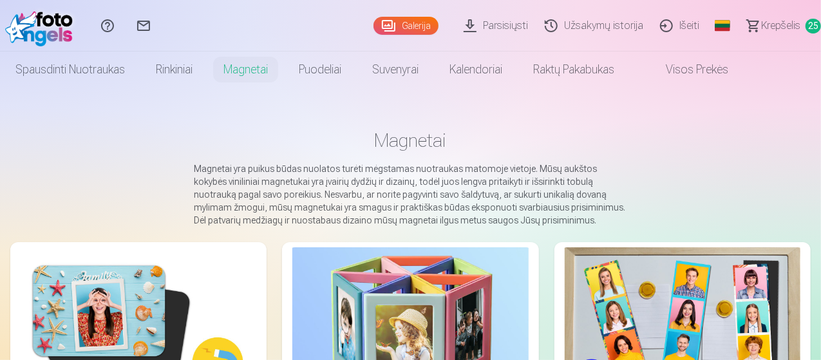
click at [565, 295] on img at bounding box center [683, 325] width 236 height 157
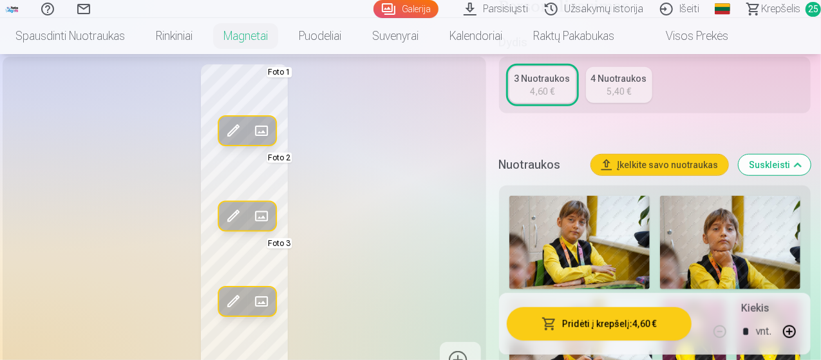
scroll to position [322, 0]
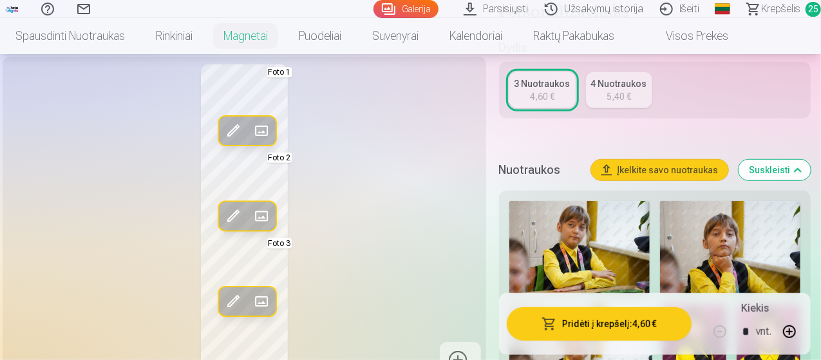
click at [606, 234] on img at bounding box center [579, 247] width 140 height 93
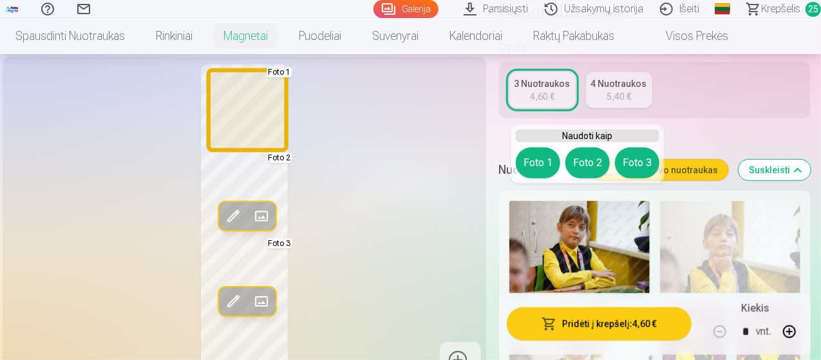
click at [531, 159] on button "Foto 1" at bounding box center [538, 162] width 44 height 31
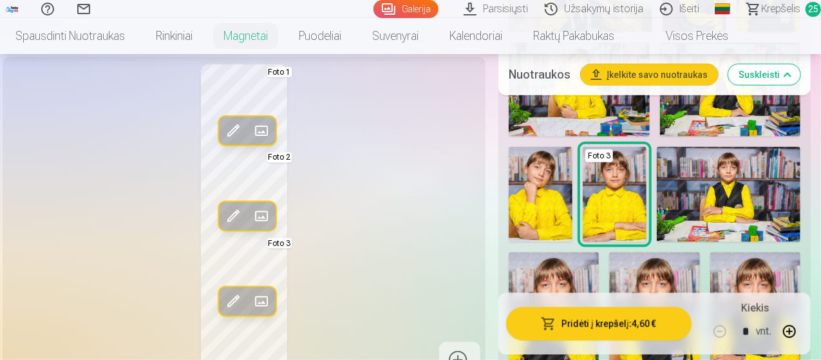
scroll to position [708, 0]
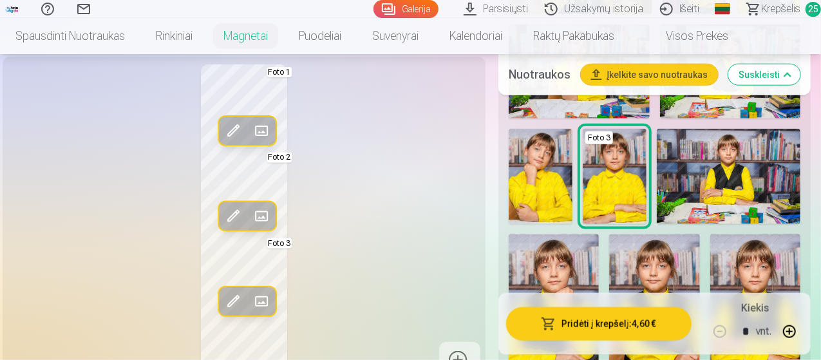
click at [716, 176] on img at bounding box center [729, 177] width 144 height 96
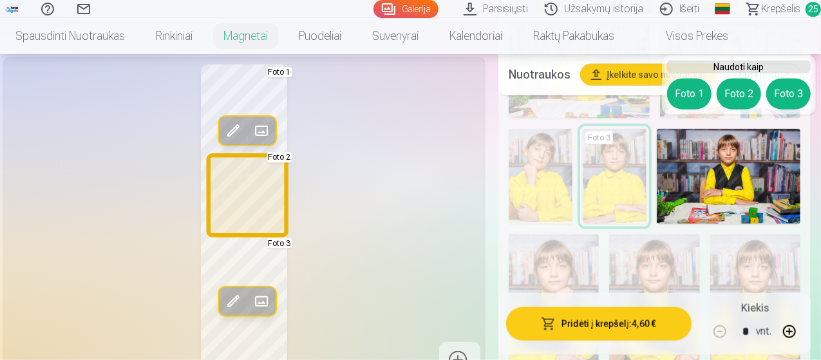
click at [740, 86] on button "Foto 2" at bounding box center [738, 94] width 44 height 31
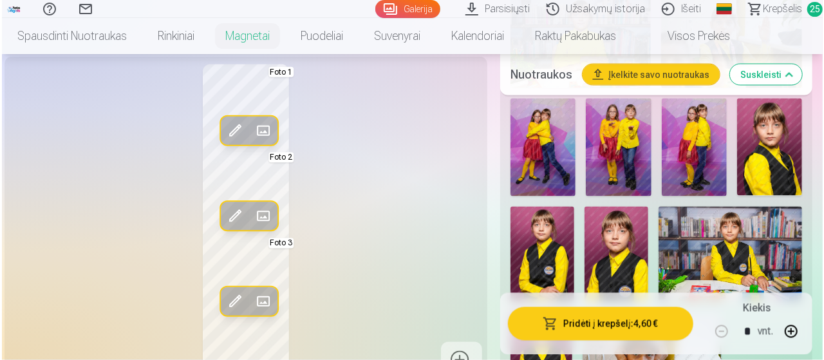
scroll to position [1159, 0]
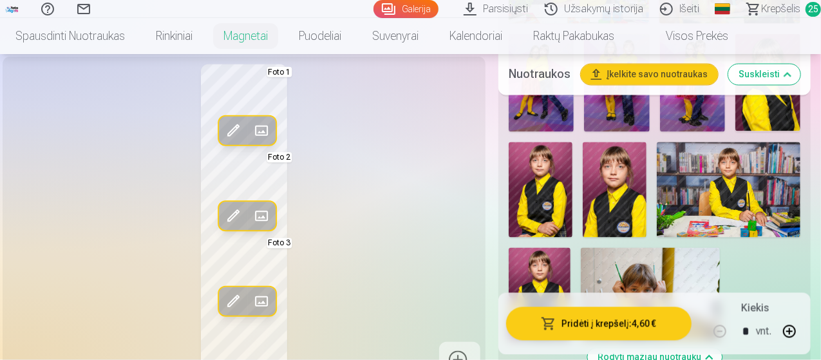
click at [530, 187] on img at bounding box center [541, 190] width 64 height 96
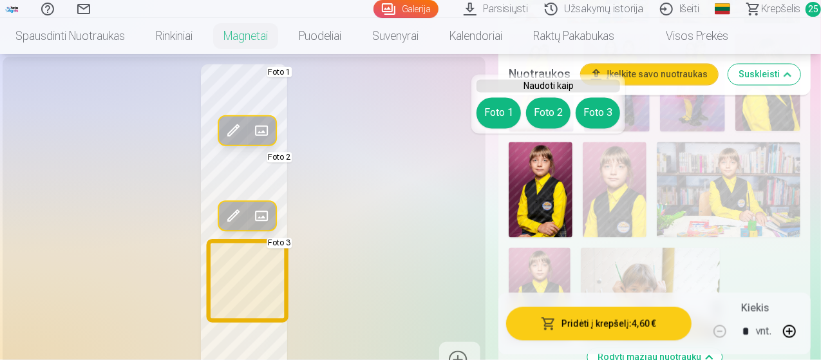
click at [589, 110] on button "Foto 3" at bounding box center [597, 113] width 44 height 31
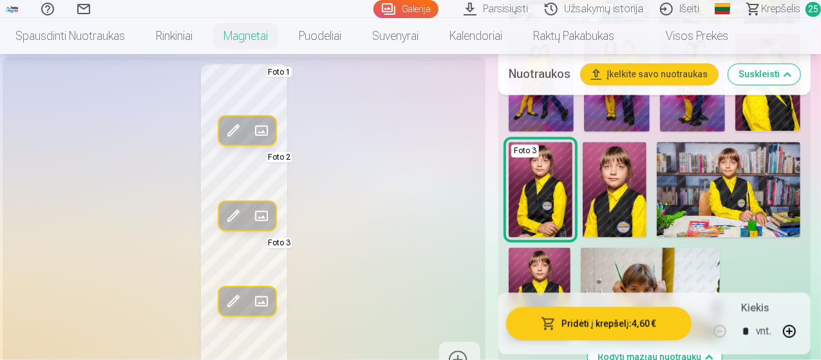
click at [615, 326] on button "Pridėti į krepšelį : 4,60 €" at bounding box center [598, 323] width 185 height 33
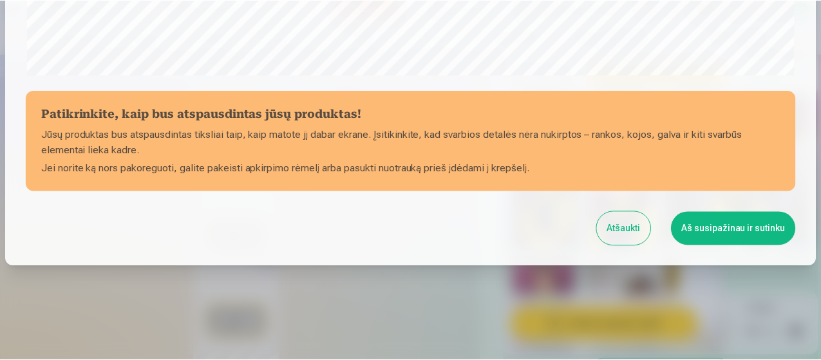
scroll to position [557, 0]
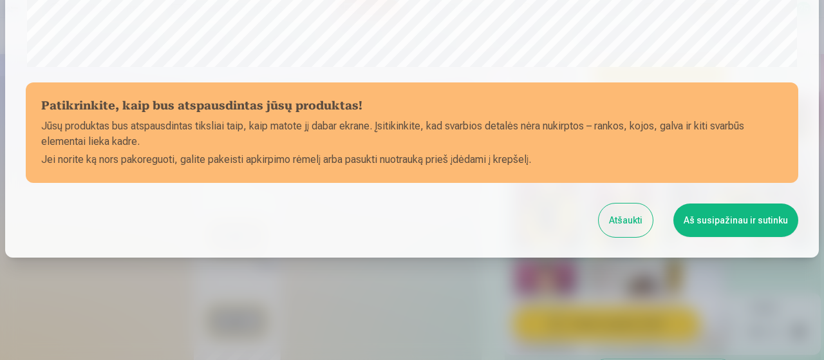
click at [718, 218] on button "Aš susipažinau ir sutinku" at bounding box center [735, 219] width 125 height 33
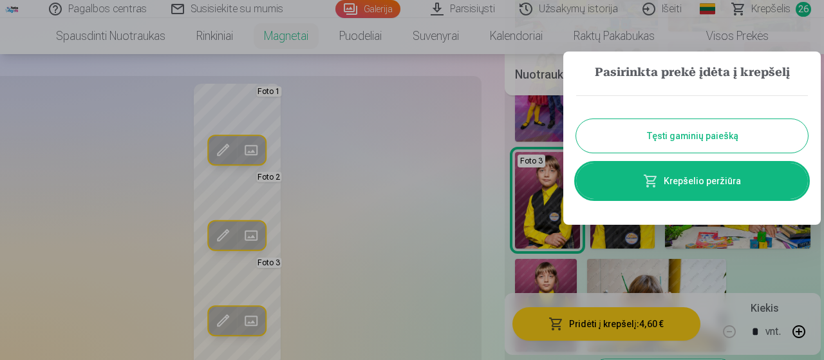
click at [648, 135] on button "Tęsti gaminių paiešką" at bounding box center [692, 135] width 232 height 33
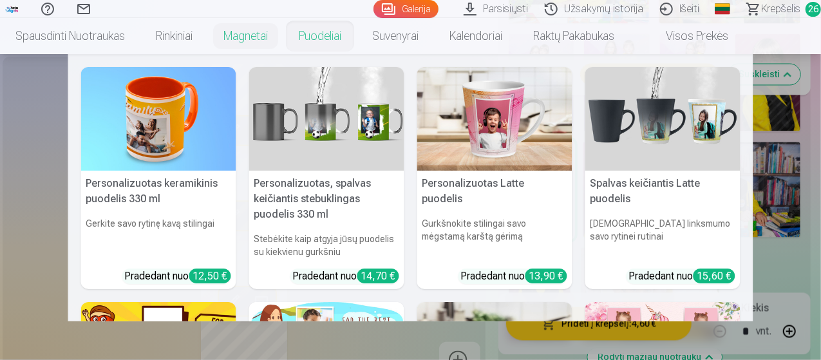
click at [342, 35] on link "Puodeliai" at bounding box center [319, 36] width 73 height 36
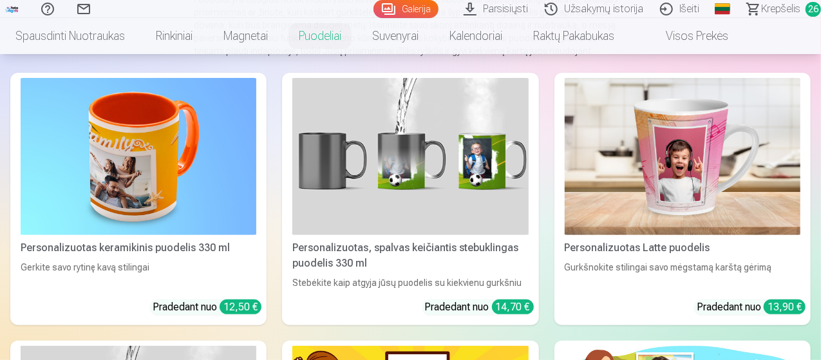
scroll to position [193, 0]
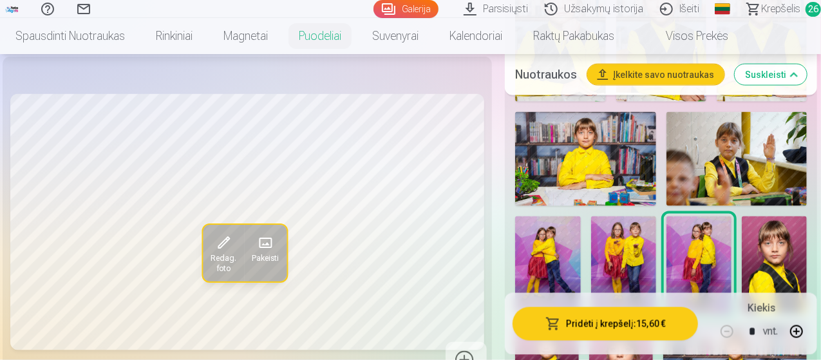
scroll to position [901, 0]
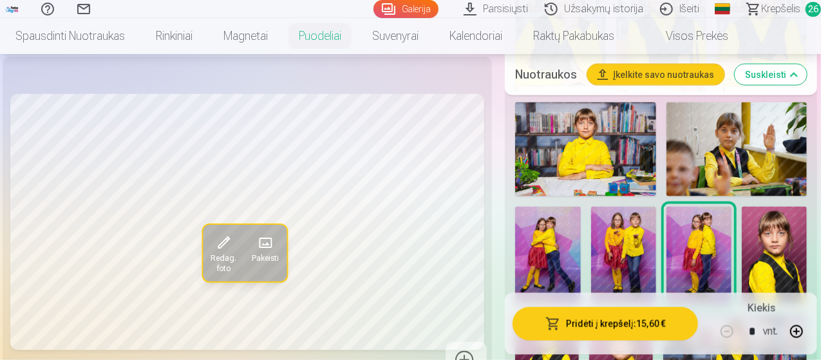
click at [613, 263] on img at bounding box center [623, 256] width 65 height 98
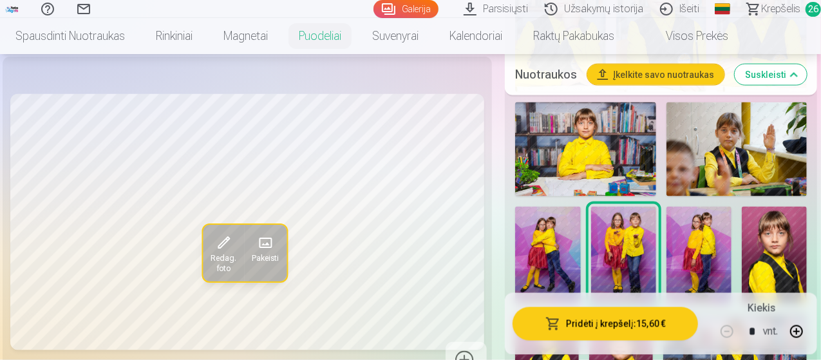
click at [539, 263] on img at bounding box center [547, 256] width 65 height 98
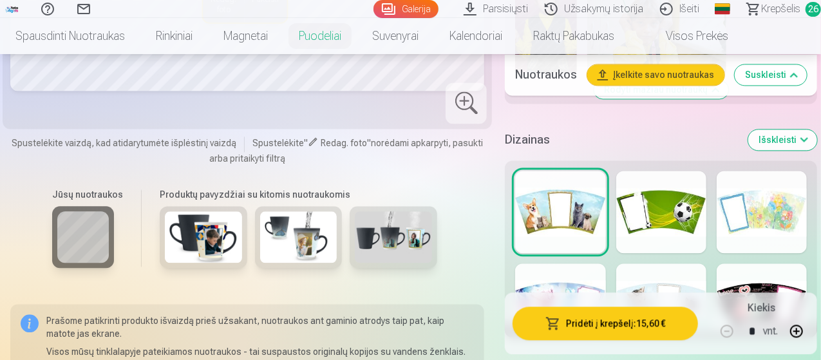
scroll to position [1416, 0]
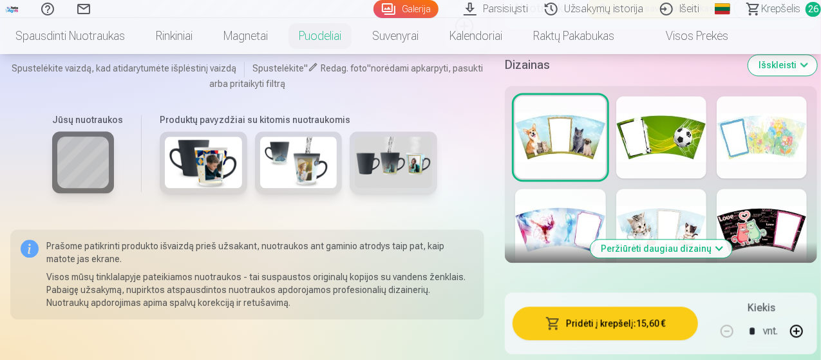
click at [770, 161] on div at bounding box center [761, 137] width 90 height 82
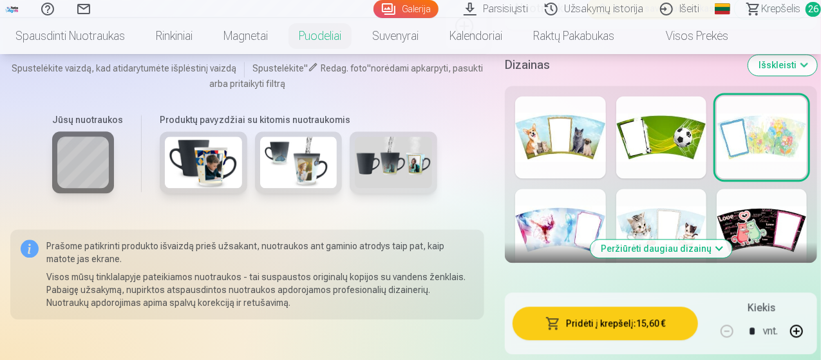
click at [575, 233] on div at bounding box center [560, 230] width 90 height 82
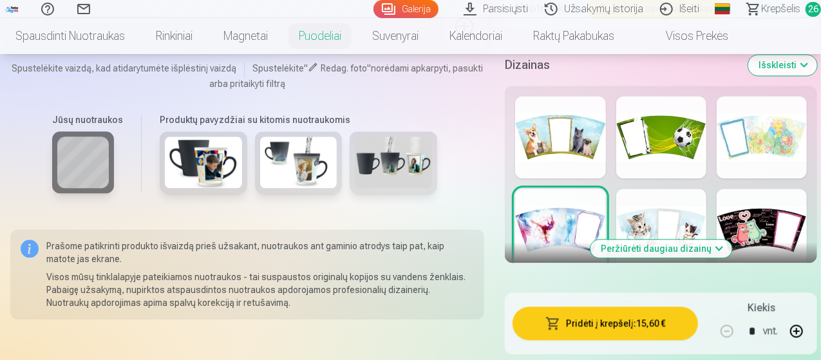
click at [687, 239] on div at bounding box center [661, 230] width 90 height 82
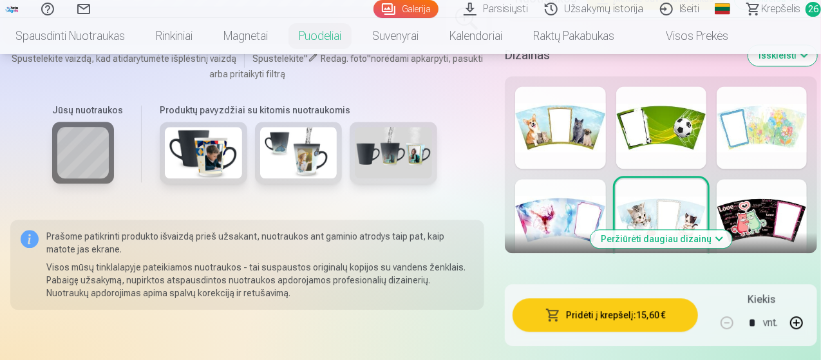
scroll to position [1481, 0]
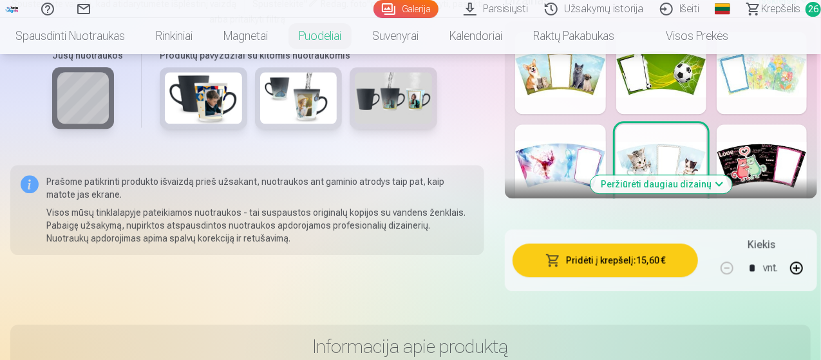
click at [783, 181] on div at bounding box center [761, 165] width 90 height 82
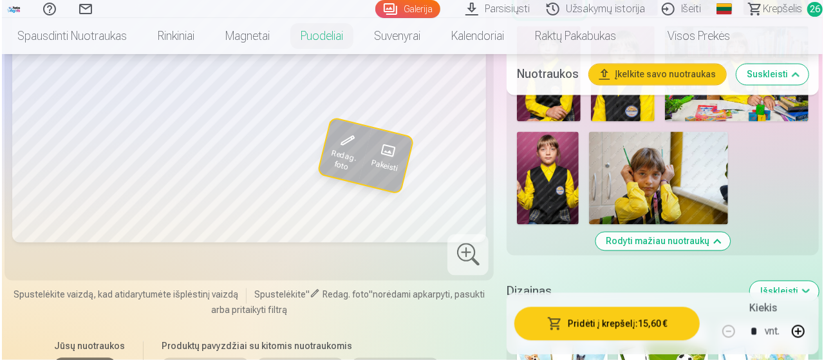
scroll to position [1094, 0]
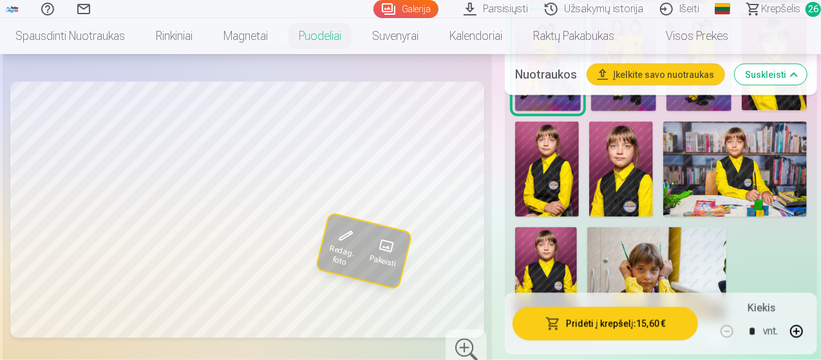
click at [575, 323] on button "Pridėti į krepšelį : 15,60 €" at bounding box center [604, 323] width 185 height 33
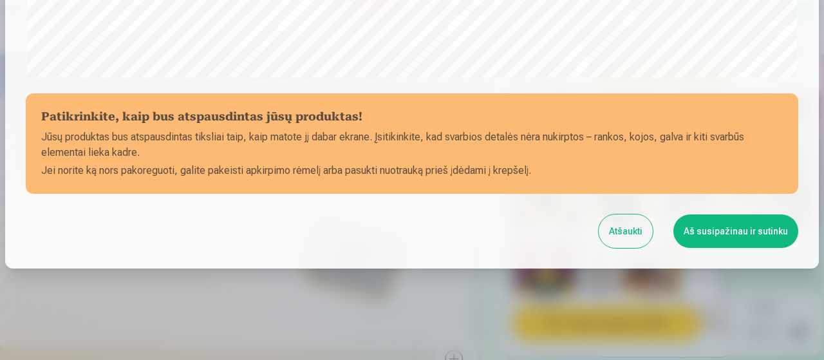
scroll to position [557, 0]
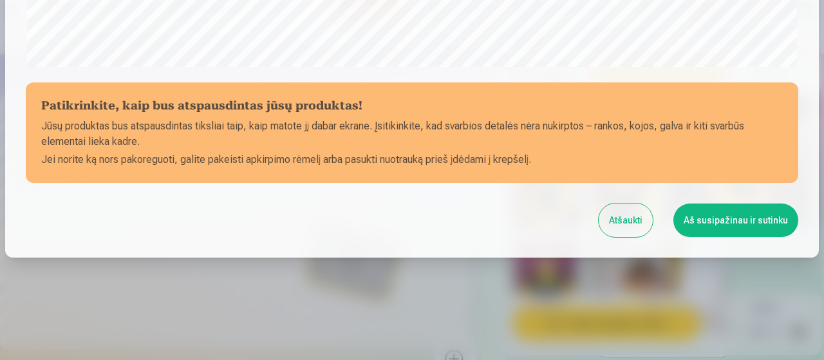
click at [710, 218] on button "Aš susipažinau ir sutinku" at bounding box center [735, 219] width 125 height 33
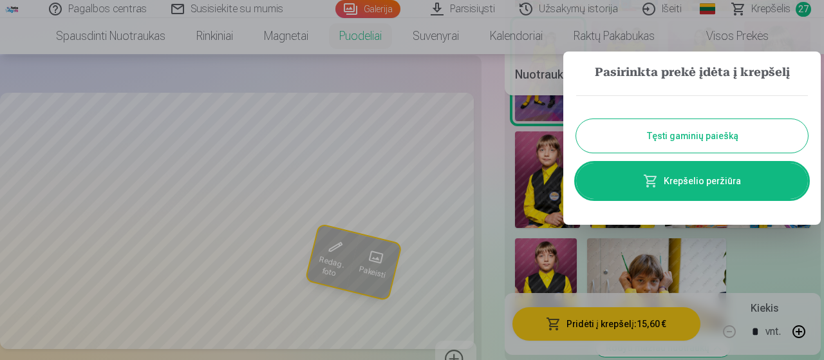
click at [657, 129] on button "Tęsti gaminių paiešką" at bounding box center [692, 135] width 232 height 33
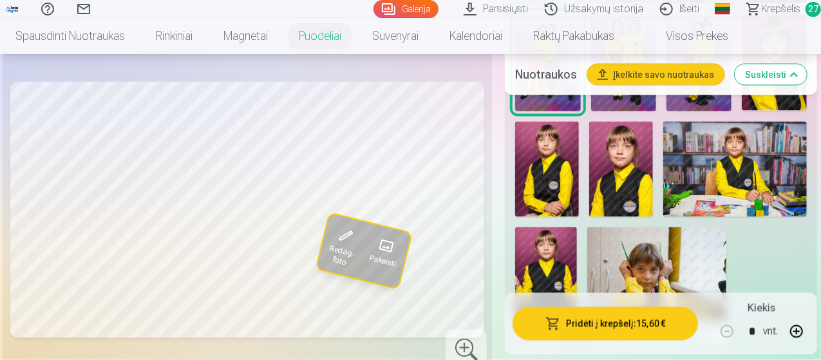
click at [765, 8] on span "Krepšelis" at bounding box center [780, 8] width 39 height 15
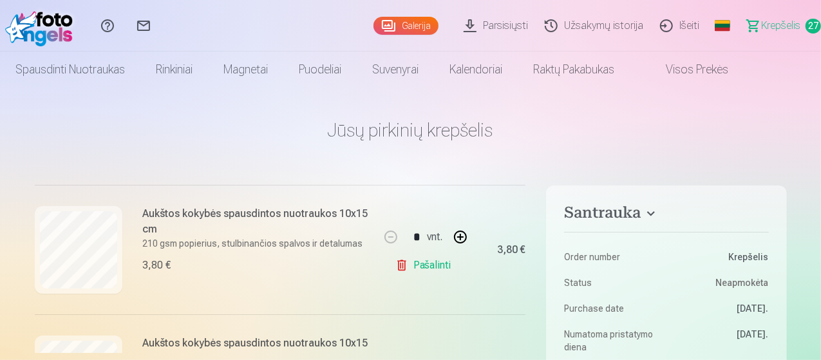
scroll to position [2575, 0]
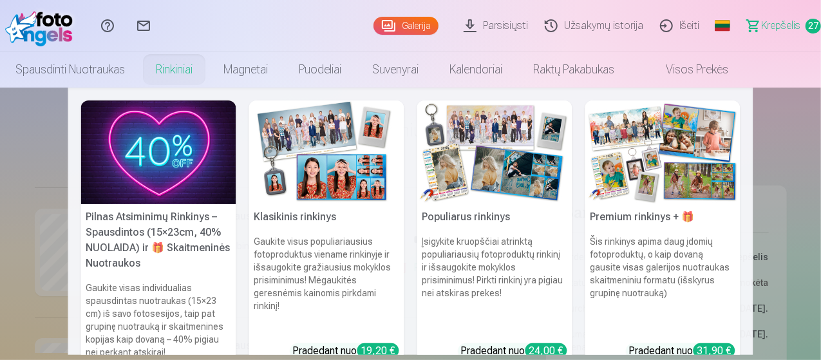
click at [208, 69] on link "Rinkiniai" at bounding box center [174, 69] width 68 height 36
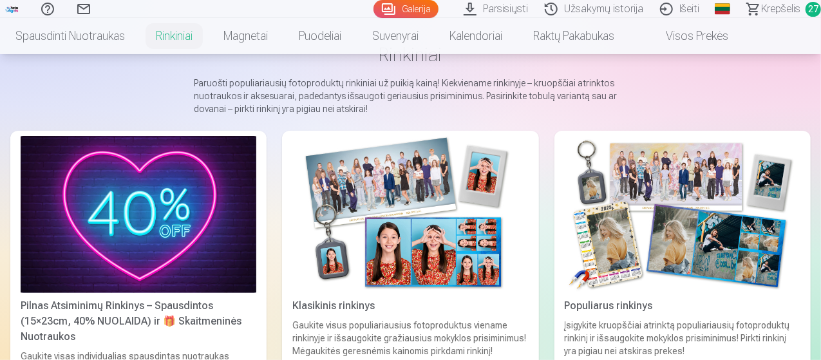
scroll to position [64, 0]
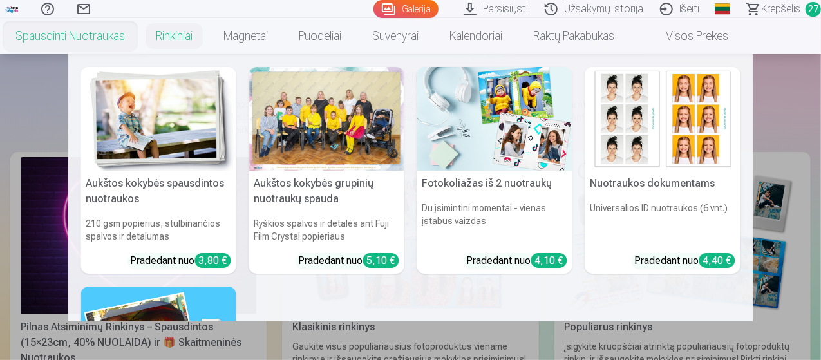
click at [106, 33] on link "Spausdinti nuotraukas" at bounding box center [70, 36] width 140 height 36
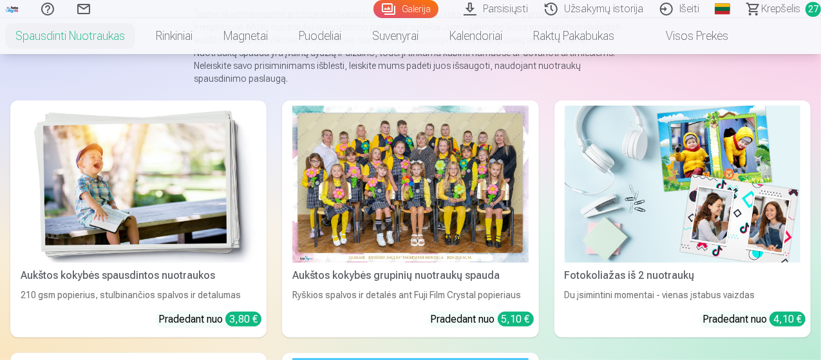
scroll to position [129, 0]
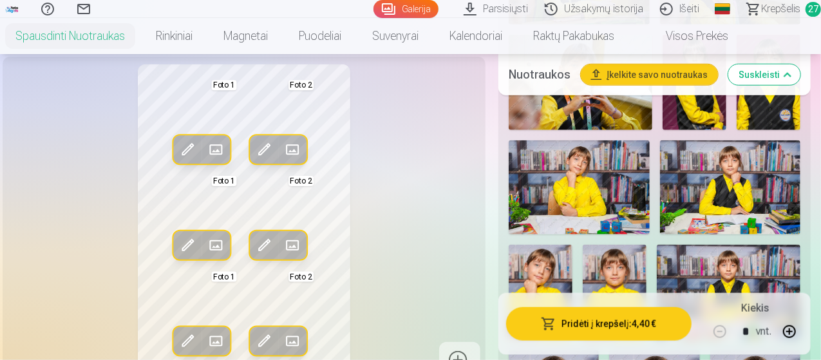
scroll to position [579, 0]
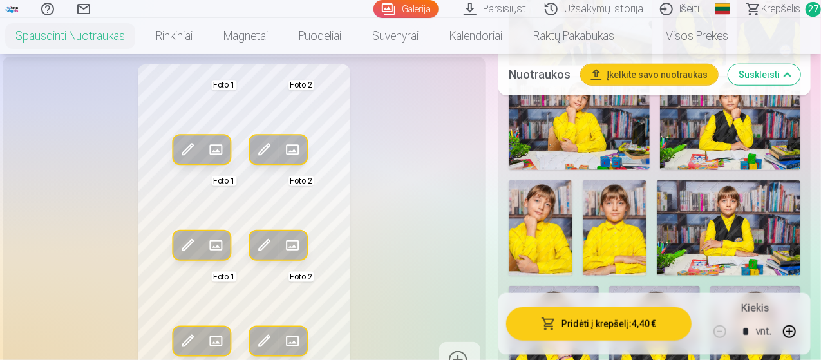
click at [616, 216] on img at bounding box center [615, 228] width 64 height 96
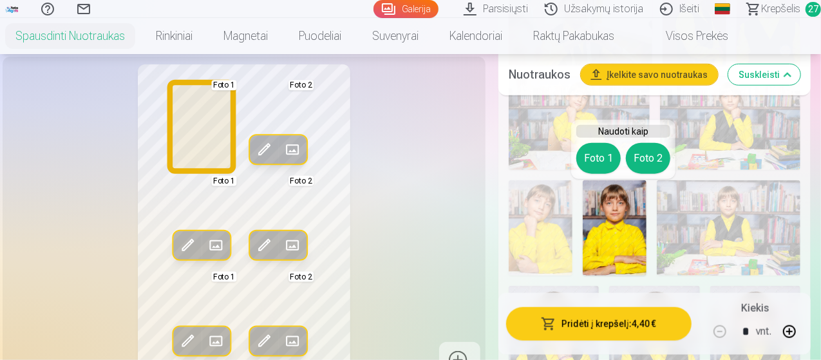
click at [592, 154] on button "Foto 1" at bounding box center [598, 158] width 44 height 31
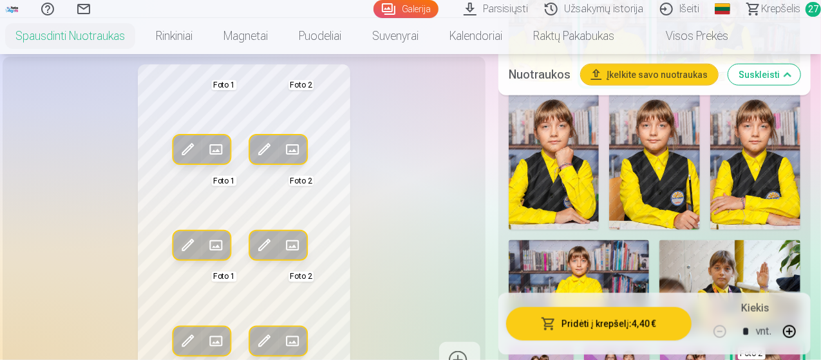
scroll to position [772, 0]
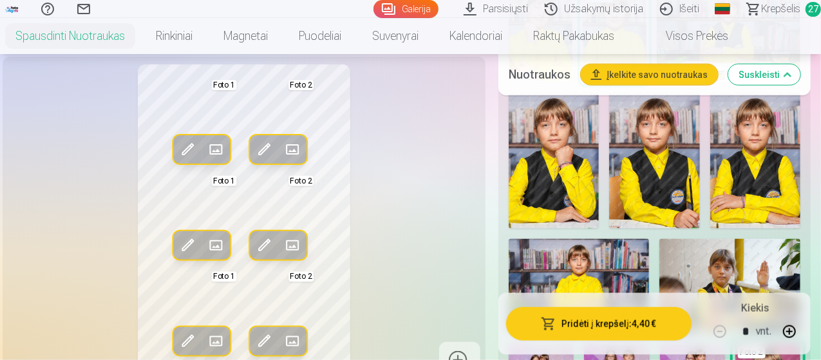
click at [780, 192] on img at bounding box center [755, 161] width 90 height 136
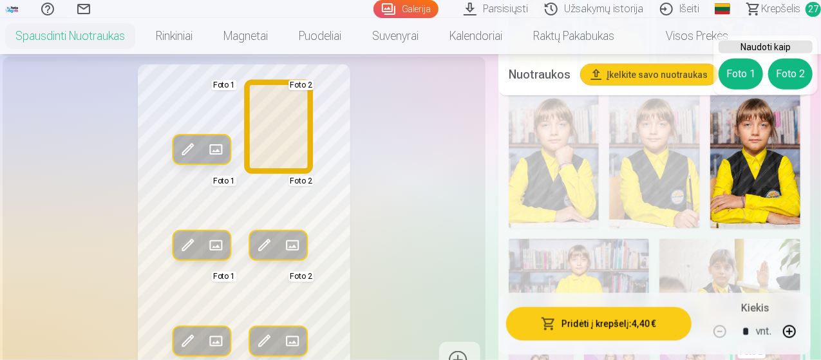
click at [801, 68] on button "Foto 2" at bounding box center [790, 74] width 44 height 31
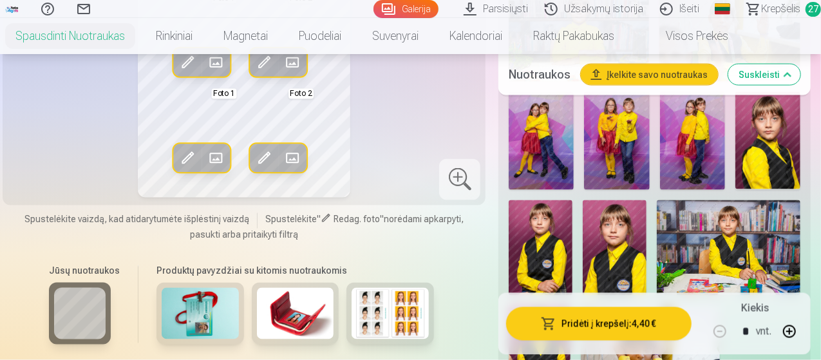
scroll to position [1094, 0]
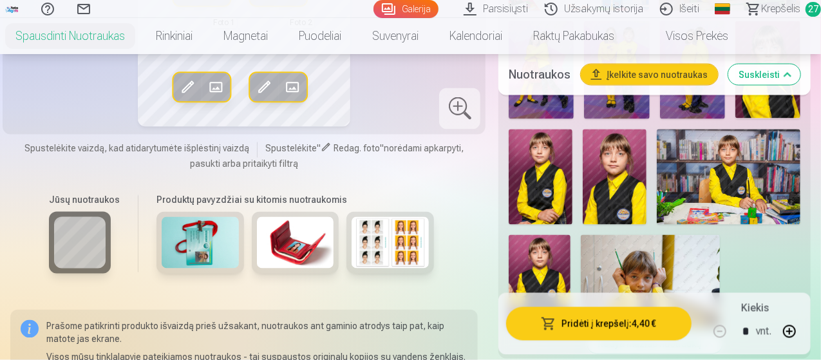
click at [631, 212] on img at bounding box center [615, 177] width 64 height 96
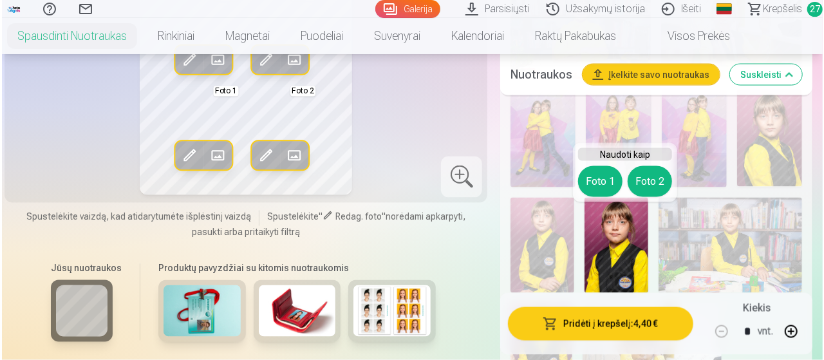
scroll to position [966, 0]
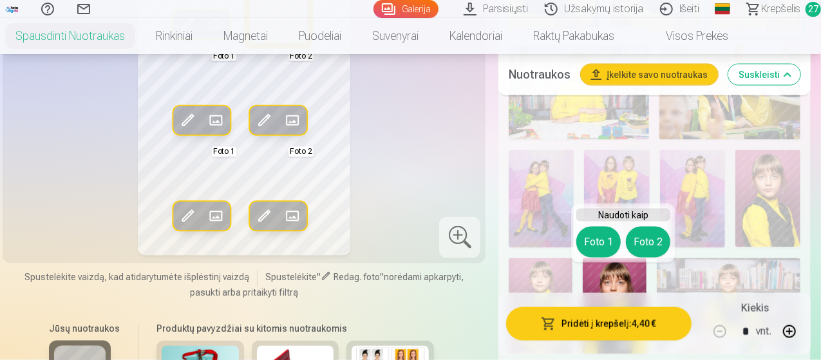
click at [646, 241] on button "Foto 2" at bounding box center [648, 242] width 44 height 31
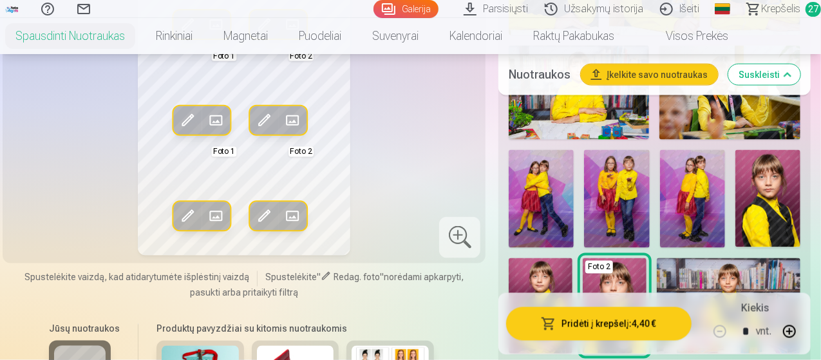
click at [613, 334] on button "Pridėti į krepšelį : 4,40 €" at bounding box center [598, 323] width 185 height 33
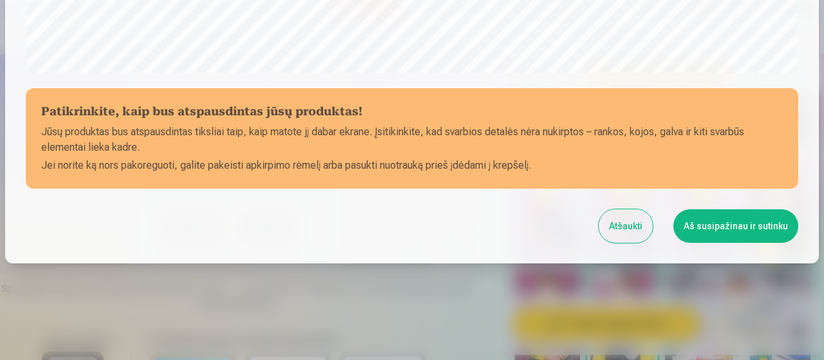
scroll to position [557, 0]
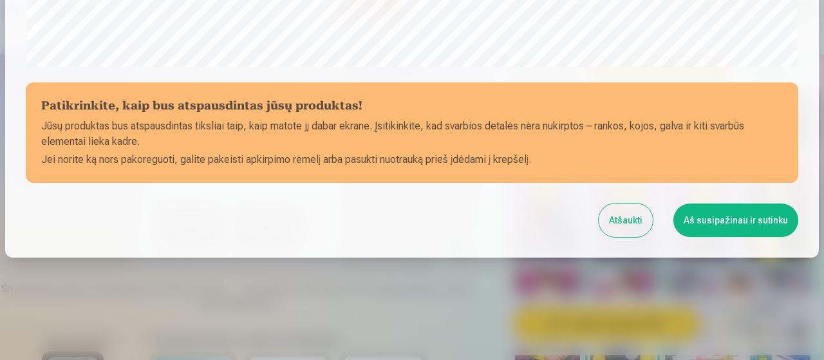
click at [724, 218] on button "Aš susipažinau ir sutinku" at bounding box center [735, 219] width 125 height 33
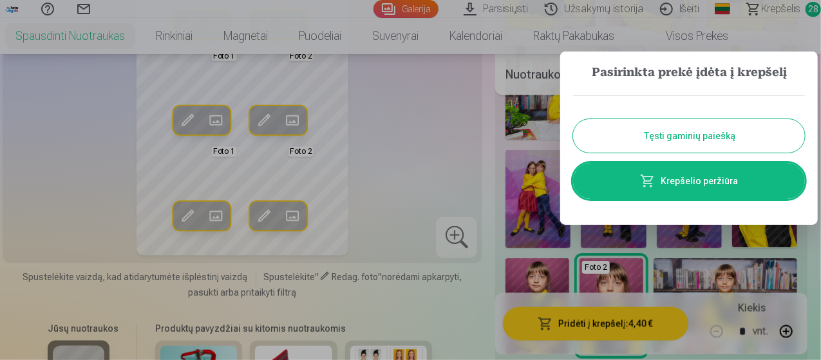
scroll to position [0, 0]
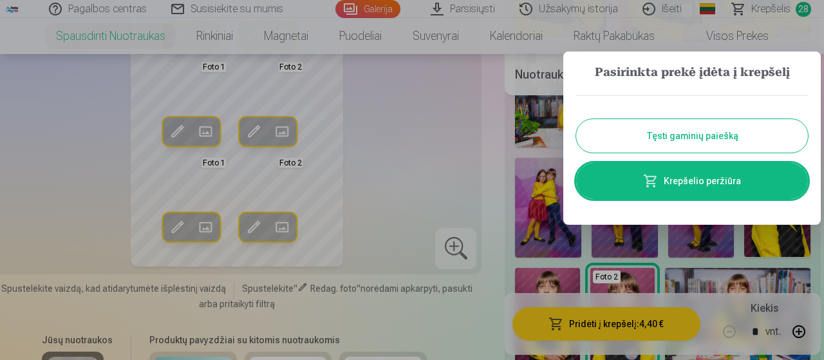
click at [685, 147] on button "Tęsti gaminių paiešką" at bounding box center [692, 135] width 232 height 33
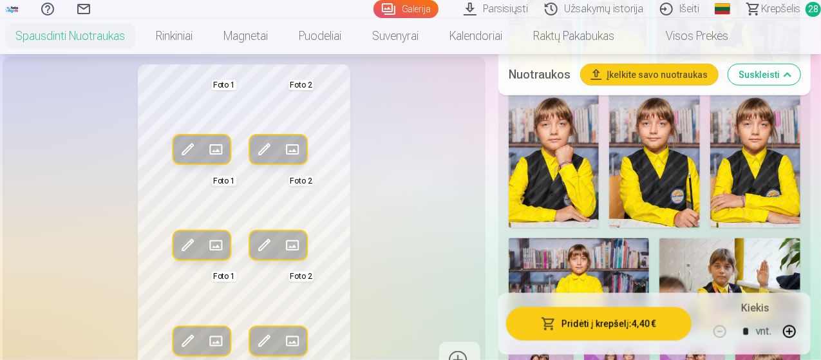
scroll to position [708, 0]
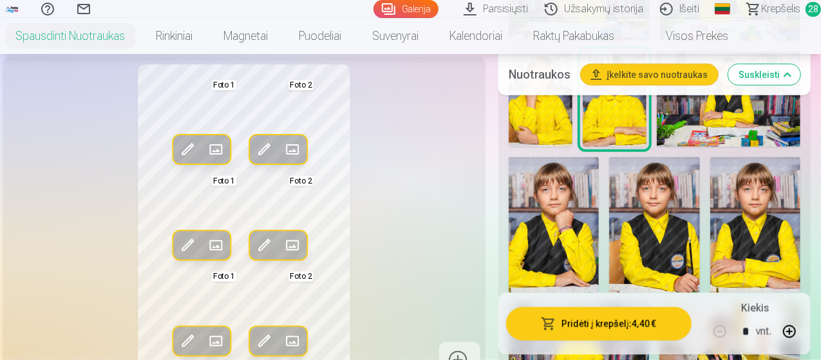
click at [761, 6] on span "Krepšelis" at bounding box center [780, 8] width 39 height 15
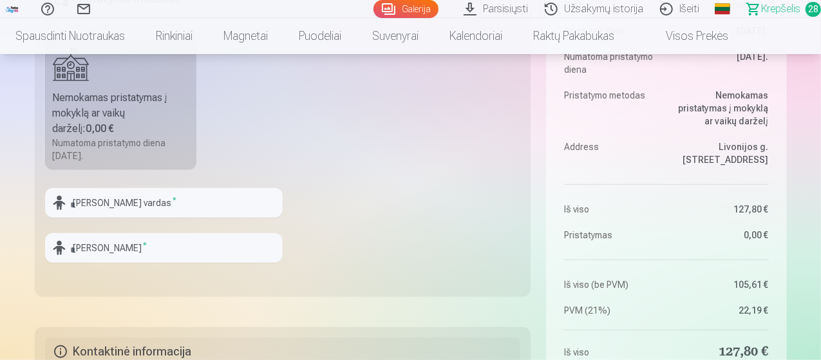
scroll to position [386, 0]
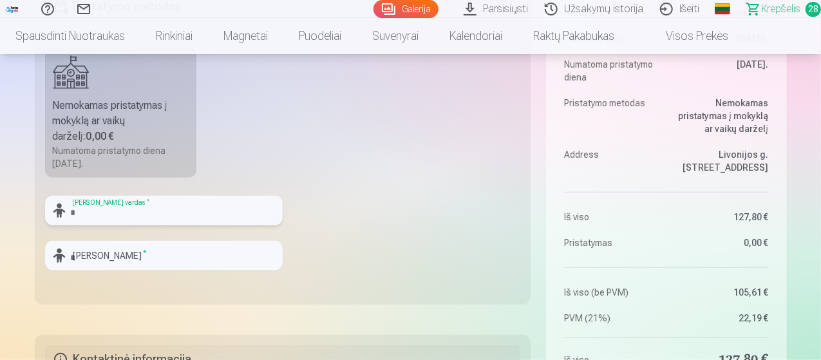
click at [93, 213] on input "text" at bounding box center [164, 211] width 238 height 30
type input "********"
click at [116, 257] on input "text" at bounding box center [164, 256] width 238 height 30
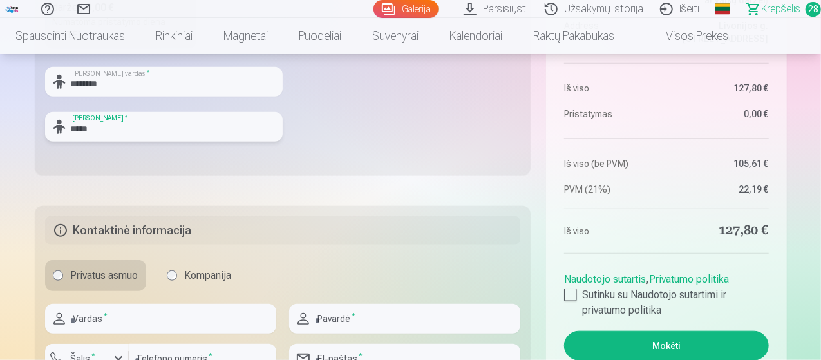
scroll to position [644, 0]
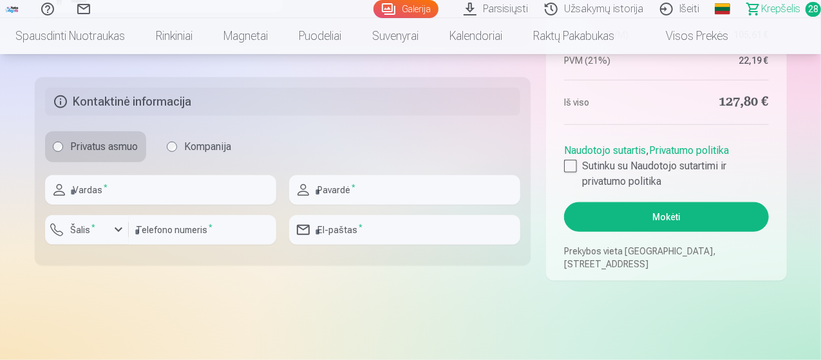
type input "*****"
click at [117, 192] on input "text" at bounding box center [160, 190] width 231 height 30
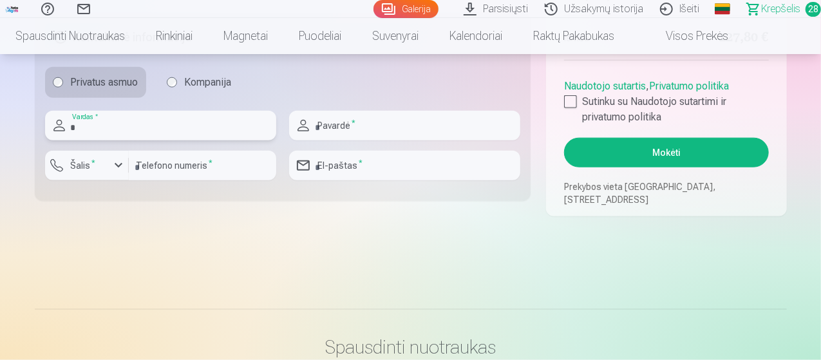
type input "****"
type input "********"
type input "*********"
type input "**********"
click at [122, 168] on div "button" at bounding box center [118, 165] width 15 height 15
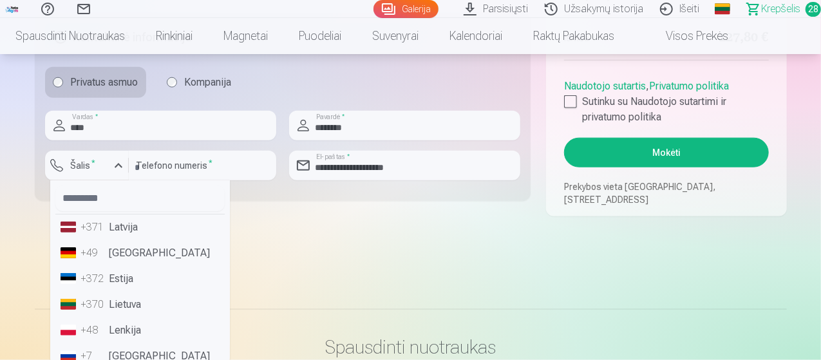
click at [136, 305] on li "+370 Lietuva" at bounding box center [139, 305] width 169 height 26
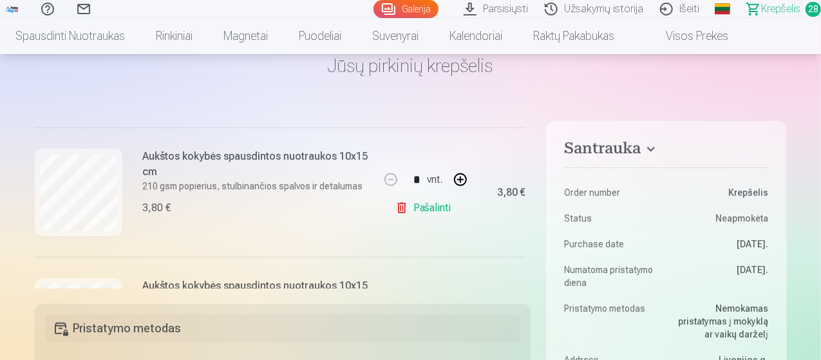
scroll to position [644, 0]
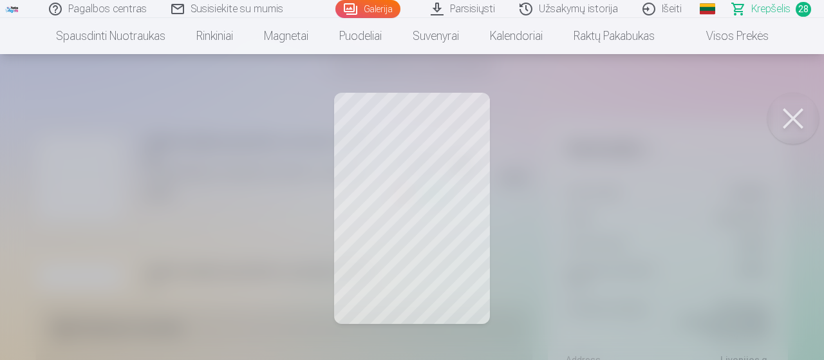
click at [783, 121] on button at bounding box center [792, 118] width 51 height 51
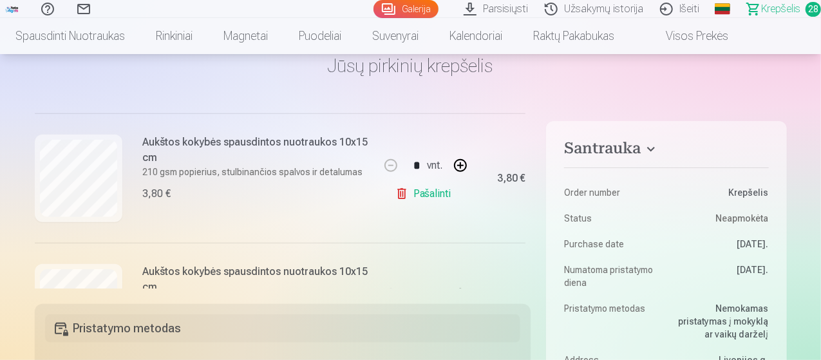
click at [417, 195] on link "Pašalinti" at bounding box center [425, 194] width 61 height 26
click at [417, 196] on link "Pašalinti" at bounding box center [425, 194] width 61 height 26
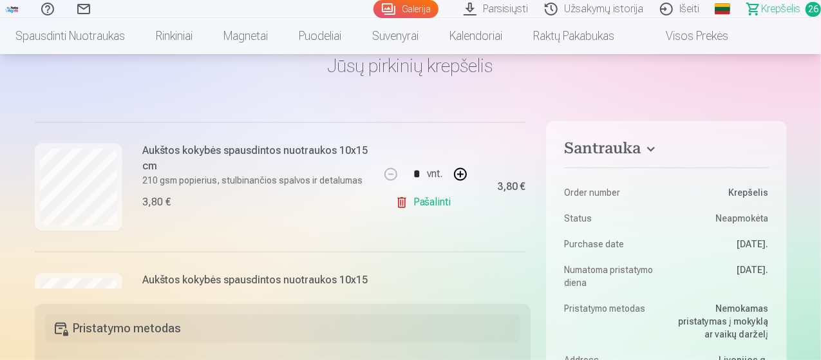
scroll to position [1287, 0]
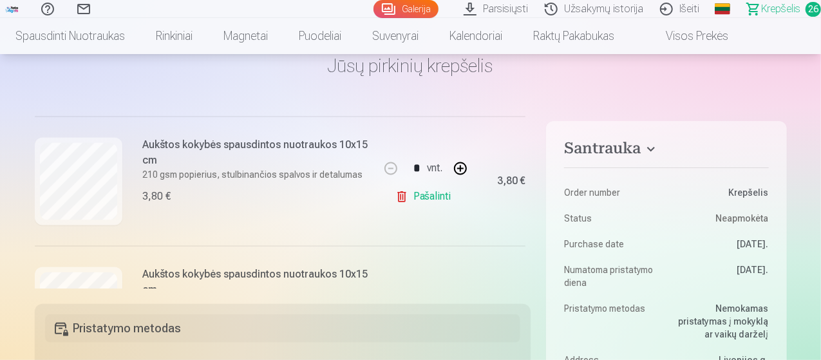
click at [417, 192] on link "Pašalinti" at bounding box center [425, 197] width 61 height 26
click at [430, 196] on link "Pašalinti" at bounding box center [425, 197] width 61 height 26
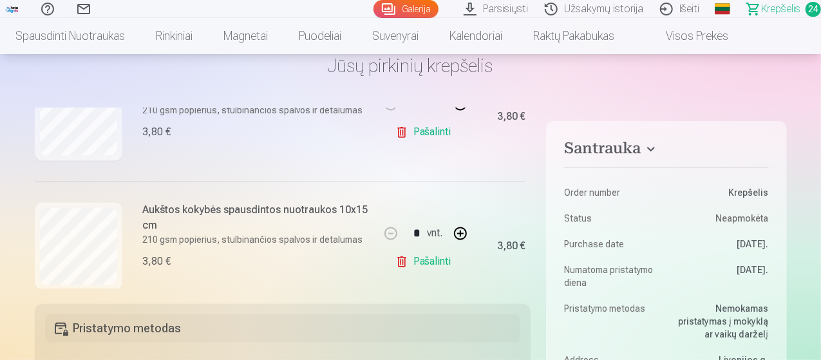
scroll to position [1416, 0]
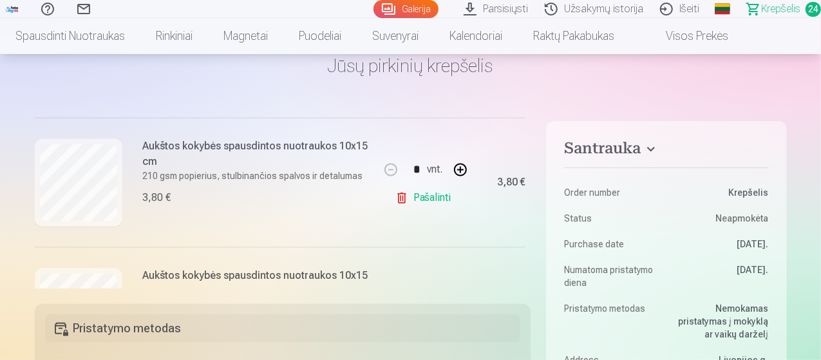
click at [425, 196] on link "Pašalinti" at bounding box center [425, 198] width 61 height 26
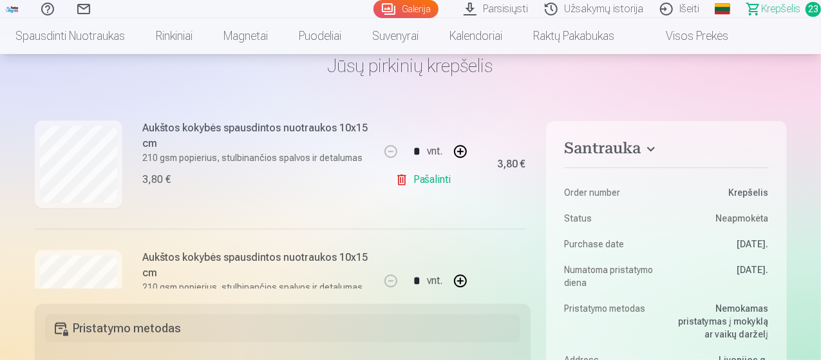
scroll to position [1674, 0]
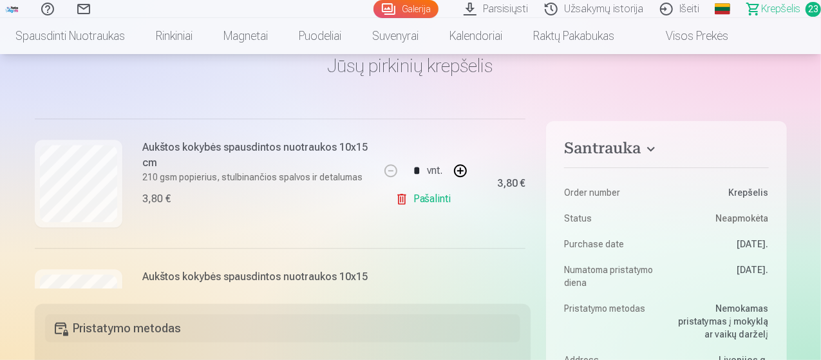
click at [418, 198] on link "Pašalinti" at bounding box center [425, 199] width 61 height 26
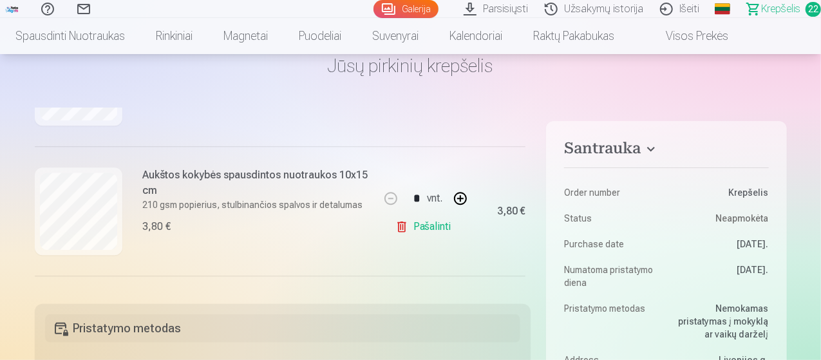
scroll to position [1802, 0]
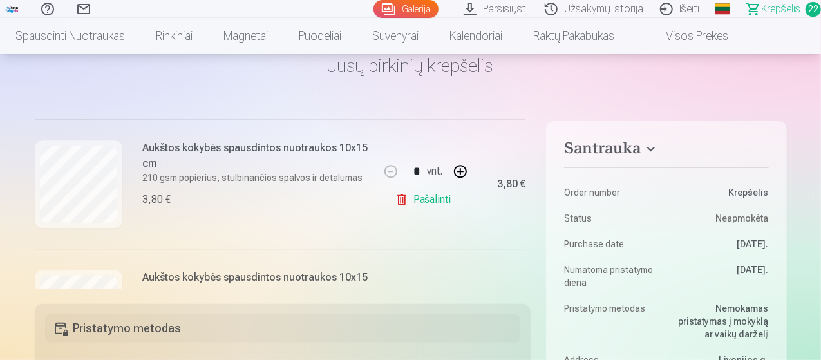
click at [424, 194] on link "Pašalinti" at bounding box center [425, 200] width 61 height 26
click at [427, 197] on link "Pašalinti" at bounding box center [425, 200] width 61 height 26
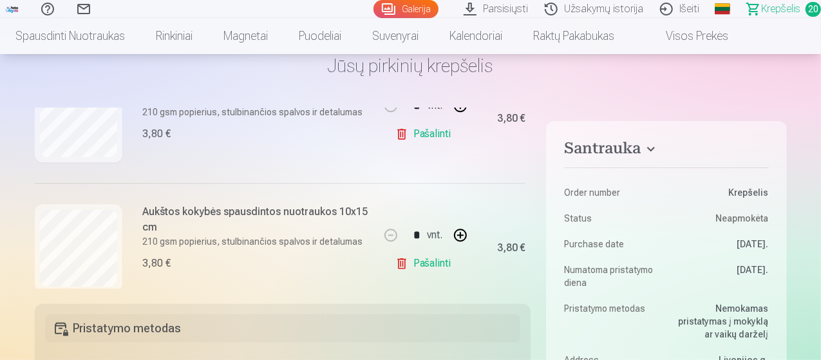
scroll to position [1674, 0]
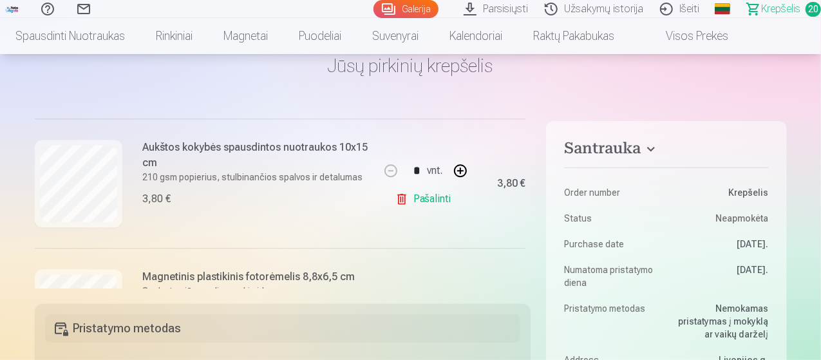
click at [433, 198] on link "Pašalinti" at bounding box center [425, 199] width 61 height 26
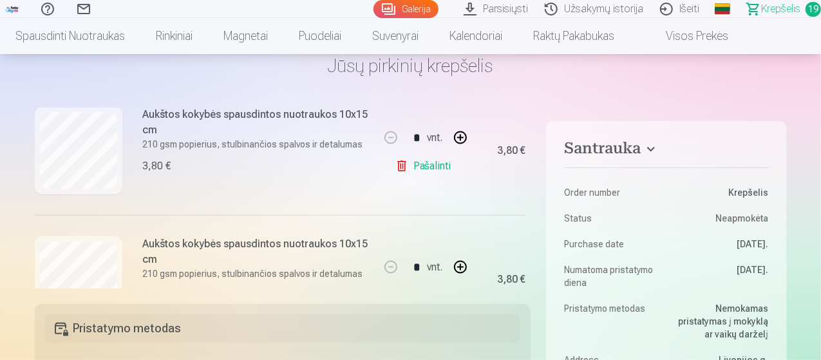
scroll to position [1030, 0]
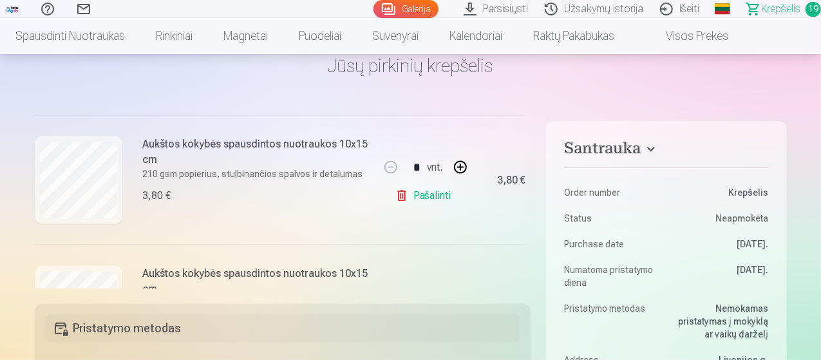
click at [413, 191] on link "Pašalinti" at bounding box center [425, 196] width 61 height 26
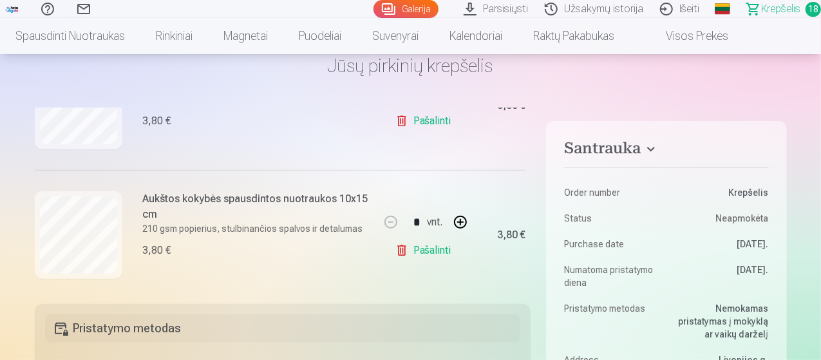
scroll to position [579, 0]
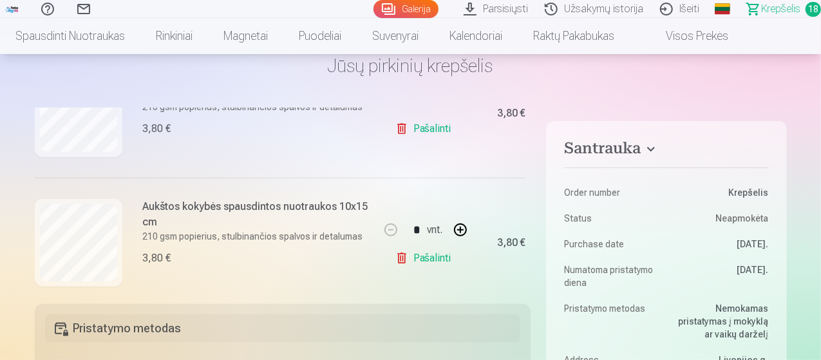
click at [430, 258] on link "Pašalinti" at bounding box center [425, 258] width 61 height 26
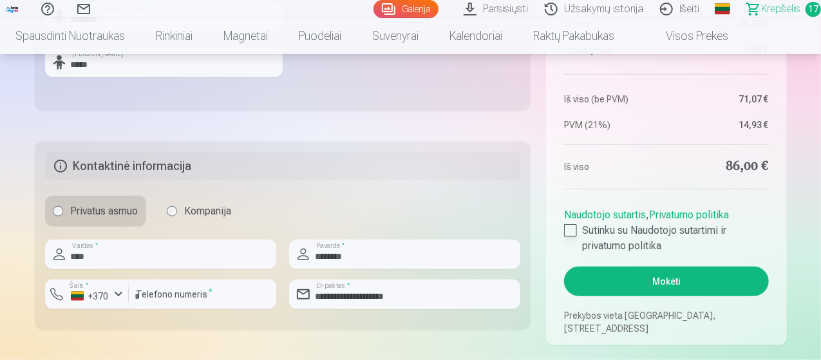
click at [570, 227] on div at bounding box center [570, 230] width 13 height 13
click at [671, 281] on button "Mokėti" at bounding box center [666, 282] width 204 height 30
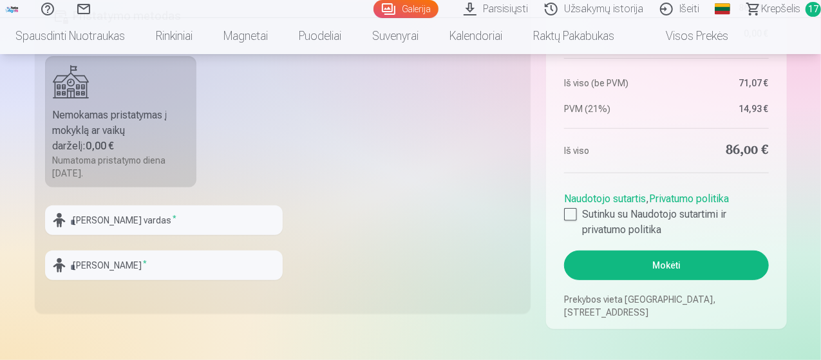
scroll to position [2704, 0]
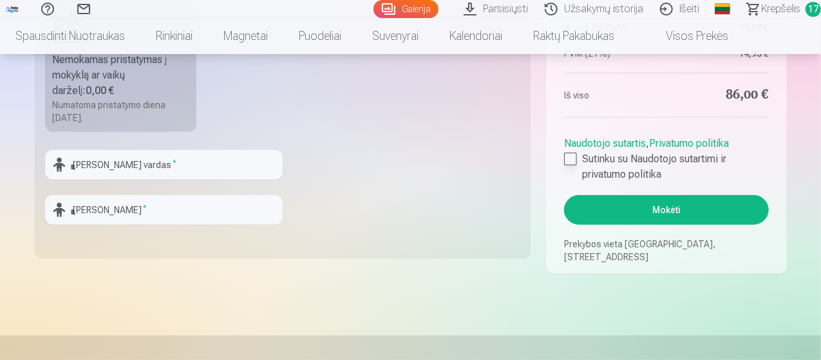
click at [573, 153] on div at bounding box center [570, 159] width 13 height 13
click at [650, 207] on button "Mokėti" at bounding box center [666, 210] width 204 height 30
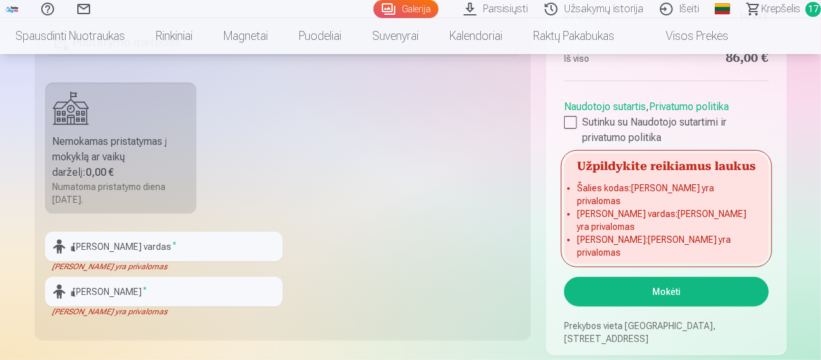
scroll to position [2639, 0]
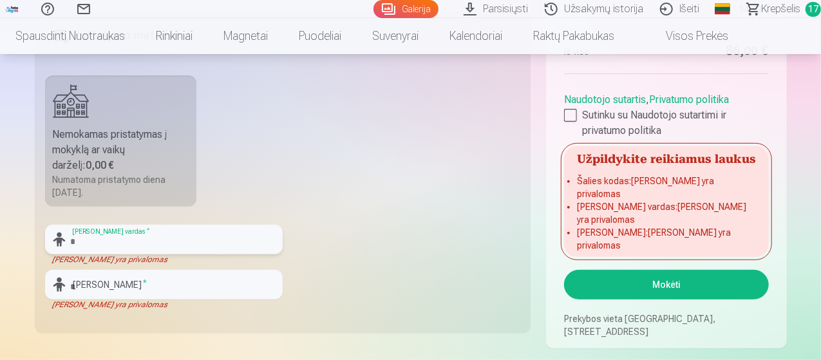
click at [115, 237] on input "text" at bounding box center [164, 240] width 238 height 30
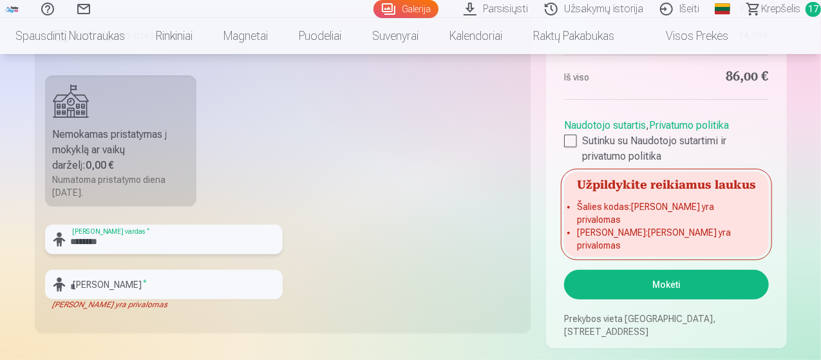
type input "********"
click at [109, 279] on input "text" at bounding box center [164, 285] width 238 height 30
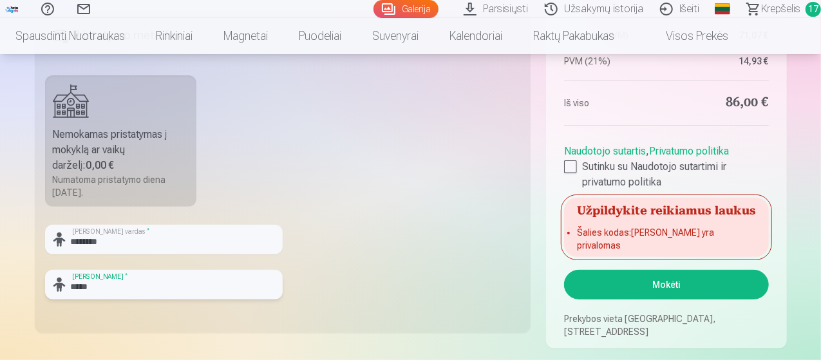
type input "*****"
click at [468, 159] on fieldset "Pristatymo metodas Nemokamas pristatymas į mokyklą ar vaikų darželį : 0,00 € Nu…" at bounding box center [283, 172] width 496 height 322
click at [657, 283] on button "Mokėti" at bounding box center [666, 285] width 204 height 30
click at [653, 276] on button "Mokėti" at bounding box center [666, 285] width 204 height 30
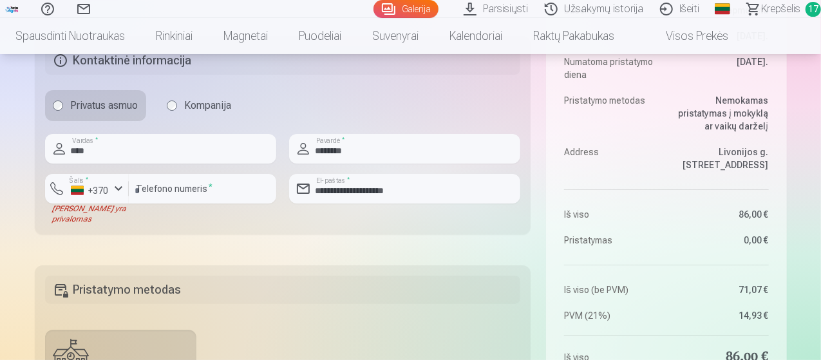
scroll to position [2446, 0]
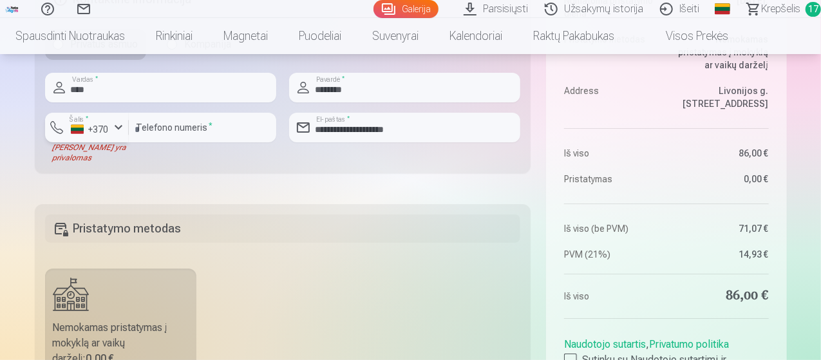
click at [120, 123] on div "button" at bounding box center [118, 127] width 15 height 15
click at [110, 153] on li "+370 Lietuva" at bounding box center [113, 158] width 117 height 26
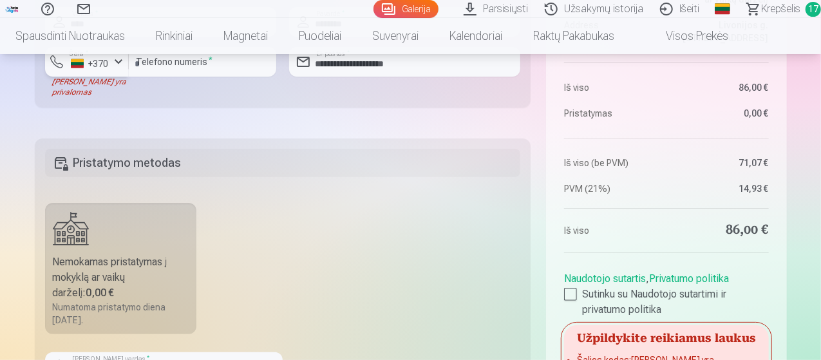
scroll to position [2639, 0]
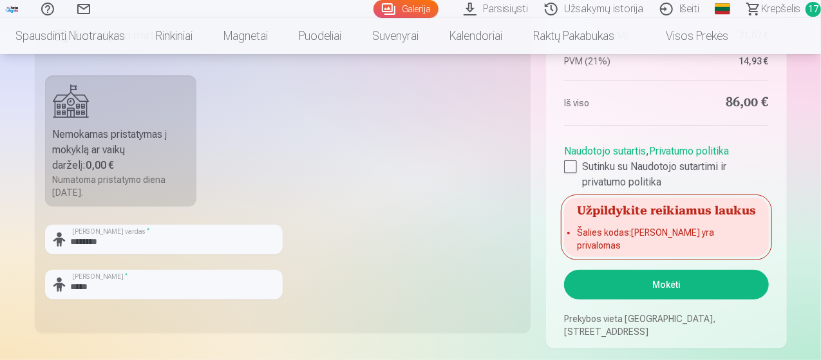
click at [631, 286] on button "Mokėti" at bounding box center [666, 285] width 204 height 30
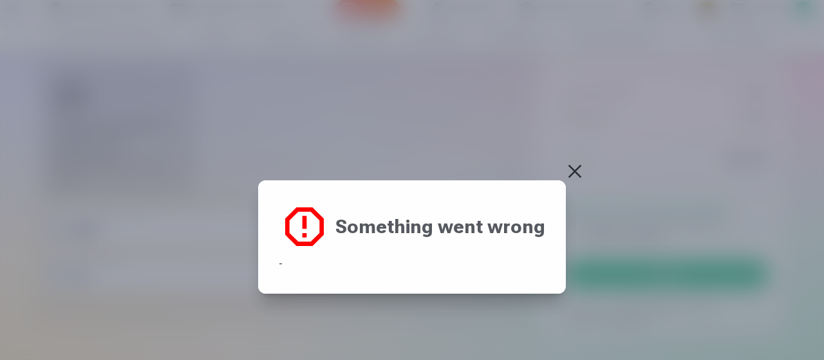
click at [574, 169] on button at bounding box center [575, 171] width 18 height 18
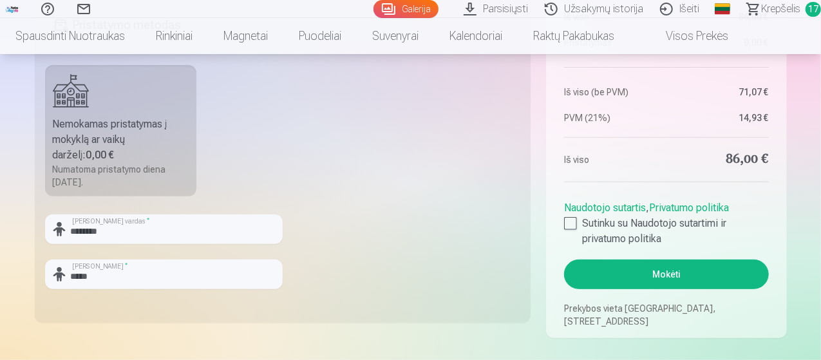
click at [656, 268] on button "Mokėti" at bounding box center [666, 274] width 204 height 30
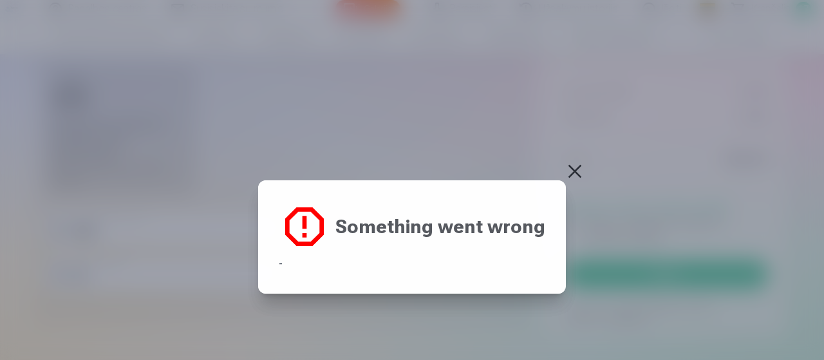
click at [572, 171] on button at bounding box center [575, 171] width 18 height 18
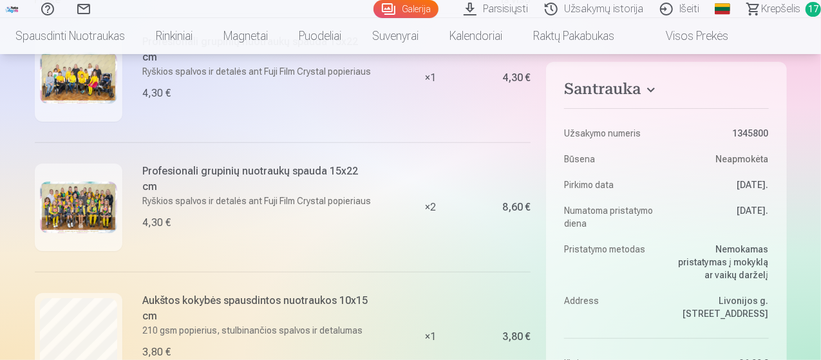
scroll to position [0, 0]
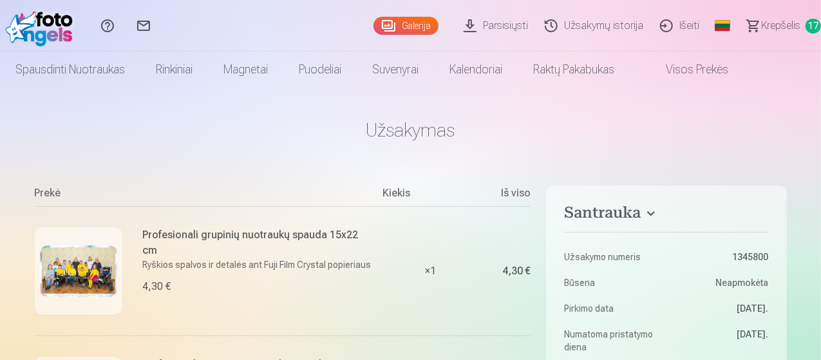
click at [773, 24] on span "Krepšelis" at bounding box center [780, 25] width 39 height 15
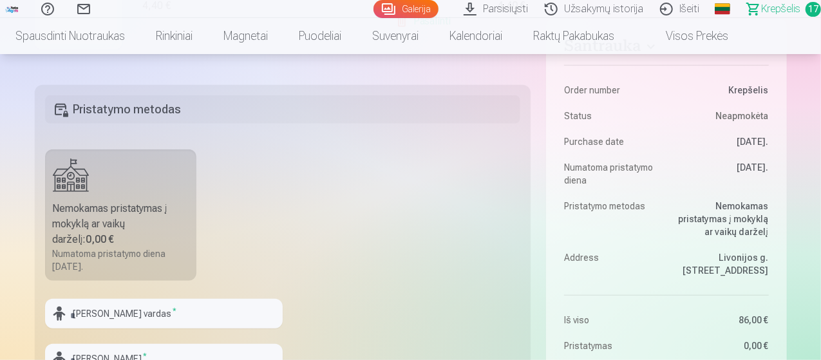
scroll to position [386, 0]
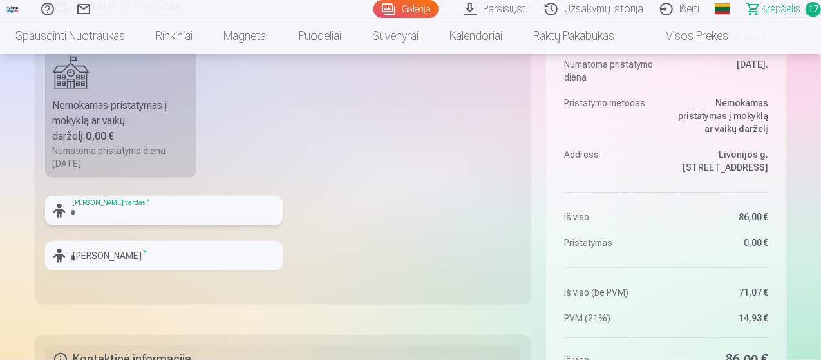
click at [83, 209] on input "text" at bounding box center [164, 211] width 238 height 30
type input "********"
click at [124, 254] on input "text" at bounding box center [164, 256] width 238 height 30
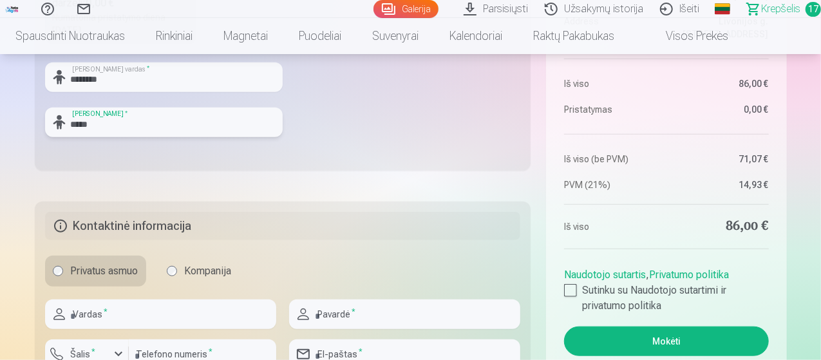
scroll to position [579, 0]
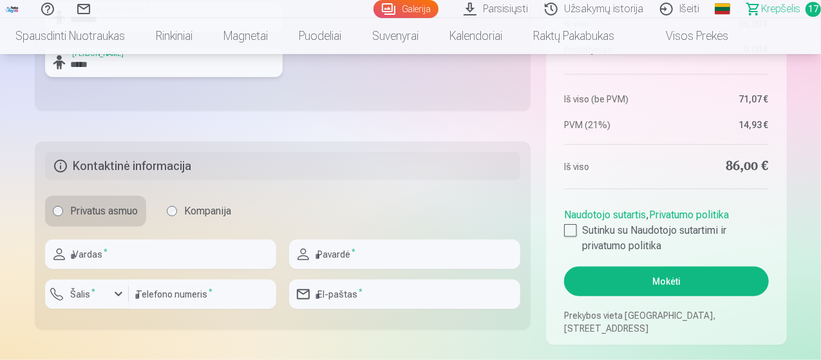
type input "*****"
click at [116, 251] on input "text" at bounding box center [160, 254] width 231 height 30
type input "****"
type input "********"
type input "*********"
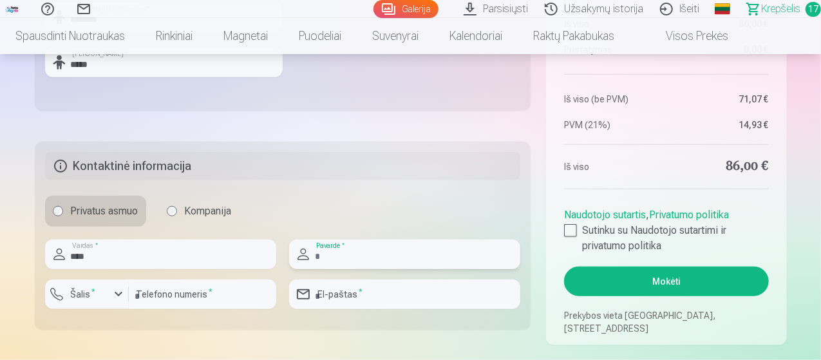
type input "**********"
click at [105, 297] on div "button" at bounding box center [90, 296] width 39 height 13
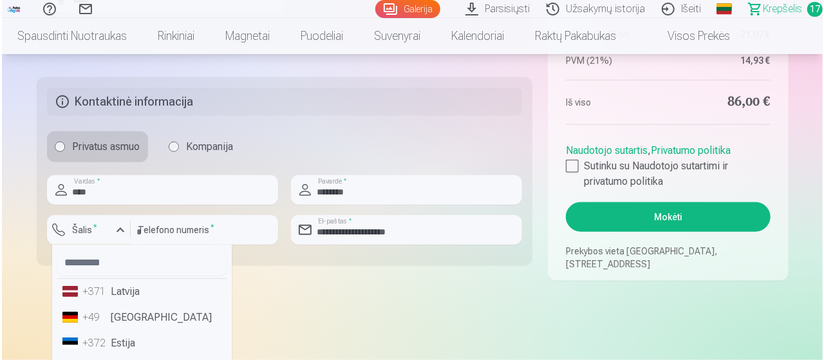
scroll to position [64, 0]
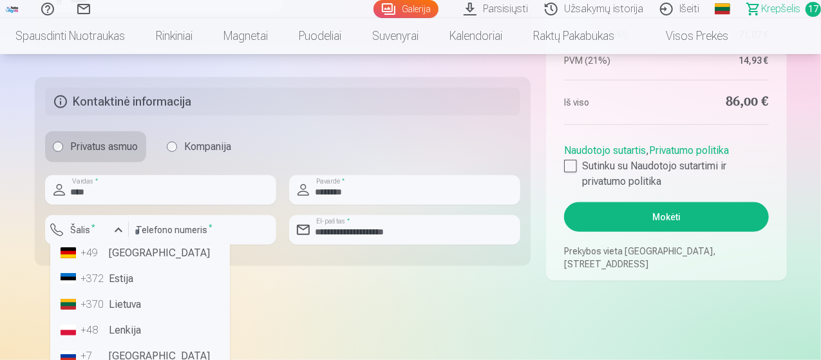
click at [134, 307] on li "+370 Lietuva" at bounding box center [139, 305] width 169 height 26
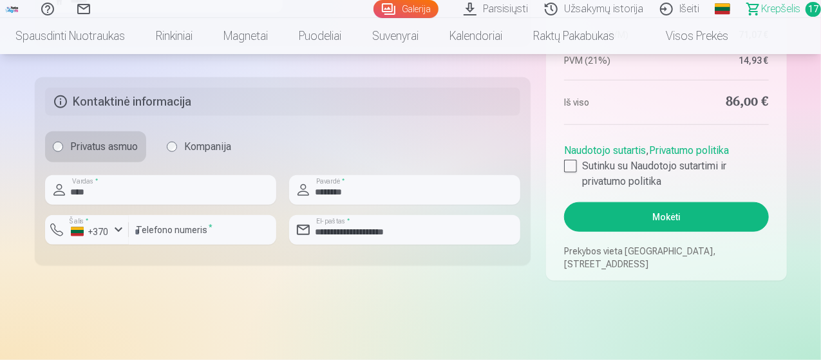
click at [572, 166] on div at bounding box center [570, 166] width 13 height 13
click at [662, 218] on button "Mokėti" at bounding box center [666, 217] width 204 height 30
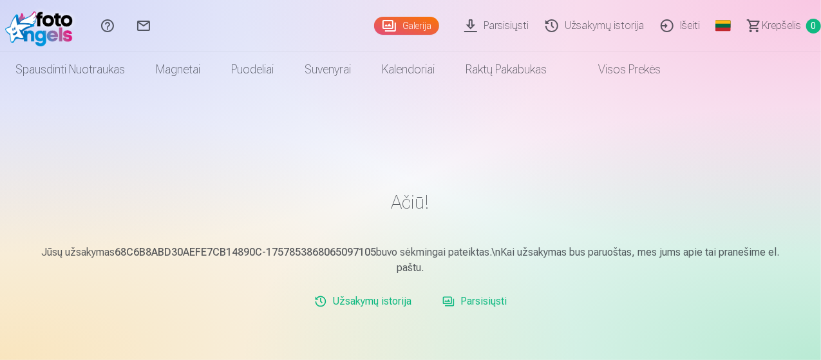
click at [472, 301] on link "Parsisiųsti" at bounding box center [474, 301] width 75 height 26
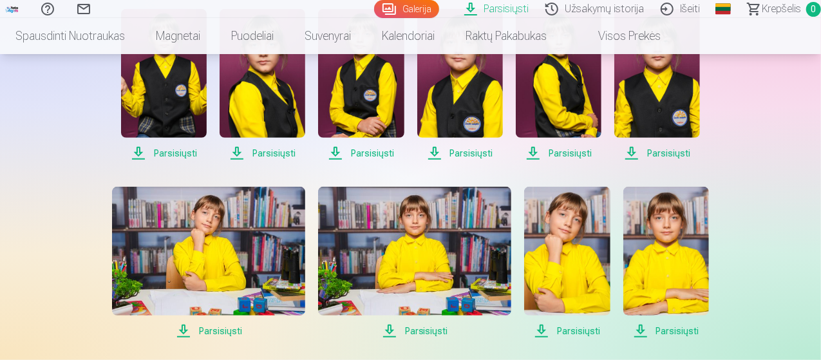
scroll to position [322, 0]
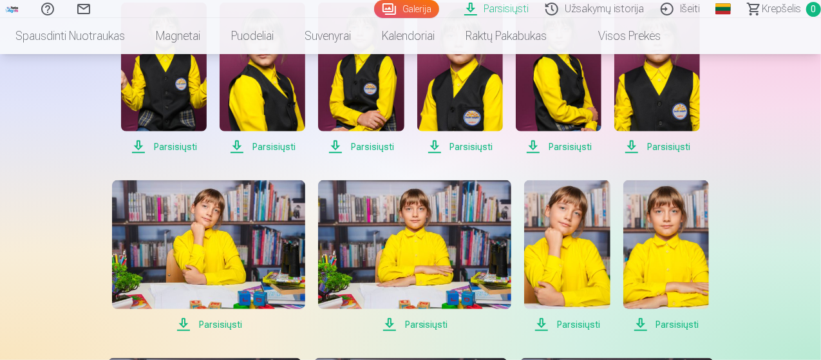
click at [161, 145] on span "Parsisiųsti" at bounding box center [164, 146] width 86 height 15
click at [236, 147] on span "Parsisiųsti" at bounding box center [263, 146] width 86 height 15
click at [336, 149] on span "Parsisiųsti" at bounding box center [361, 146] width 86 height 15
click at [436, 147] on span "Parsisiųsti" at bounding box center [460, 146] width 86 height 15
click at [530, 147] on span "Parsisiųsti" at bounding box center [559, 146] width 86 height 15
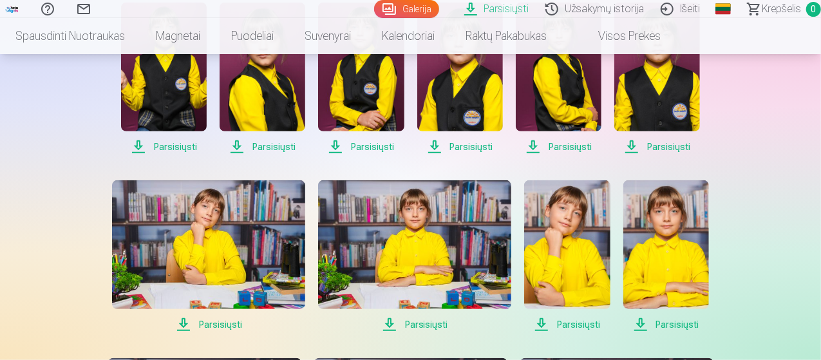
click at [630, 147] on span "Parsisiųsti" at bounding box center [657, 146] width 86 height 15
click at [180, 321] on span "Parsisiųsti" at bounding box center [208, 324] width 193 height 15
click at [393, 325] on span "Parsisiųsti" at bounding box center [414, 324] width 193 height 15
click at [538, 327] on span "Parsisiųsti" at bounding box center [567, 324] width 86 height 15
click at [641, 326] on span "Parsisiųsti" at bounding box center [666, 324] width 86 height 15
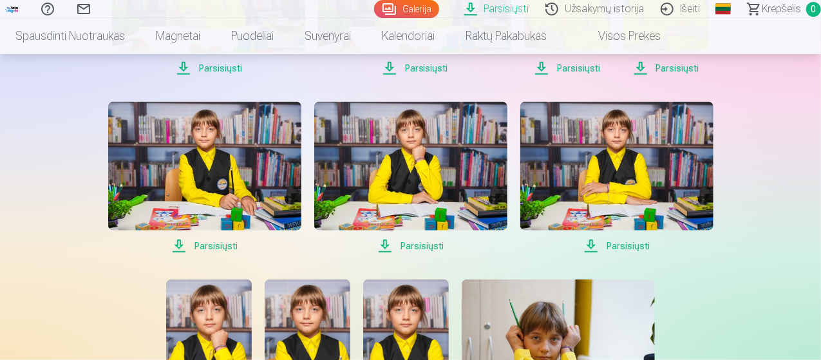
scroll to position [579, 0]
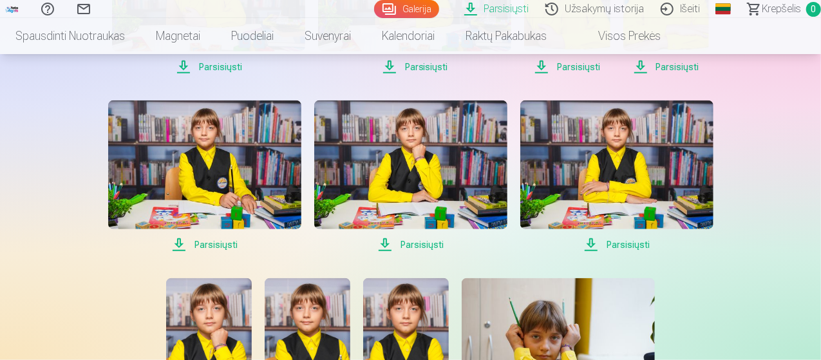
click at [178, 241] on span "Parsisiųsti" at bounding box center [204, 244] width 193 height 15
click at [386, 245] on span "Parsisiųsti" at bounding box center [410, 244] width 193 height 15
click at [595, 244] on span "Parsisiųsti" at bounding box center [616, 244] width 193 height 15
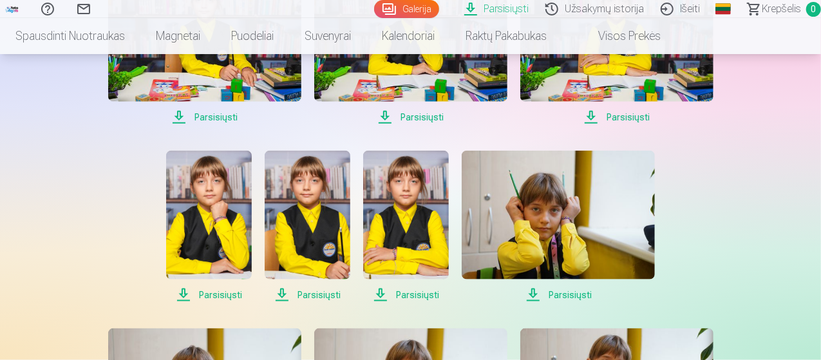
scroll to position [708, 0]
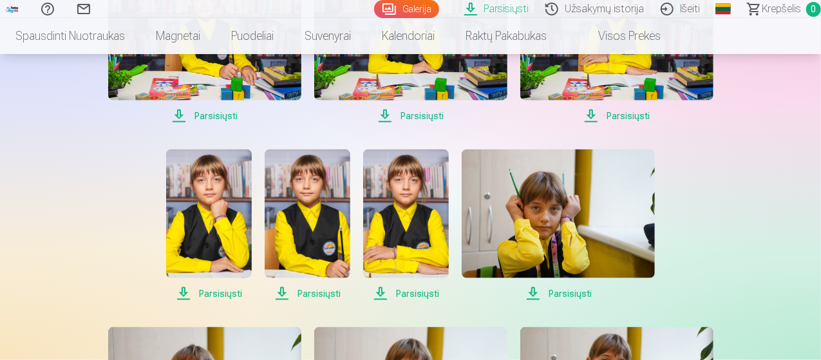
click at [179, 292] on span "Parsisiųsti" at bounding box center [209, 293] width 86 height 15
click at [283, 297] on span "Parsisiųsti" at bounding box center [308, 293] width 86 height 15
click at [386, 293] on span "Parsisiųsti" at bounding box center [406, 293] width 86 height 15
click at [538, 294] on span "Parsisiųsti" at bounding box center [558, 293] width 193 height 15
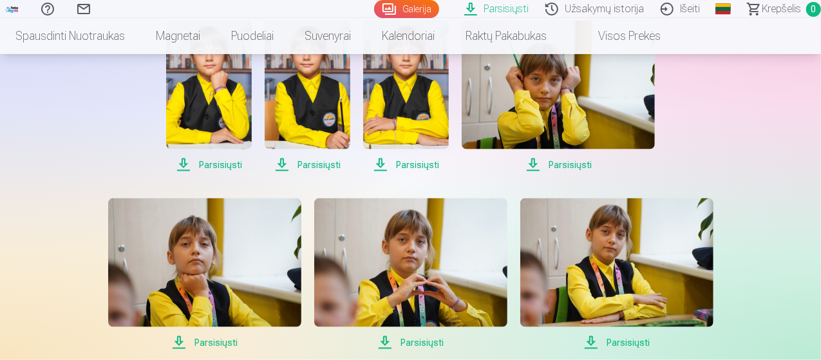
scroll to position [901, 0]
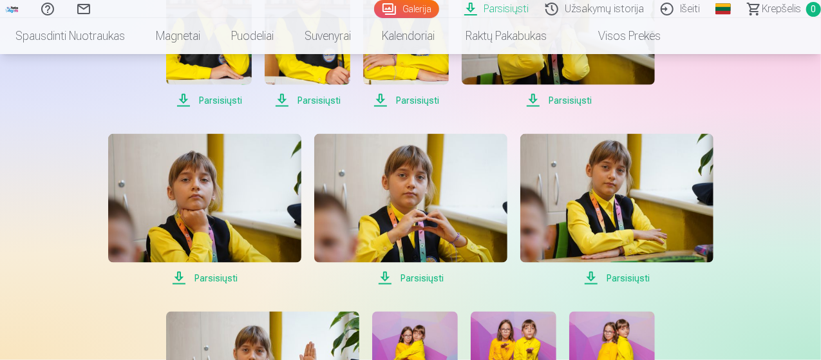
click at [180, 280] on span "Parsisiųsti" at bounding box center [204, 277] width 193 height 15
click at [384, 281] on span "Parsisiųsti" at bounding box center [410, 277] width 193 height 15
click at [596, 282] on span "Parsisiųsti" at bounding box center [616, 277] width 193 height 15
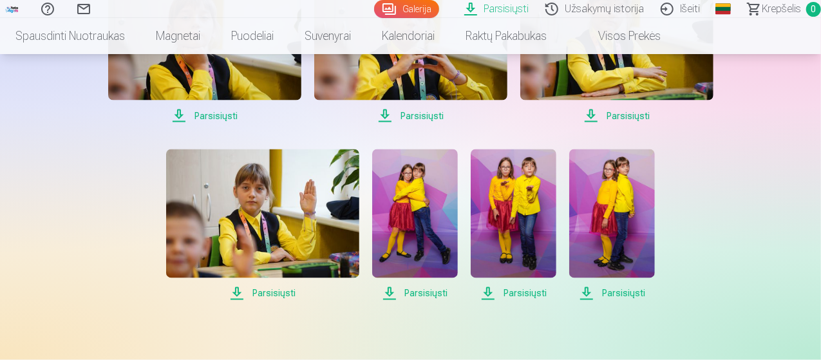
scroll to position [1094, 0]
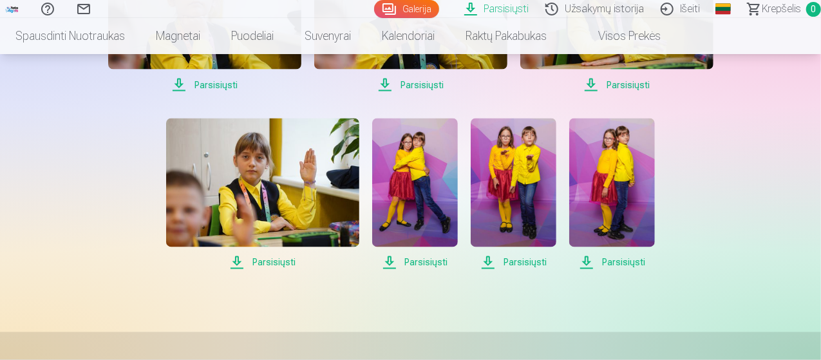
click at [239, 261] on span "Parsisiųsti" at bounding box center [262, 262] width 193 height 15
click at [390, 259] on span "Parsisiųsti" at bounding box center [415, 262] width 86 height 15
click at [492, 259] on span "Parsisiųsti" at bounding box center [514, 262] width 86 height 15
click at [594, 263] on span "Parsisiųsti" at bounding box center [612, 262] width 86 height 15
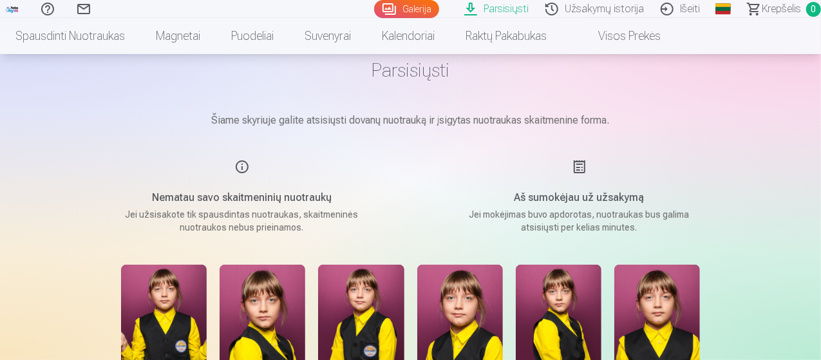
scroll to position [64, 0]
